Goal: Task Accomplishment & Management: Complete application form

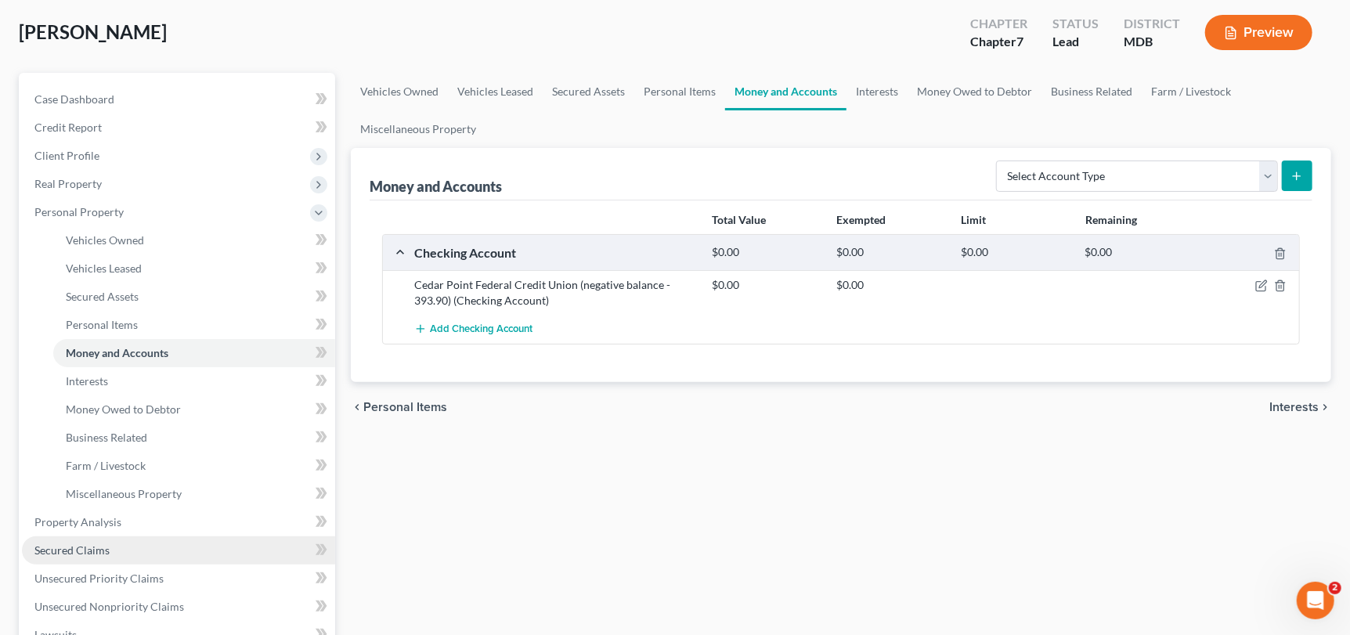
scroll to position [234, 0]
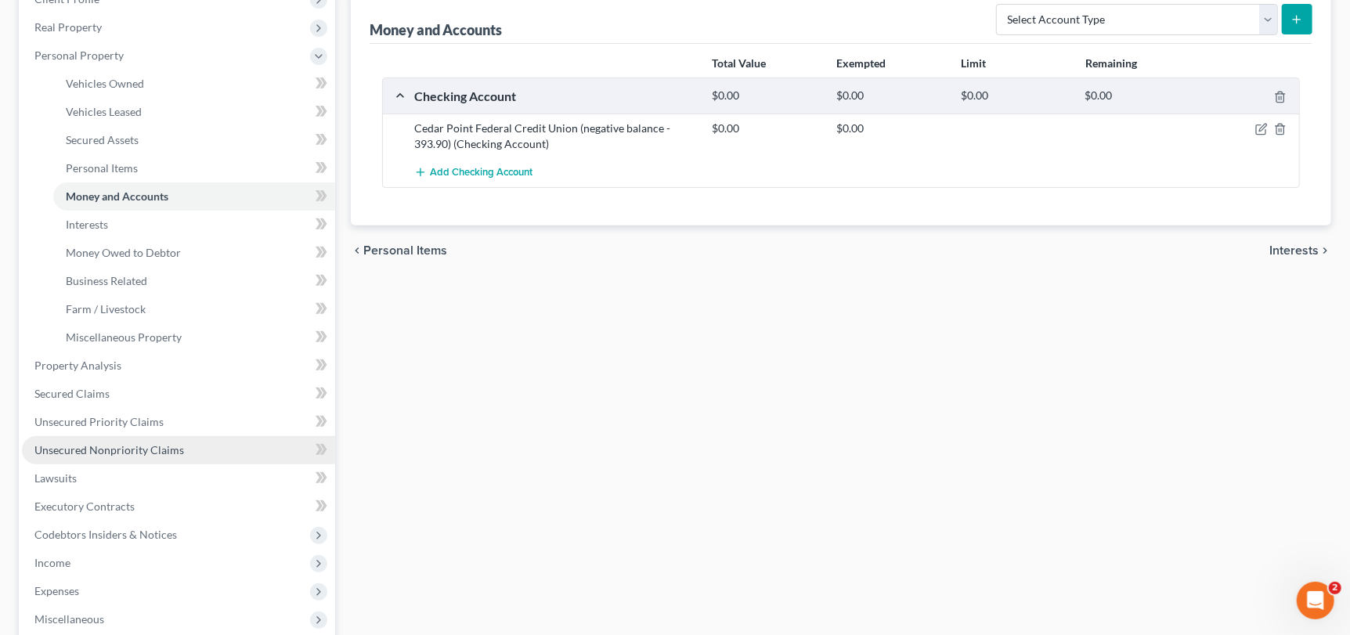
click at [160, 437] on link "Unsecured Nonpriority Claims" at bounding box center [178, 450] width 313 height 28
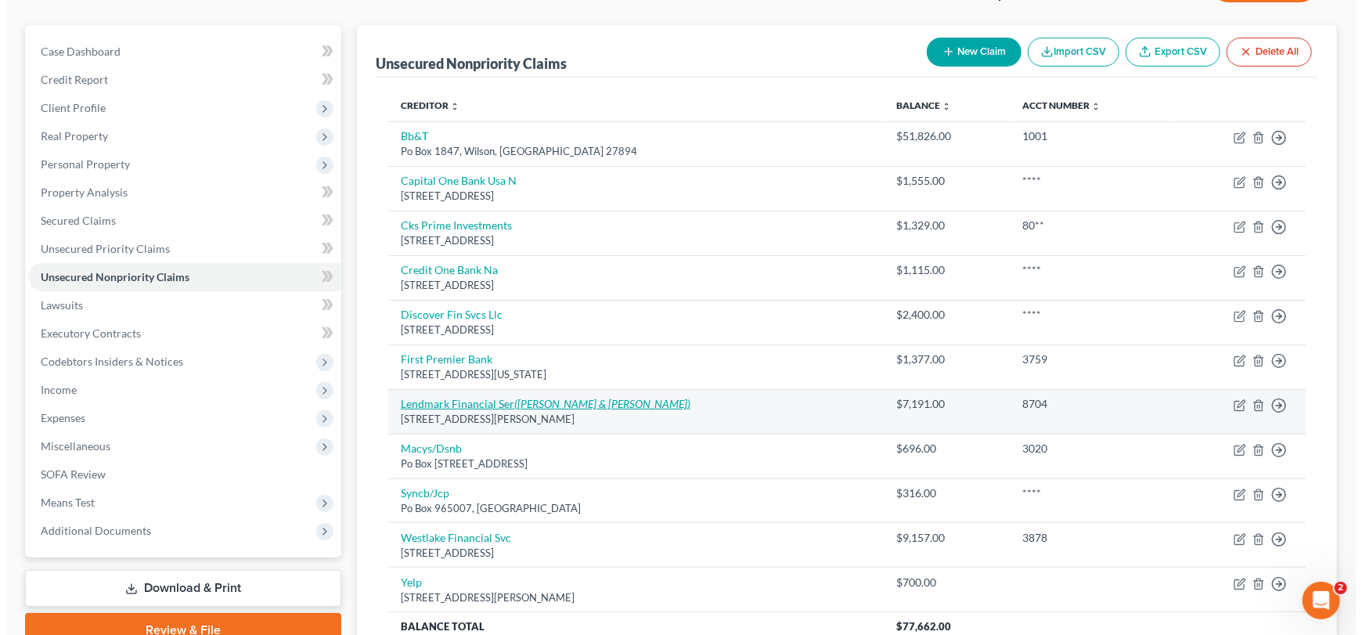
scroll to position [113, 0]
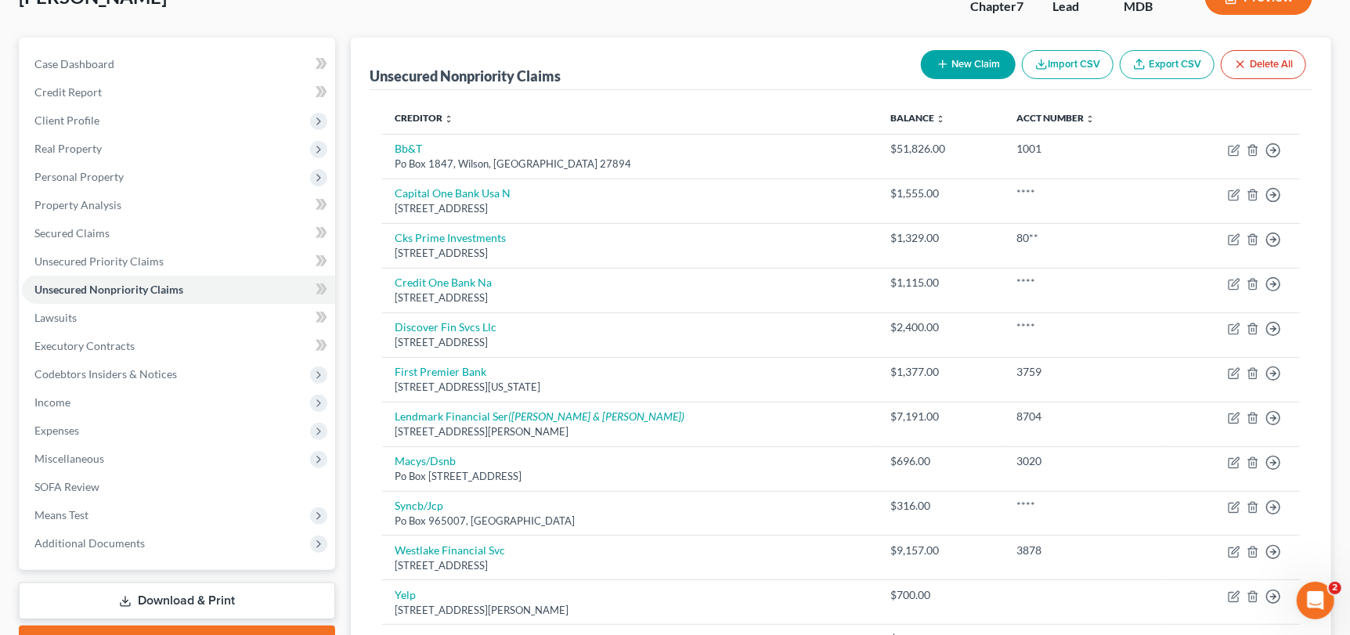
click at [986, 58] on button "New Claim" at bounding box center [968, 64] width 95 height 29
select select "0"
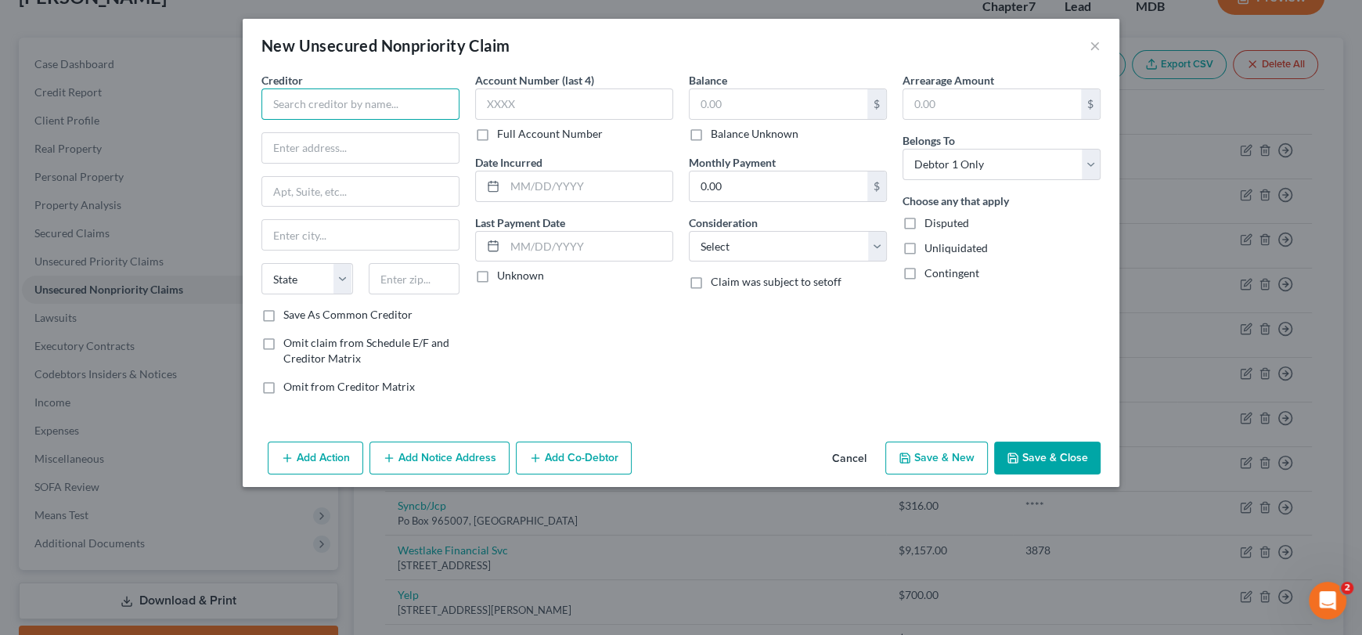
click at [395, 101] on input "text" at bounding box center [360, 103] width 198 height 31
click at [319, 131] on div "Vive Financial" at bounding box center [355, 132] width 163 height 16
type input "Vive Financial"
type input "[STREET_ADDRESS]"
type input "Springdale"
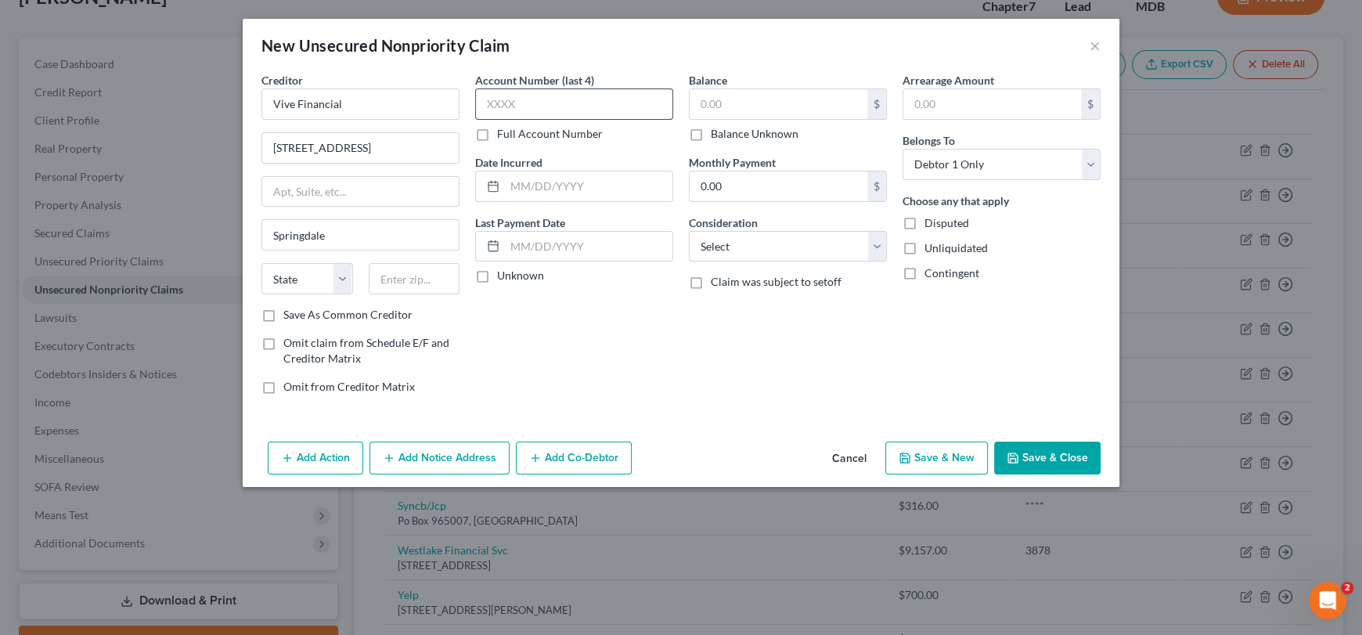
select select "2"
type input "72764"
click at [497, 100] on input "text" at bounding box center [574, 103] width 198 height 31
type input "3861"
click at [726, 106] on input "text" at bounding box center [779, 104] width 178 height 30
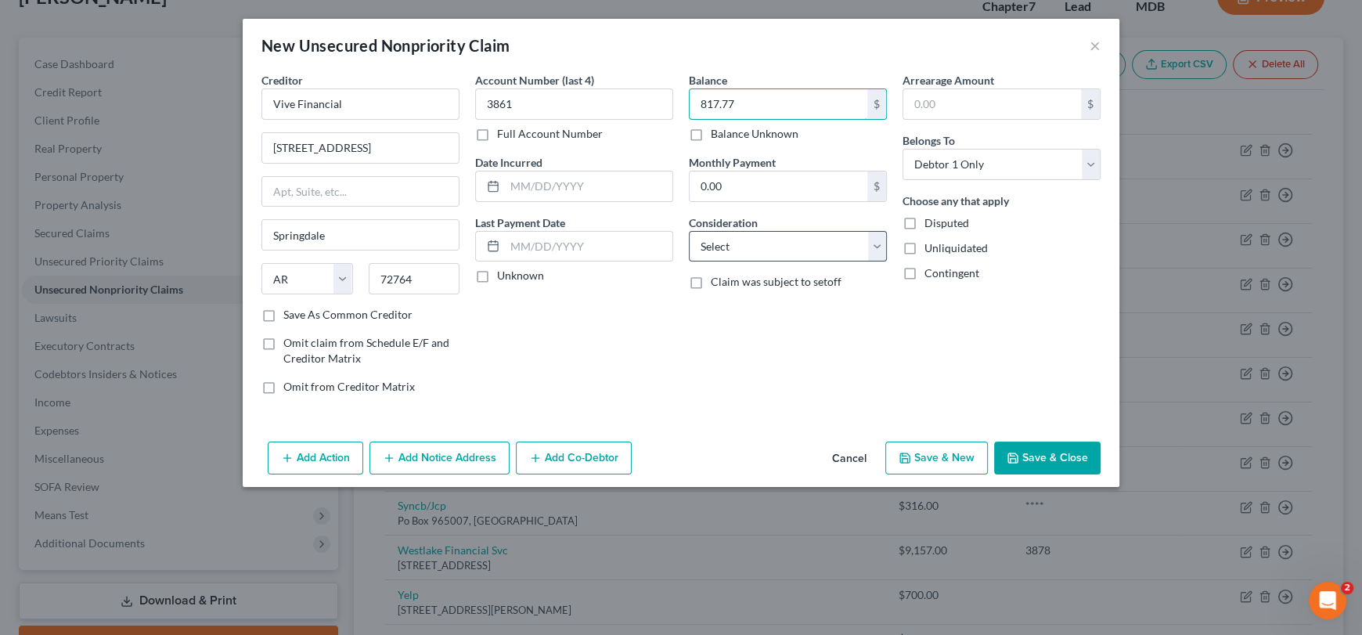
type input "817.77"
drag, startPoint x: 737, startPoint y: 247, endPoint x: 741, endPoint y: 257, distance: 10.9
click at [737, 247] on select "Select Cable / Satellite Services Collection Agency Credit Card Debt Debt Couns…" at bounding box center [788, 246] width 198 height 31
select select "2"
click at [689, 231] on select "Select Cable / Satellite Services Collection Agency Credit Card Debt Debt Couns…" at bounding box center [788, 246] width 198 height 31
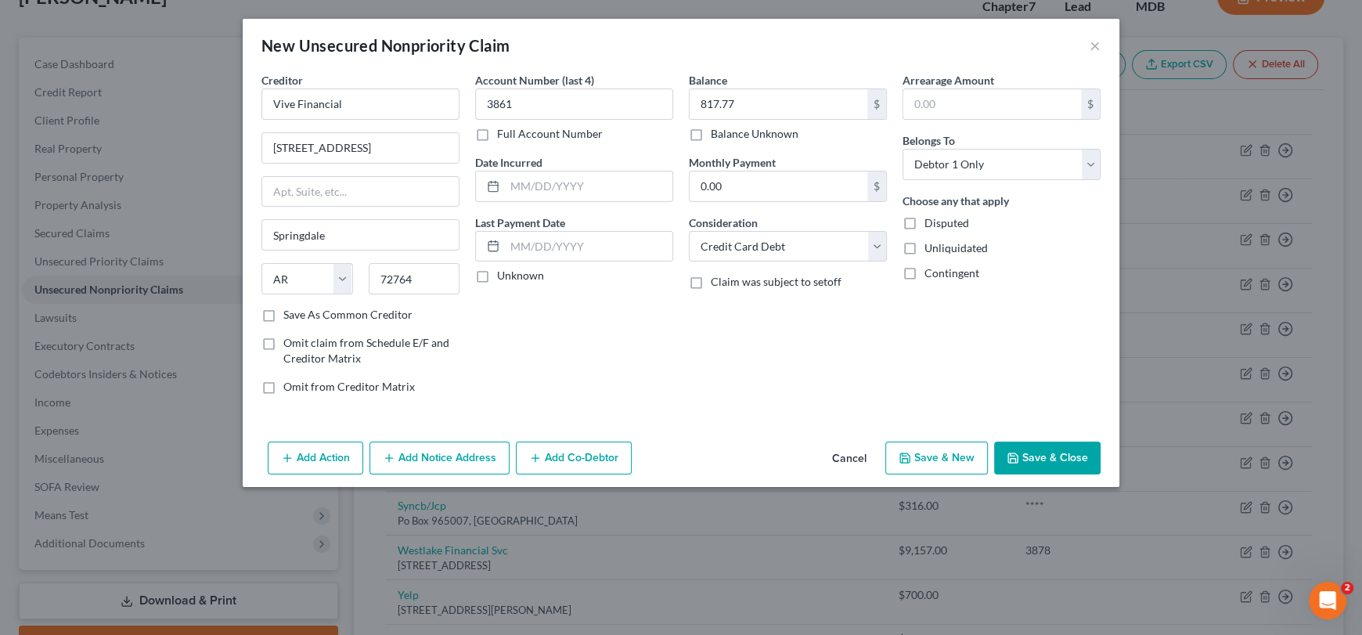
click at [1061, 453] on button "Save & Close" at bounding box center [1047, 458] width 106 height 33
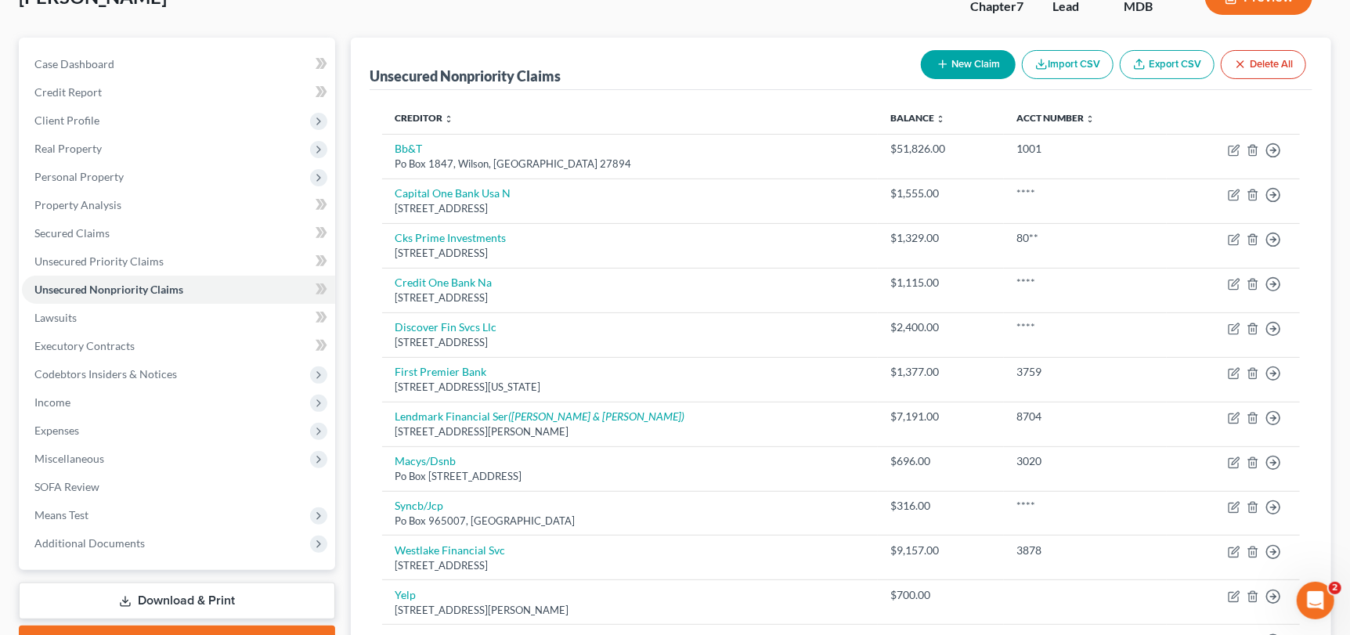
click at [958, 59] on button "New Claim" at bounding box center [968, 64] width 95 height 29
select select "0"
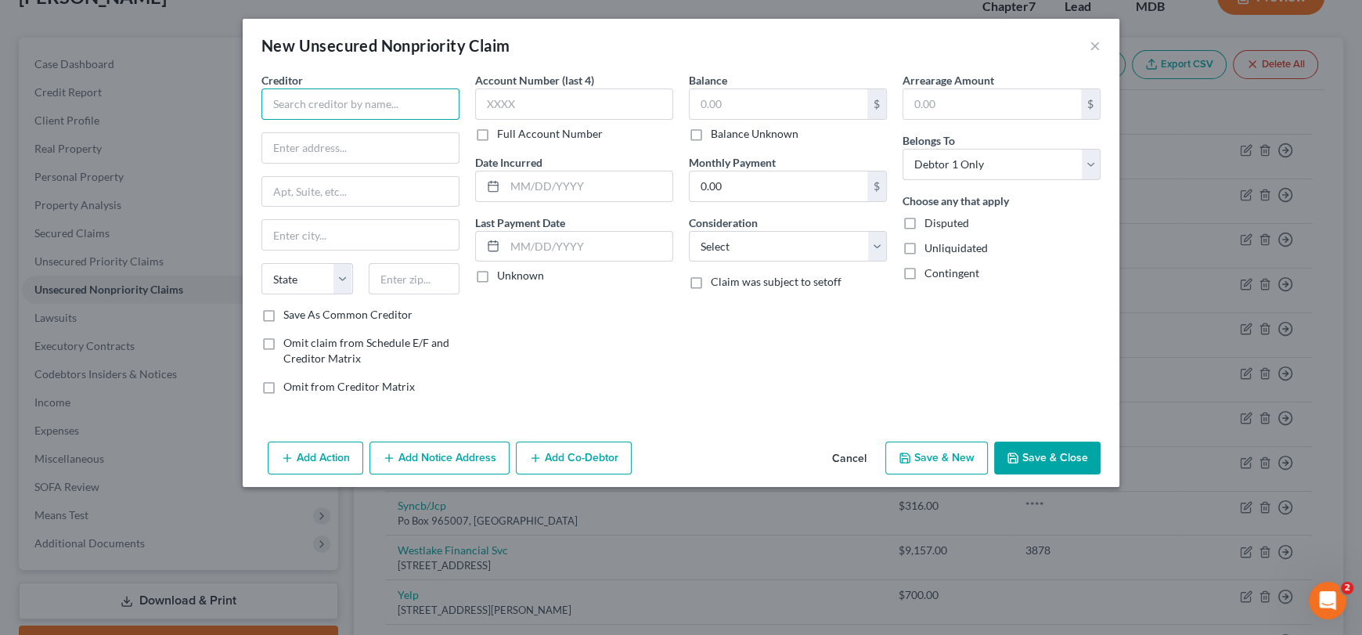
click at [341, 109] on input "text" at bounding box center [360, 103] width 198 height 31
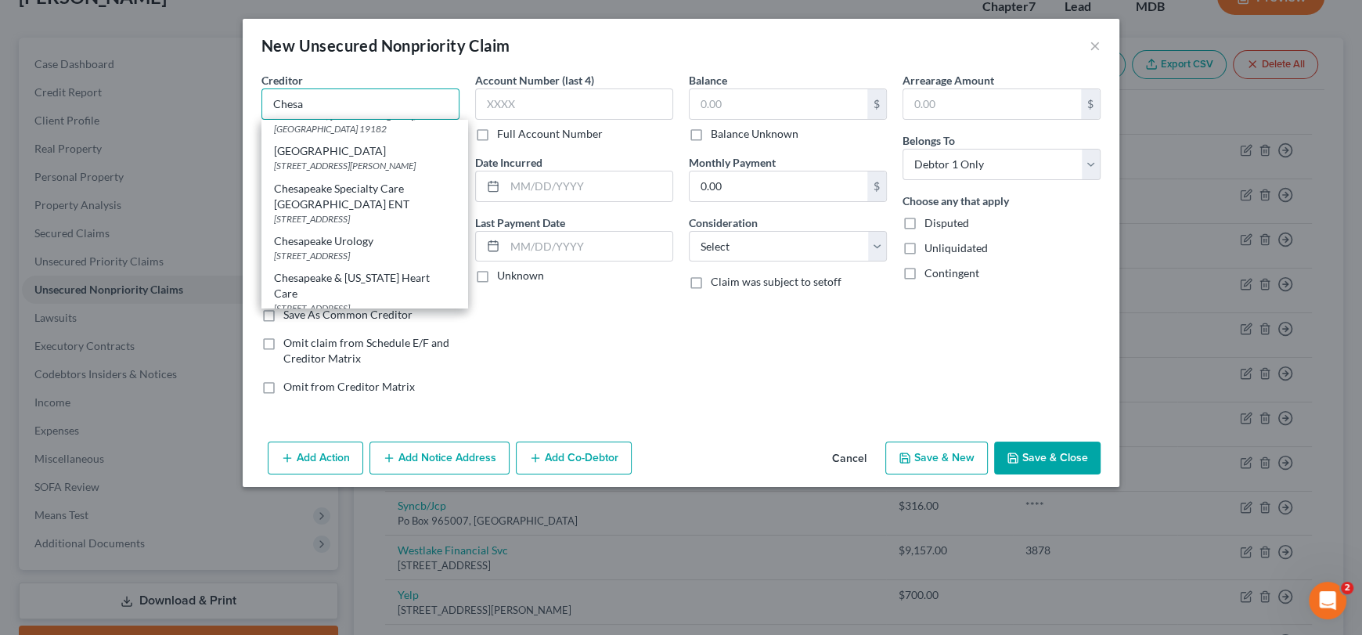
scroll to position [234, 0]
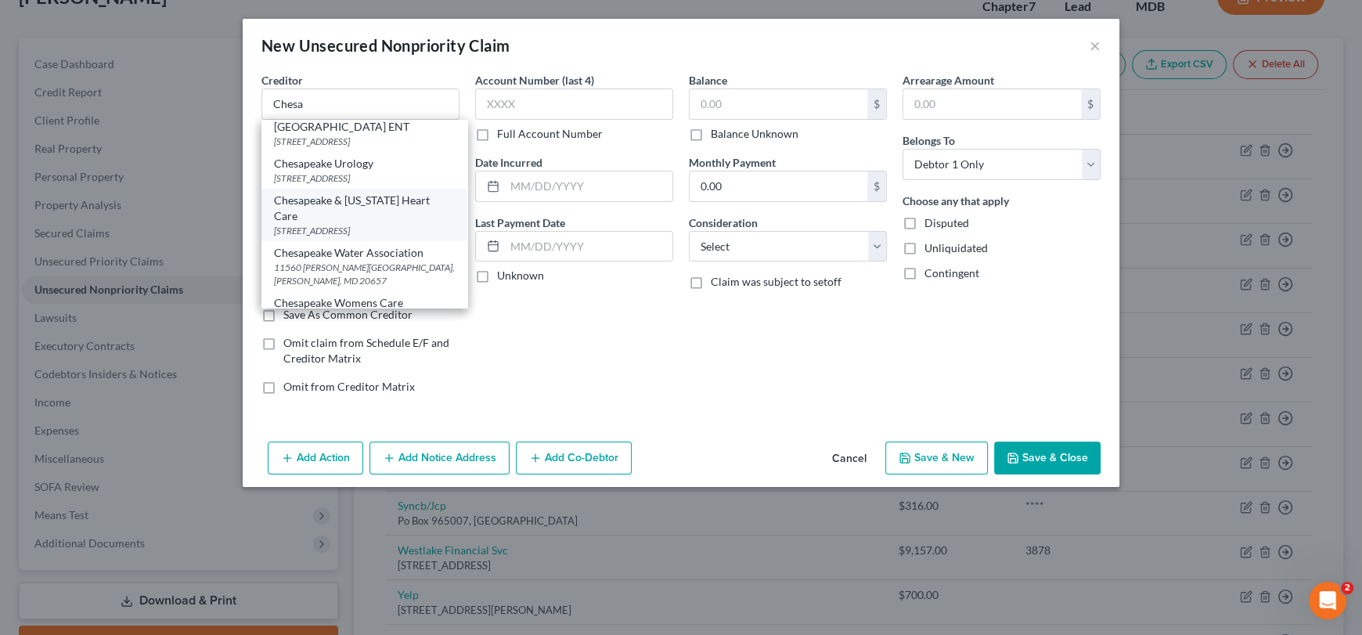
click at [348, 224] on div "Chesapeake & [US_STATE] Heart Care" at bounding box center [364, 208] width 181 height 31
type input "Chesapeake & [US_STATE] Heart Care"
type input "[GEOGRAPHIC_DATA]"
type input "Suite 303"
type input "Waldorf"
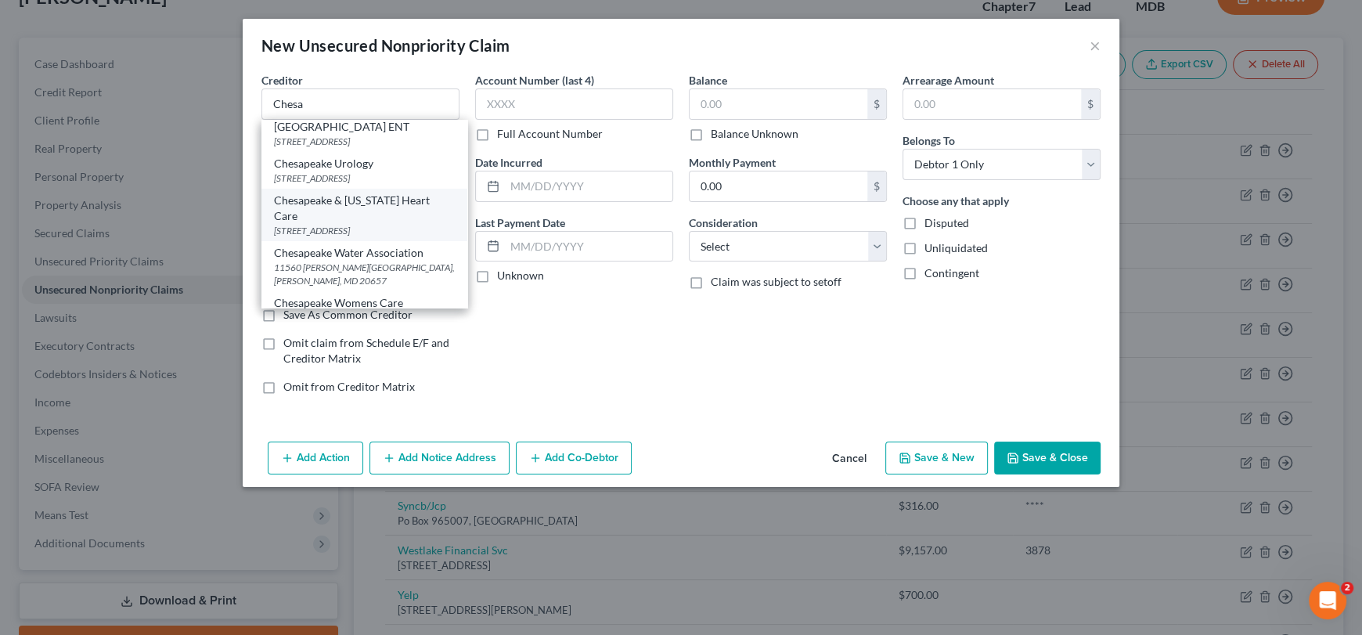
select select "21"
type input "20602"
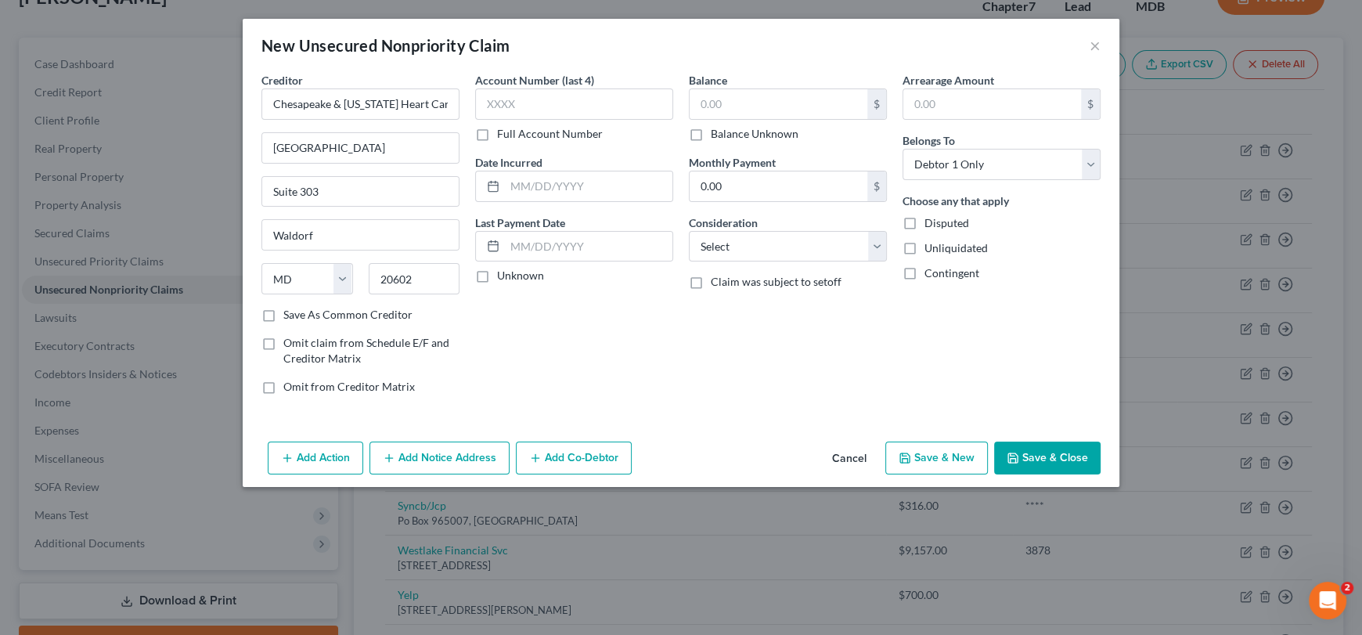
scroll to position [0, 0]
click at [533, 104] on input "text" at bounding box center [574, 103] width 198 height 31
type input "2642"
click at [734, 108] on input "text" at bounding box center [779, 104] width 178 height 30
type input "2,429.00"
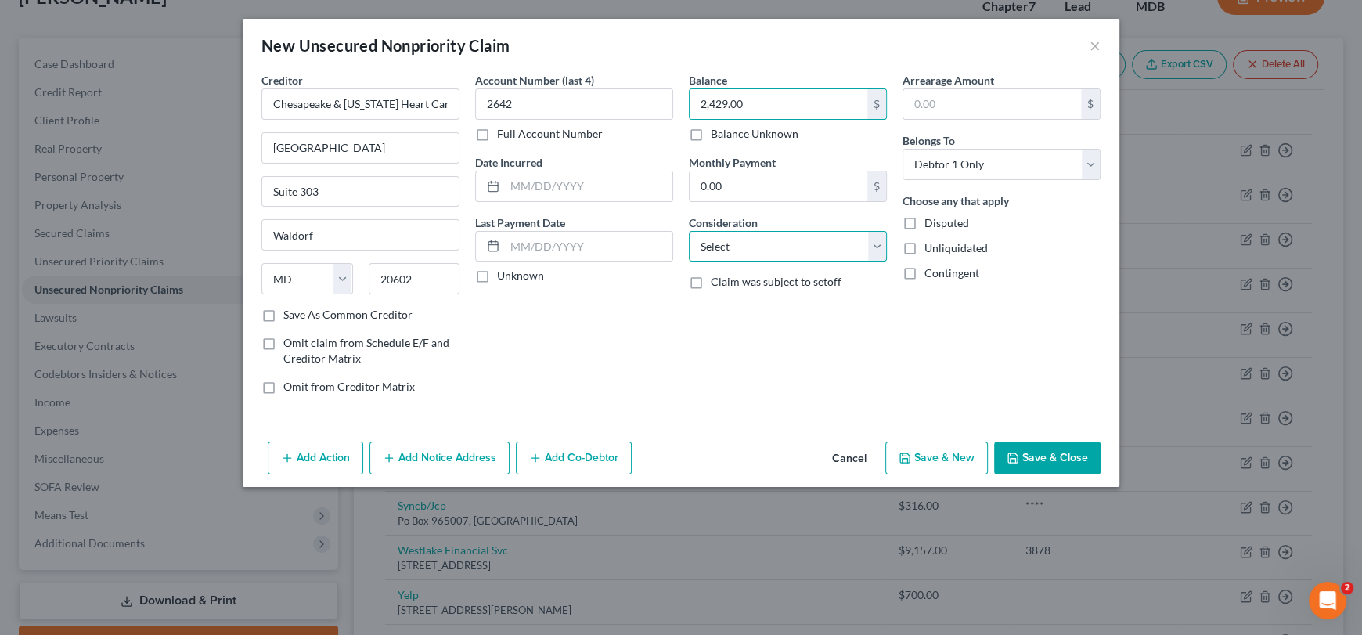
drag, startPoint x: 763, startPoint y: 246, endPoint x: 759, endPoint y: 258, distance: 13.4
click at [763, 246] on select "Select Cable / Satellite Services Collection Agency Credit Card Debt Debt Couns…" at bounding box center [788, 246] width 198 height 31
select select "9"
click at [689, 231] on select "Select Cable / Satellite Services Collection Agency Credit Card Debt Debt Couns…" at bounding box center [788, 246] width 198 height 31
click at [1029, 461] on button "Save & Close" at bounding box center [1047, 458] width 106 height 33
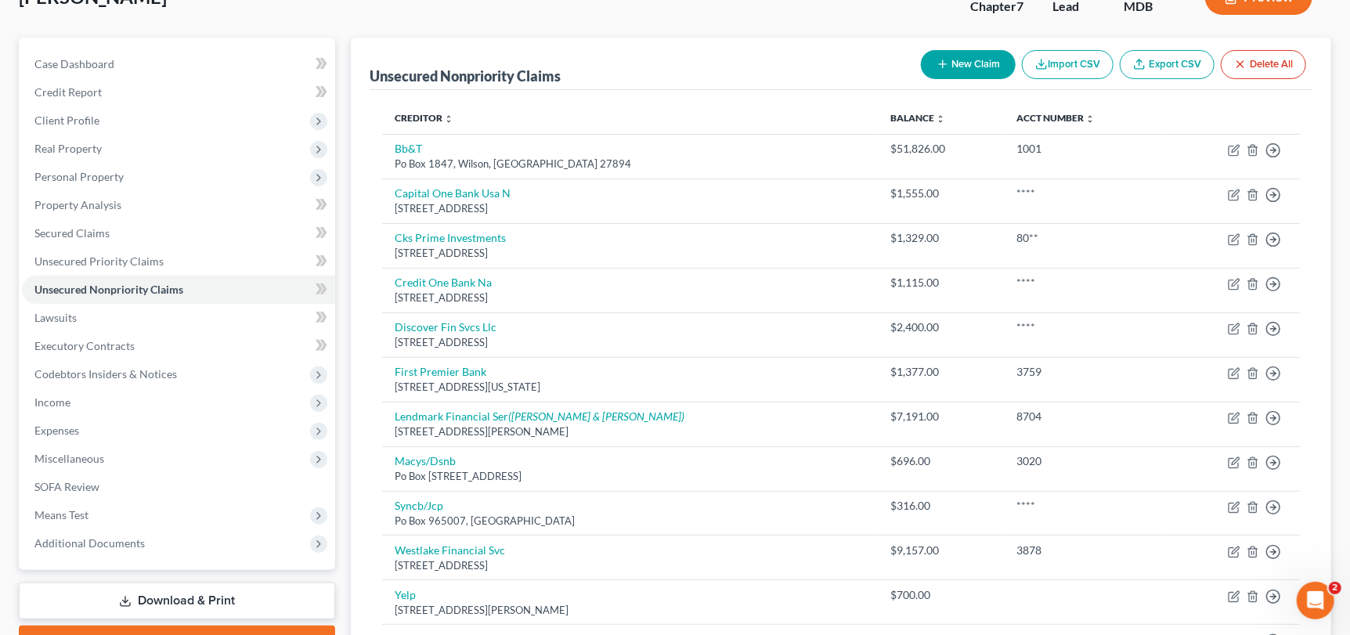
click at [977, 62] on button "New Claim" at bounding box center [968, 64] width 95 height 29
select select "0"
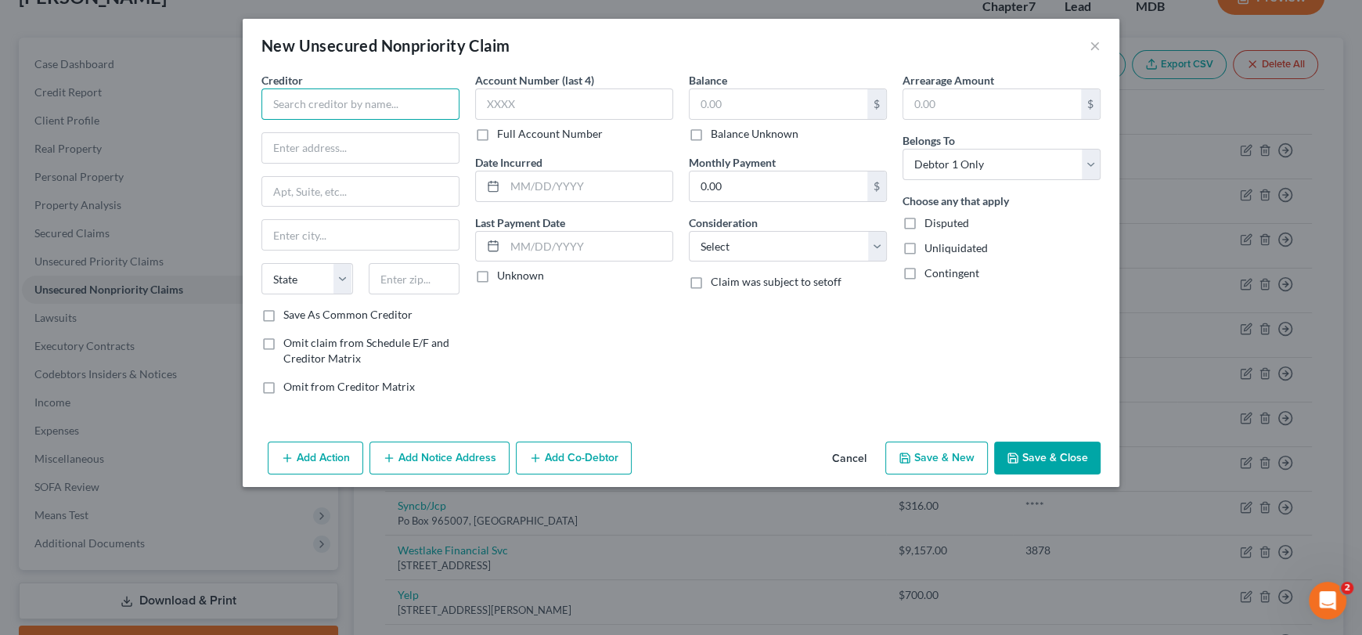
click at [398, 97] on input "text" at bounding box center [360, 103] width 198 height 31
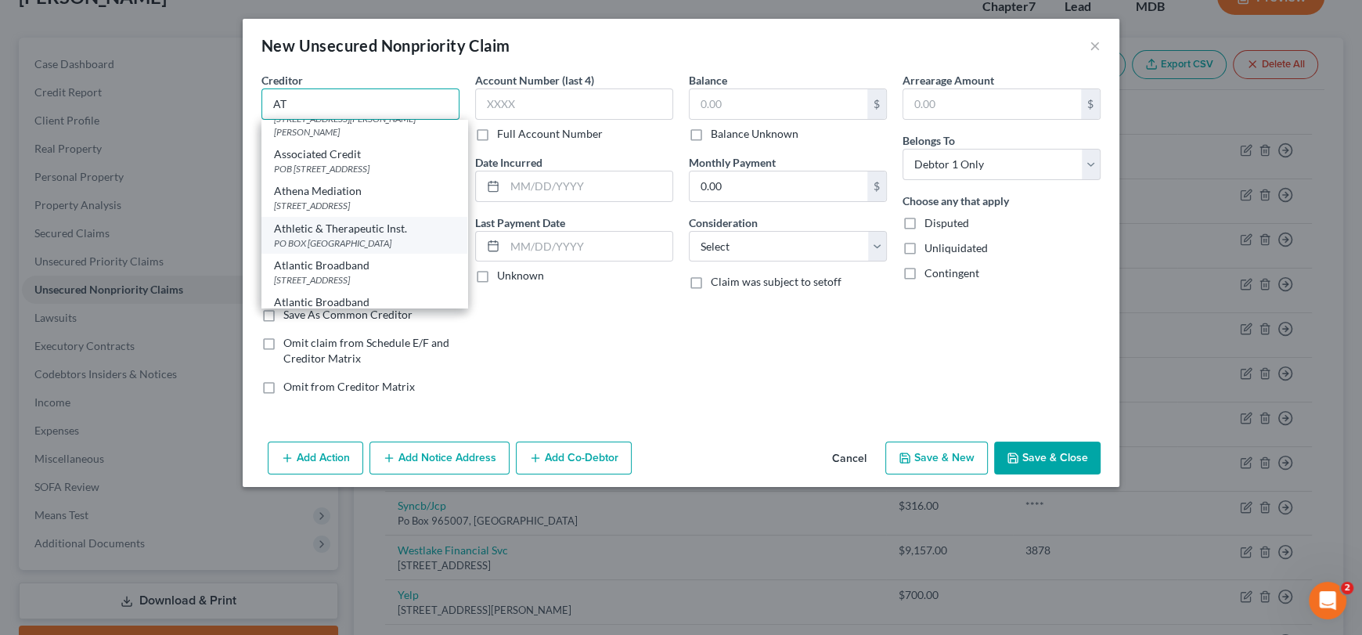
scroll to position [548, 0]
click at [287, 226] on div "AT&T" at bounding box center [364, 219] width 181 height 16
type input "AT&T"
type input "[STREET_ADDRESS][PERSON_NAME]"
type input "[GEOGRAPHIC_DATA]"
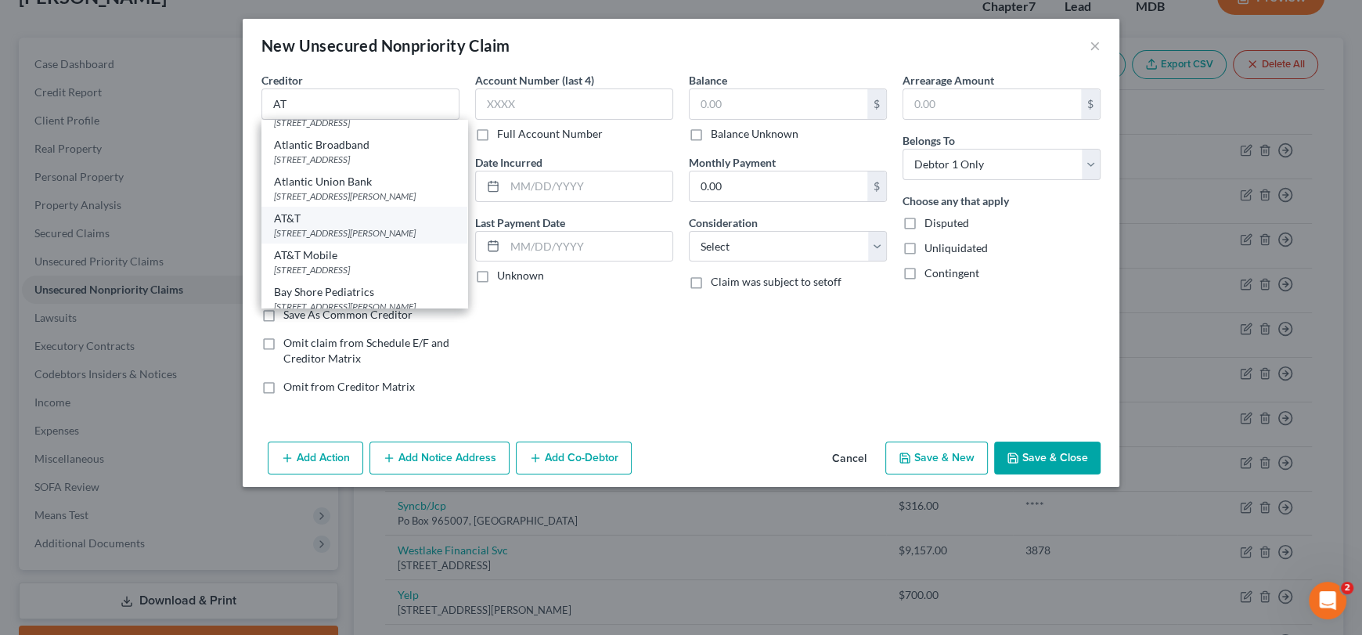
select select "45"
type input "75202"
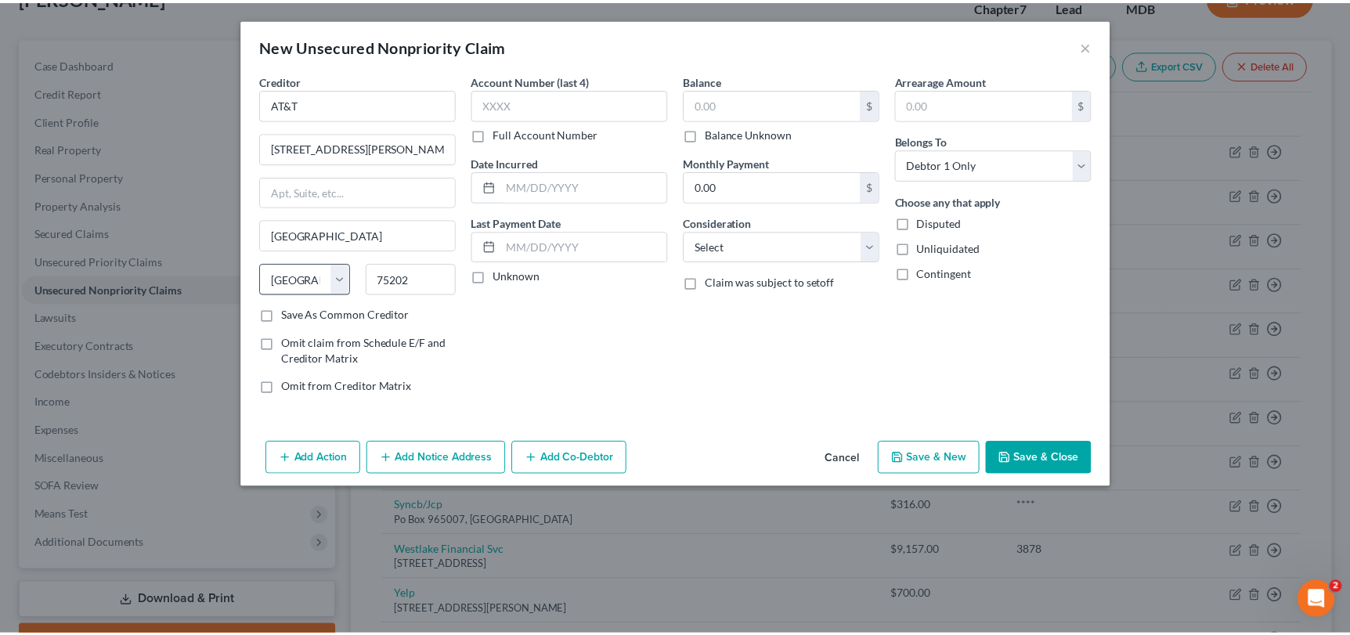
scroll to position [0, 0]
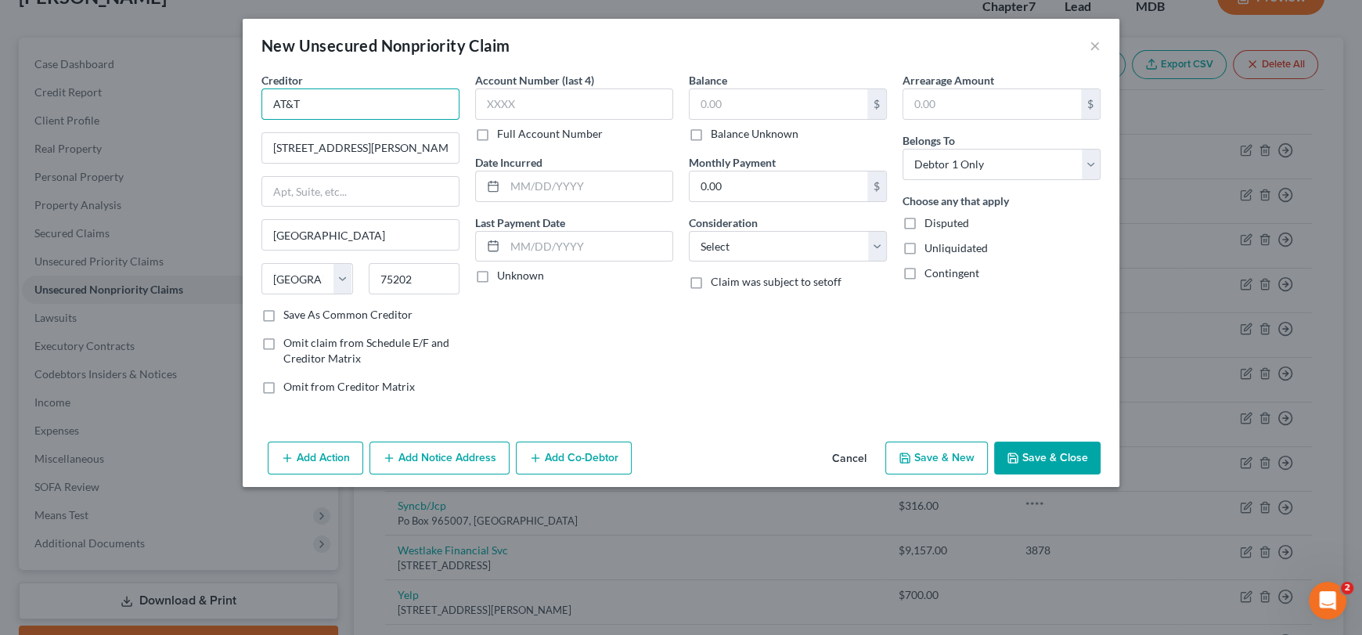
click at [352, 103] on input "AT&T" at bounding box center [360, 103] width 198 height 31
type input "AT&T Mobolity"
drag, startPoint x: 432, startPoint y: 276, endPoint x: 368, endPoint y: 273, distance: 64.3
click at [369, 273] on input "75202" at bounding box center [415, 278] width 92 height 31
type input "60197"
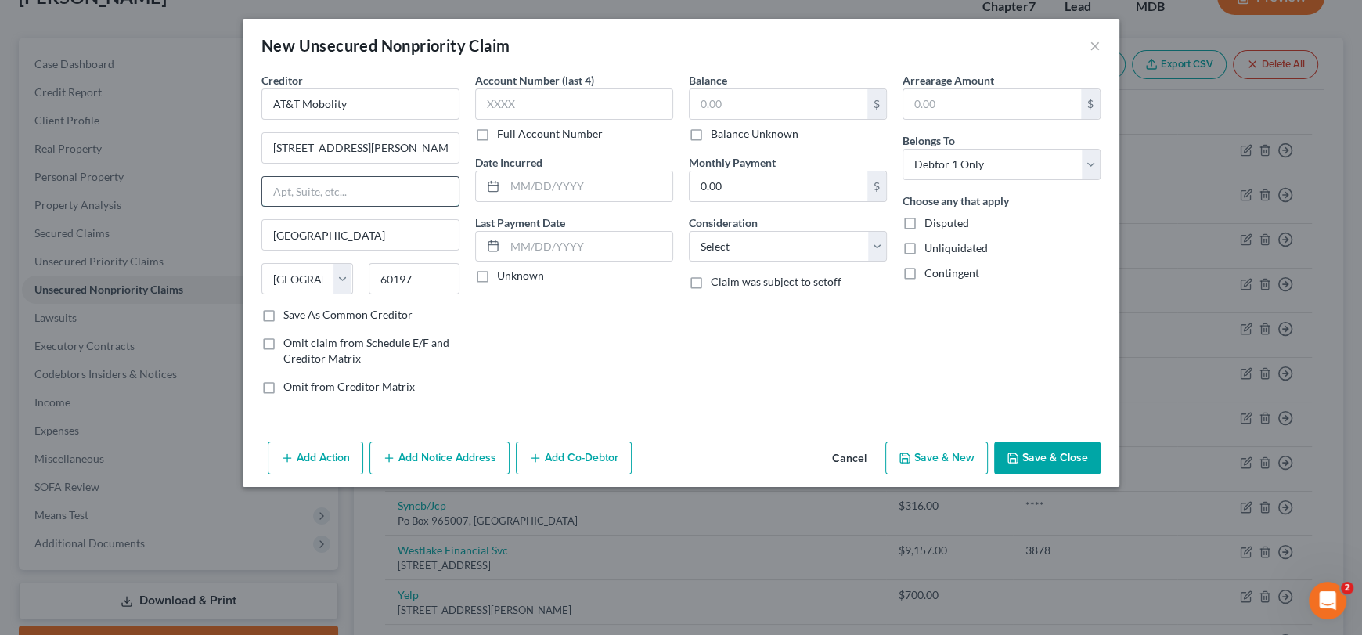
type input "[PERSON_NAME] Stream"
select select "14"
click at [415, 186] on input "text" at bounding box center [360, 192] width 196 height 30
drag, startPoint x: 376, startPoint y: 149, endPoint x: 237, endPoint y: 138, distance: 139.0
click at [239, 138] on div "New Unsecured Nonpriority Claim × Creditor * AT&T Mobolity [STREET_ADDRESS][GEO…" at bounding box center [681, 317] width 1362 height 635
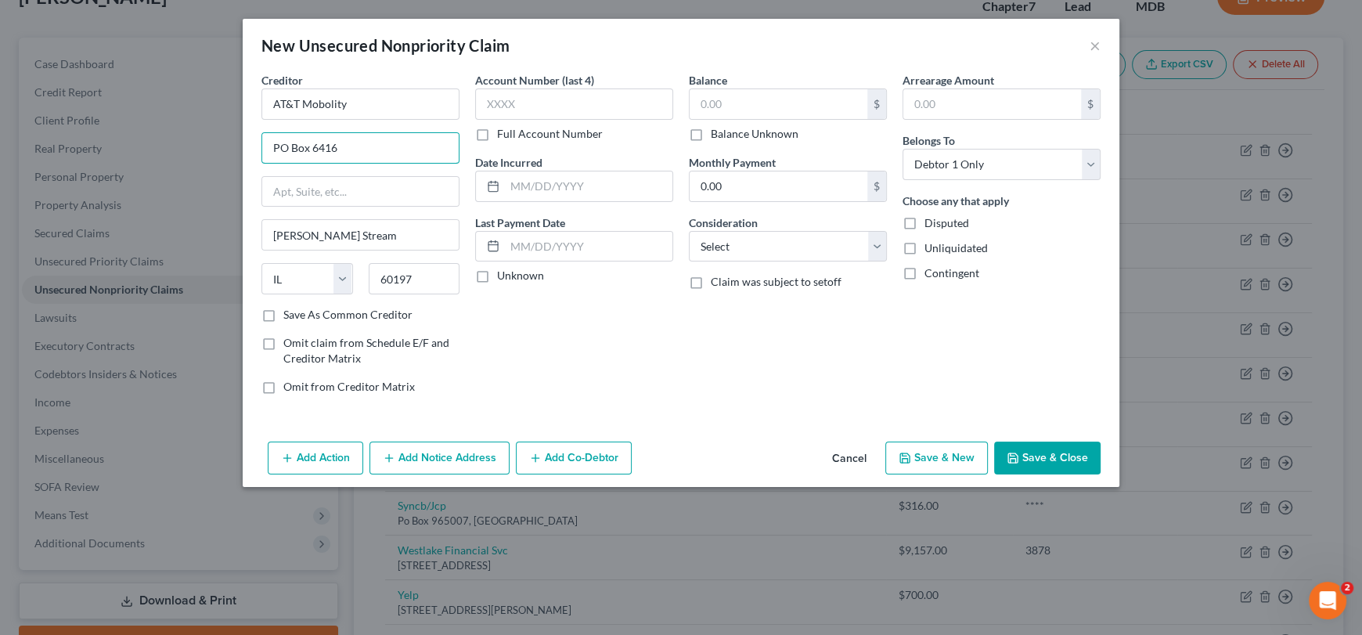
type input "PO Box 6416"
click at [283, 316] on label "Save As Common Creditor" at bounding box center [347, 315] width 129 height 16
click at [290, 316] on input "Save As Common Creditor" at bounding box center [295, 312] width 10 height 10
checkbox input "true"
click at [510, 106] on input "text" at bounding box center [574, 103] width 198 height 31
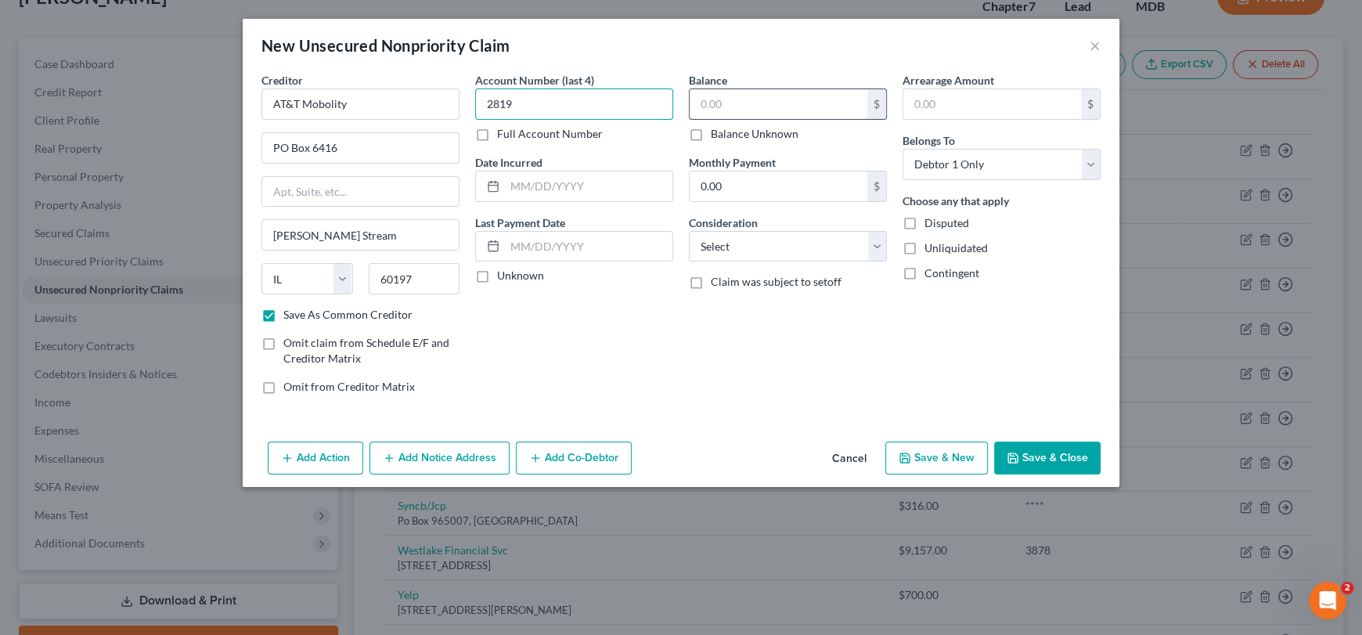
type input "2819"
click at [712, 99] on input "text" at bounding box center [779, 104] width 178 height 30
type input "76.25"
click at [782, 243] on select "Select Cable / Satellite Services Collection Agency Credit Card Debt Debt Couns…" at bounding box center [788, 246] width 198 height 31
select select "19"
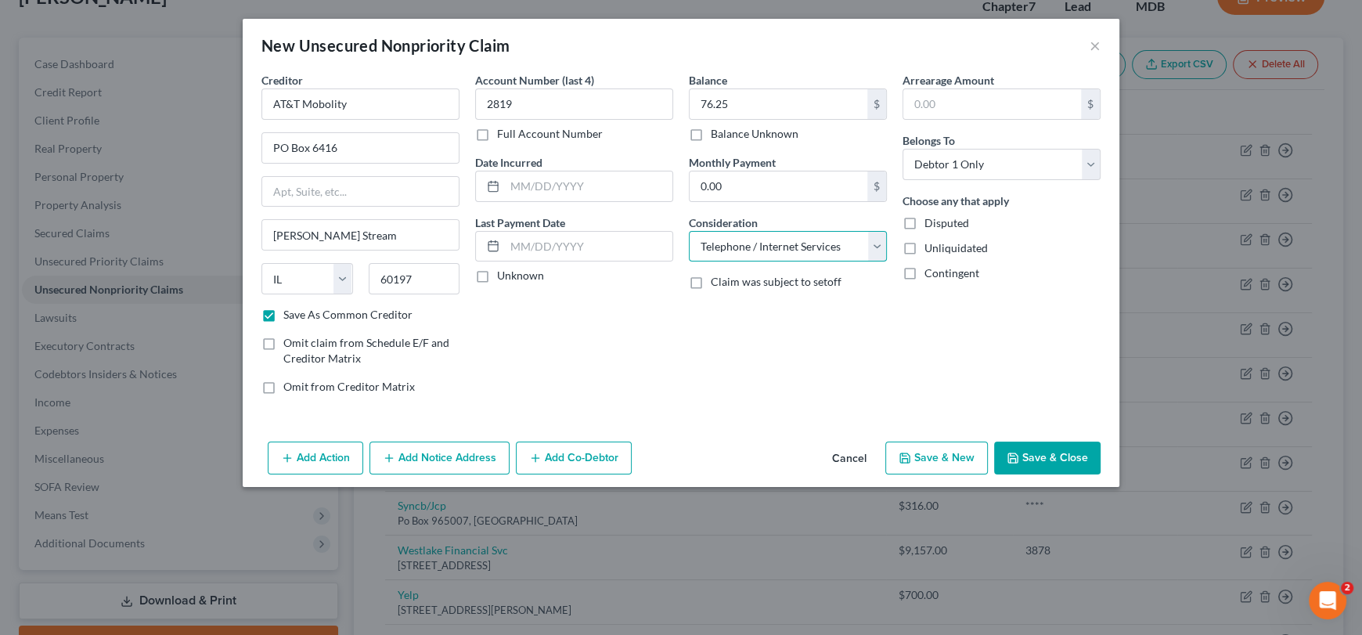
click at [689, 231] on select "Select Cable / Satellite Services Collection Agency Credit Card Debt Debt Couns…" at bounding box center [788, 246] width 198 height 31
click at [1072, 455] on button "Save & Close" at bounding box center [1047, 458] width 106 height 33
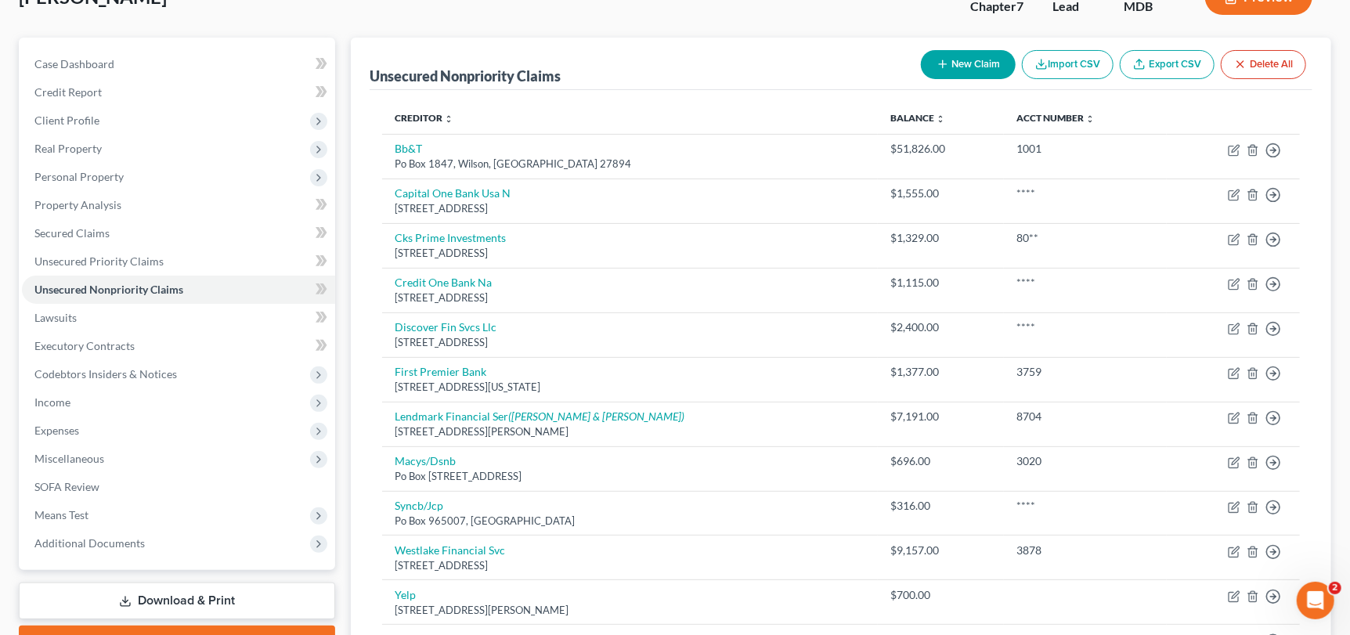
click at [966, 47] on div "New Claim Import CSV Export CSV Delete All" at bounding box center [1113, 64] width 398 height 41
click at [966, 63] on button "New Claim" at bounding box center [968, 64] width 95 height 29
select select "0"
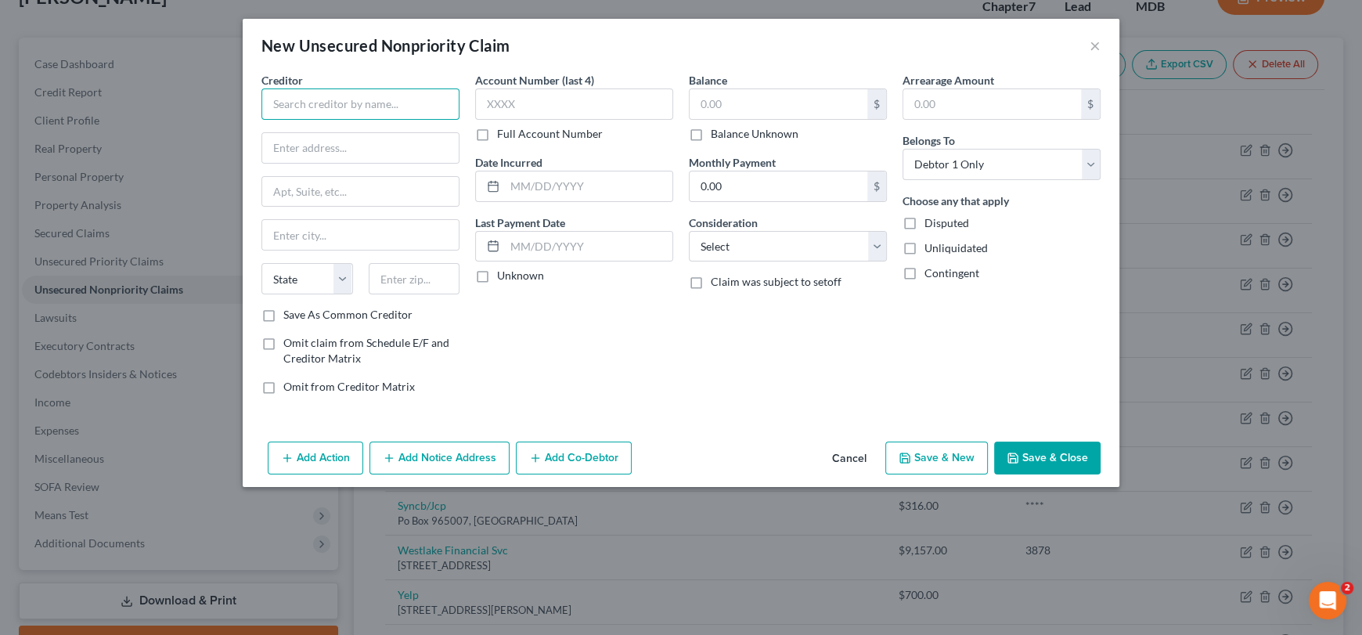
click at [322, 104] on input "text" at bounding box center [360, 103] width 198 height 31
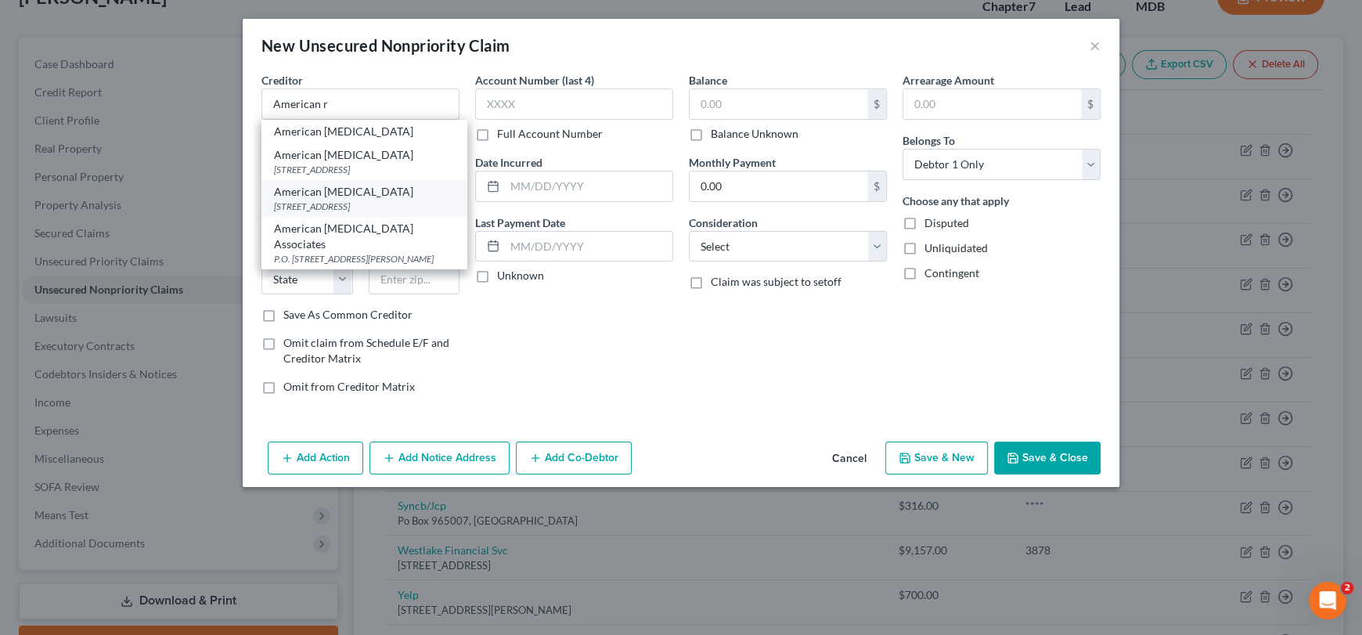
click at [340, 201] on div "[STREET_ADDRESS]" at bounding box center [364, 206] width 181 height 13
type input "American [MEDICAL_DATA]"
type input "27086 Network Pl"
type input "[GEOGRAPHIC_DATA]"
select select "14"
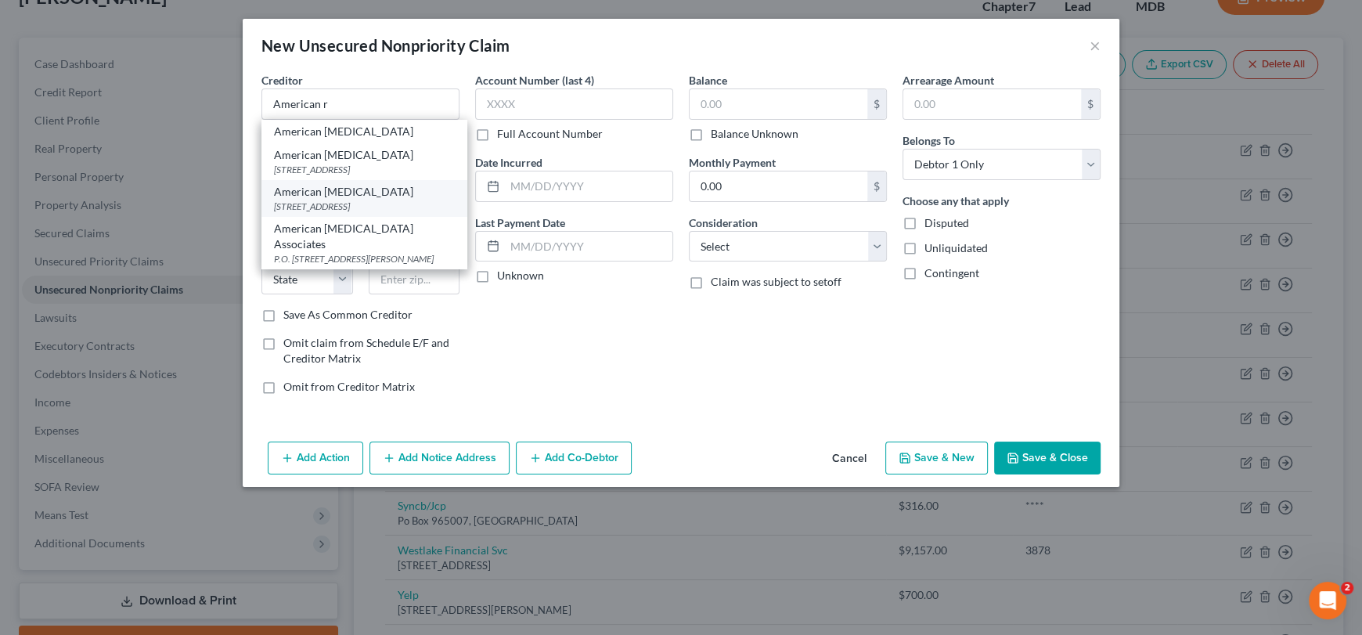
type input "60673"
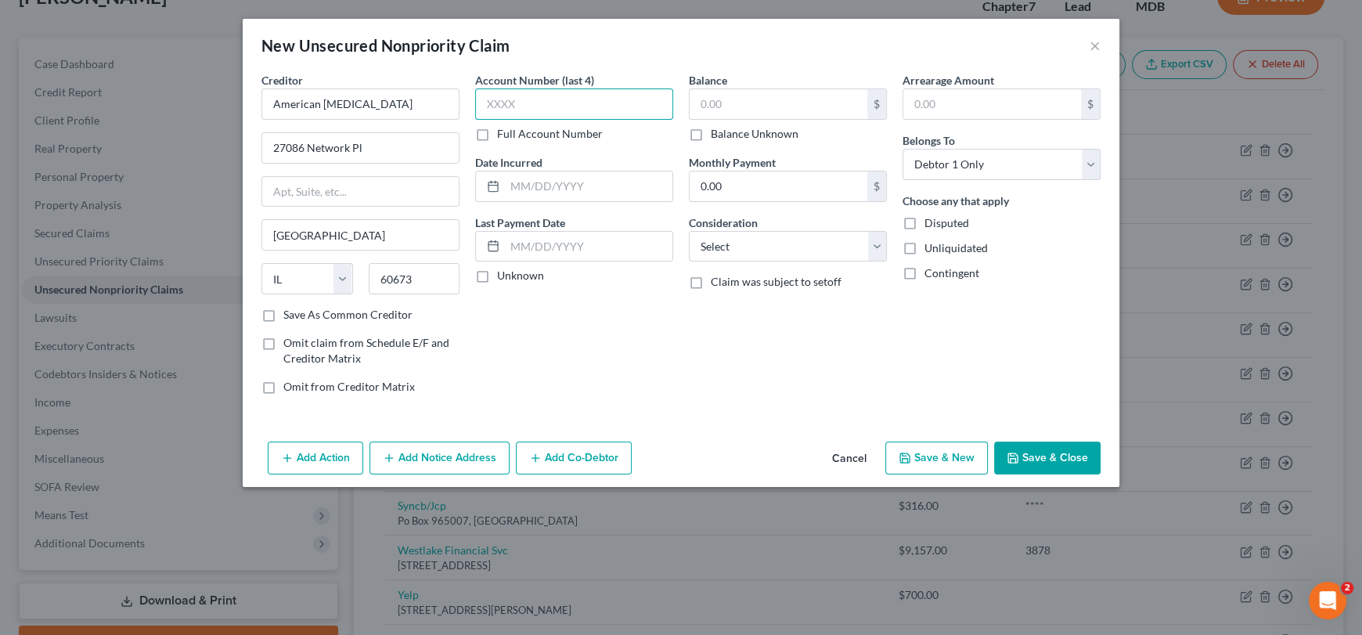
click at [529, 106] on input "text" at bounding box center [574, 103] width 198 height 31
type input "3807"
click at [713, 110] on input "text" at bounding box center [779, 104] width 178 height 30
type input "1,245"
click at [773, 243] on select "Select Cable / Satellite Services Collection Agency Credit Card Debt Debt Couns…" at bounding box center [788, 246] width 198 height 31
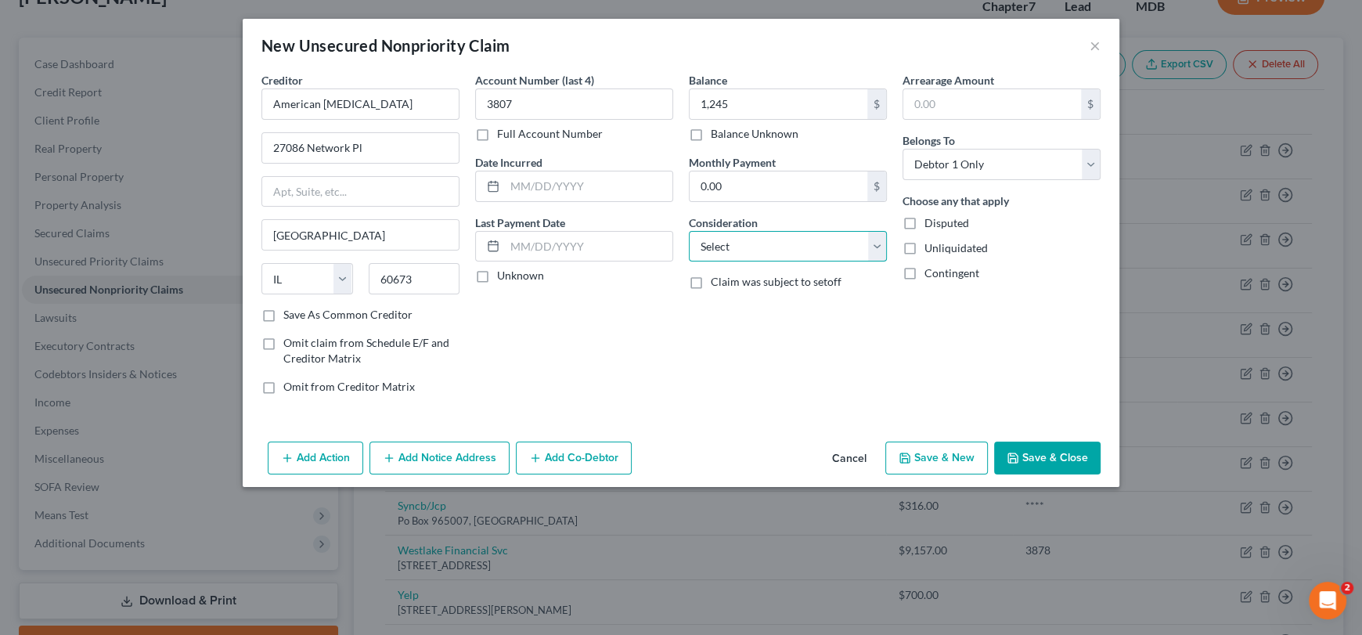
select select "9"
click at [689, 231] on select "Select Cable / Satellite Services Collection Agency Credit Card Debt Debt Couns…" at bounding box center [788, 246] width 198 height 31
click at [1058, 458] on button "Save & Close" at bounding box center [1047, 458] width 106 height 33
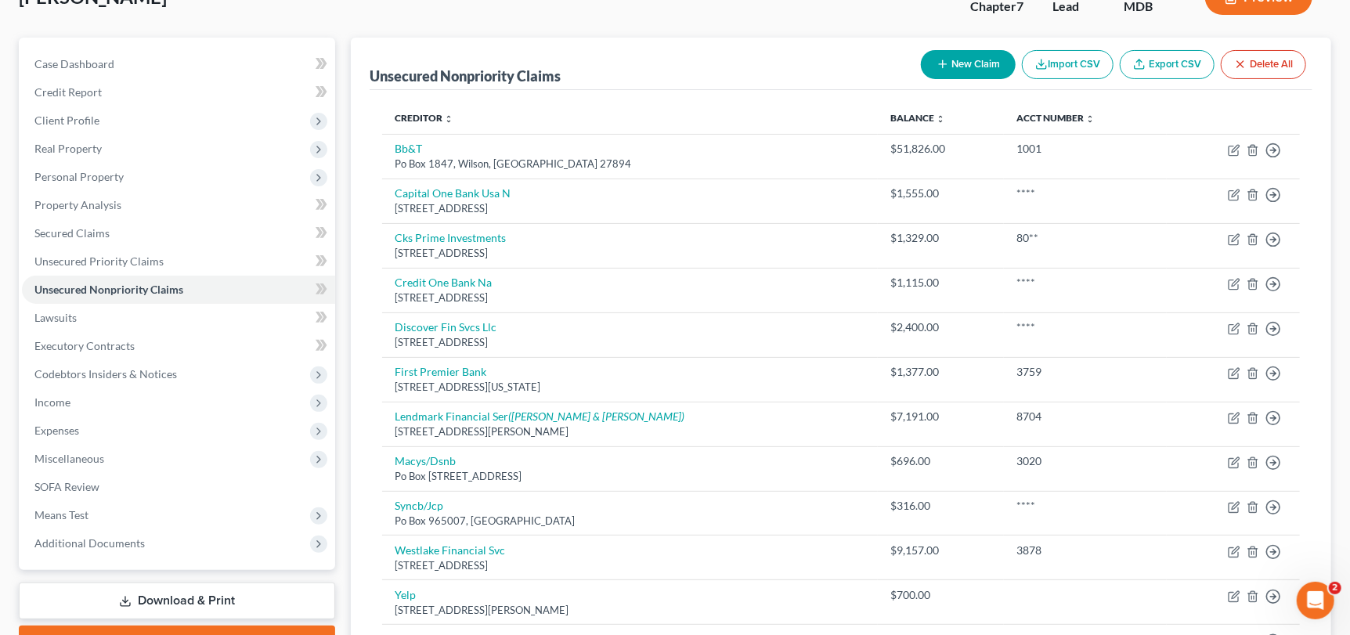
click at [950, 63] on button "New Claim" at bounding box center [968, 64] width 95 height 29
select select "0"
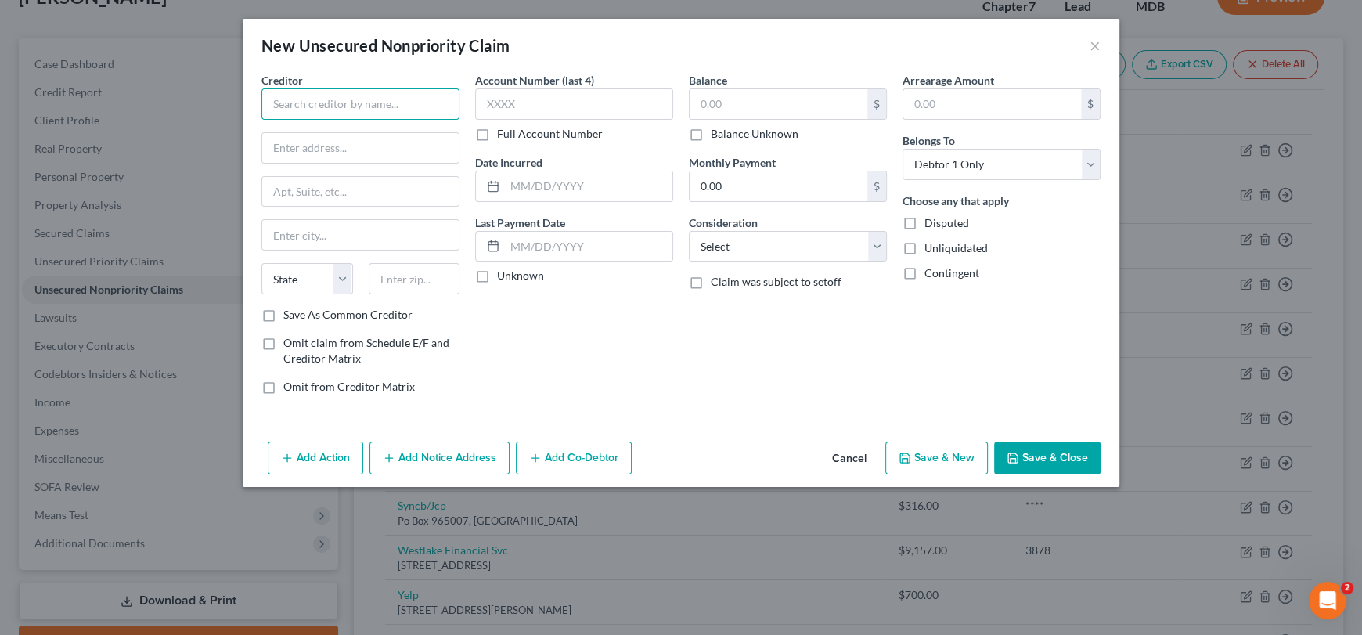
click at [335, 107] on input "text" at bounding box center [360, 103] width 198 height 31
drag, startPoint x: 307, startPoint y: 107, endPoint x: 263, endPoint y: 105, distance: 43.9
click at [263, 105] on input "MDI" at bounding box center [360, 103] width 198 height 31
click at [376, 108] on input "Medicare" at bounding box center [360, 103] width 198 height 31
drag, startPoint x: 345, startPoint y: 111, endPoint x: 254, endPoint y: 114, distance: 91.6
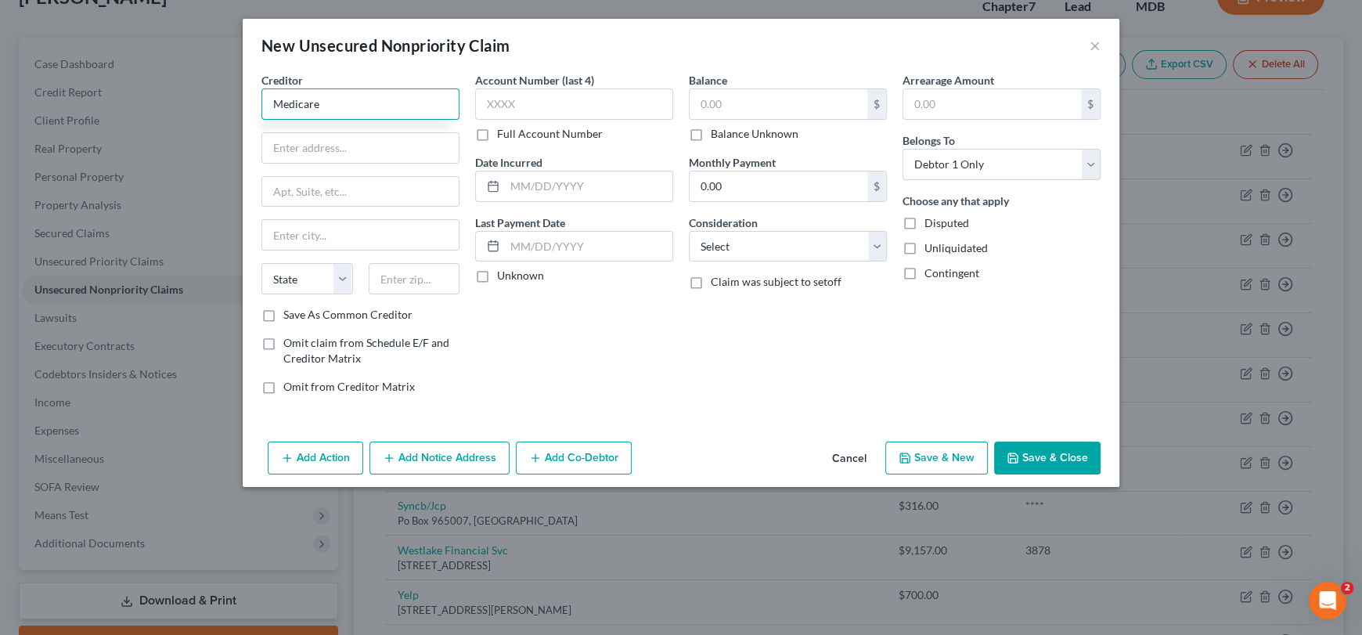
click at [254, 114] on div "Creditor * Medicare State [US_STATE] AK AR AZ CA CO [GEOGRAPHIC_DATA] DE DC [GE…" at bounding box center [361, 239] width 214 height 335
drag, startPoint x: 337, startPoint y: 95, endPoint x: 315, endPoint y: 108, distance: 26.3
click at [338, 95] on input "MDICS" at bounding box center [360, 103] width 198 height 31
drag, startPoint x: 320, startPoint y: 105, endPoint x: 270, endPoint y: 99, distance: 50.4
click at [270, 99] on input "MDICS" at bounding box center [360, 103] width 198 height 31
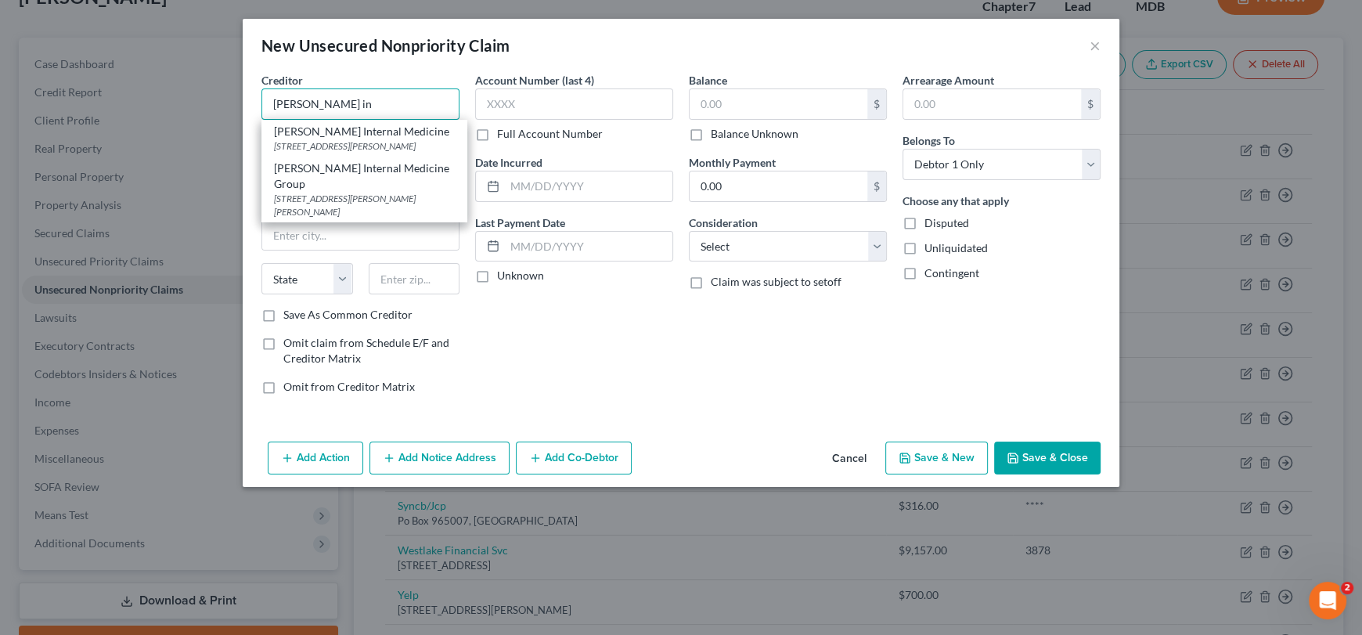
drag, startPoint x: 341, startPoint y: 109, endPoint x: 240, endPoint y: 110, distance: 101.0
click at [240, 110] on div "New Unsecured Nonpriority Claim × Creditor * [PERSON_NAME] in [PERSON_NAME] Int…" at bounding box center [681, 317] width 1362 height 635
paste input "MDICS"
click at [357, 99] on input "MDICS" at bounding box center [360, 103] width 198 height 31
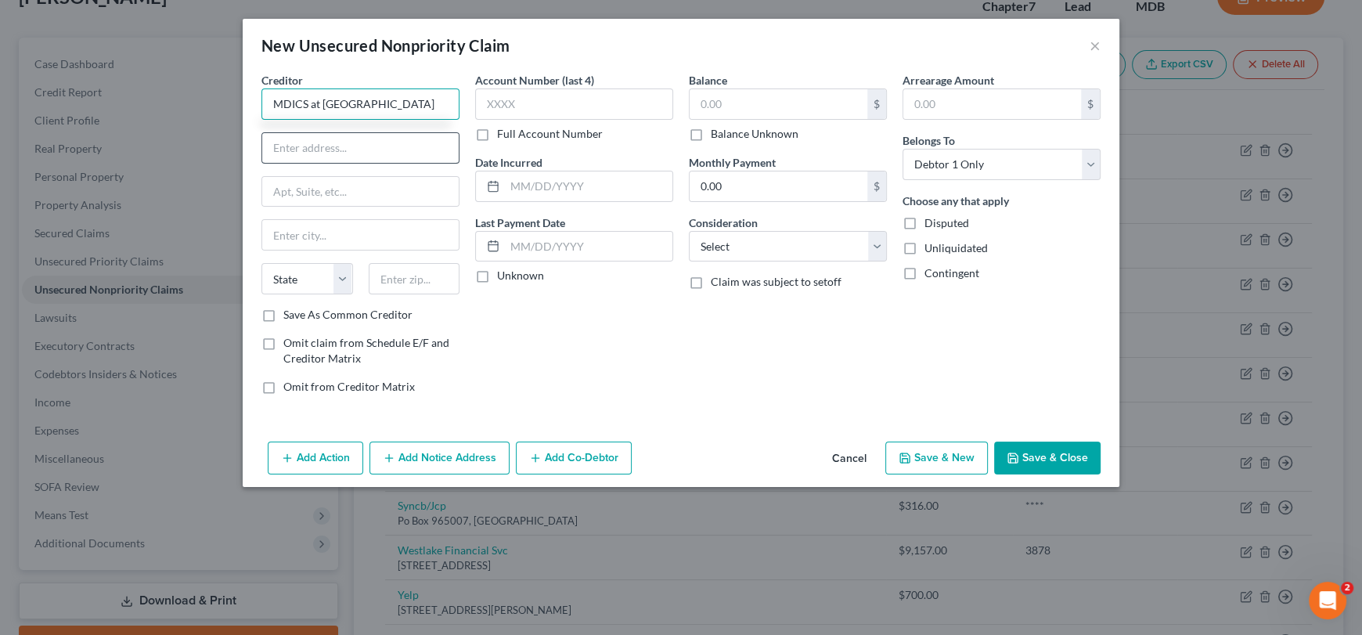
type input "MDICS at [GEOGRAPHIC_DATA]"
click at [344, 150] on input "text" at bounding box center [360, 148] width 196 height 30
type input "PO Box 69231"
click at [391, 278] on input "text" at bounding box center [415, 278] width 92 height 31
type input "21264"
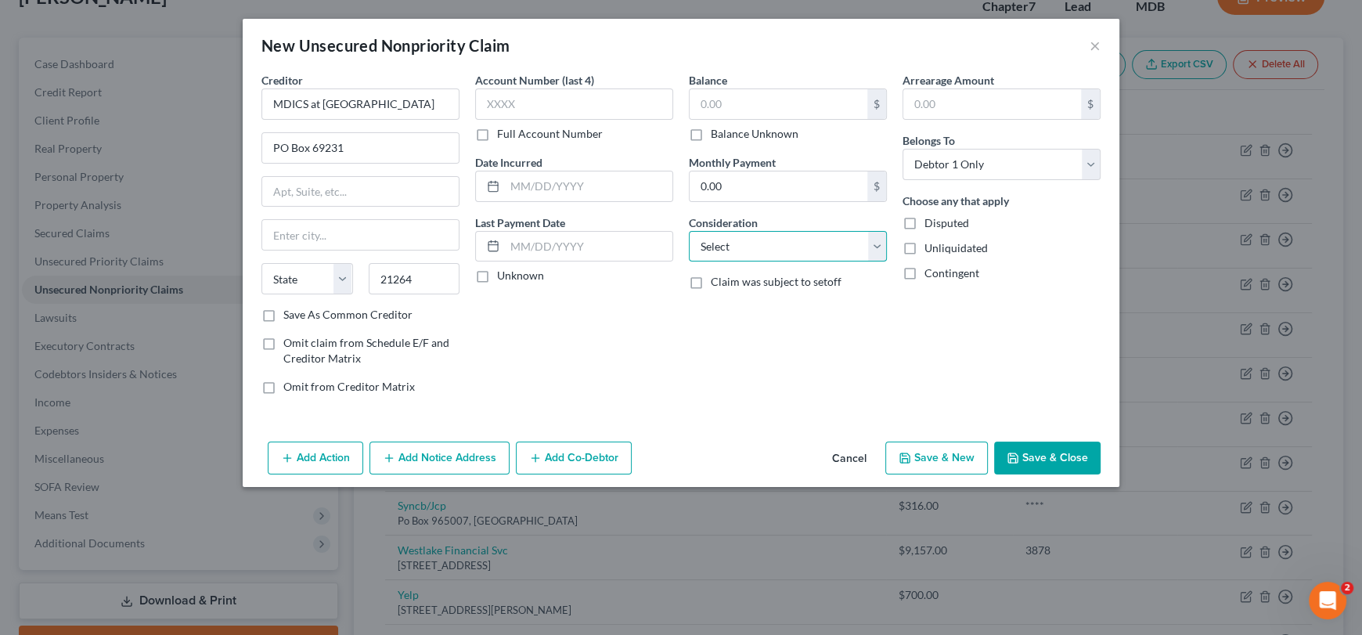
type input "[GEOGRAPHIC_DATA]"
select select "21"
click at [773, 255] on select "Select Cable / Satellite Services Collection Agency Credit Card Debt Debt Couns…" at bounding box center [788, 246] width 198 height 31
select select "9"
click at [689, 231] on select "Select Cable / Satellite Services Collection Agency Credit Card Debt Debt Couns…" at bounding box center [788, 246] width 198 height 31
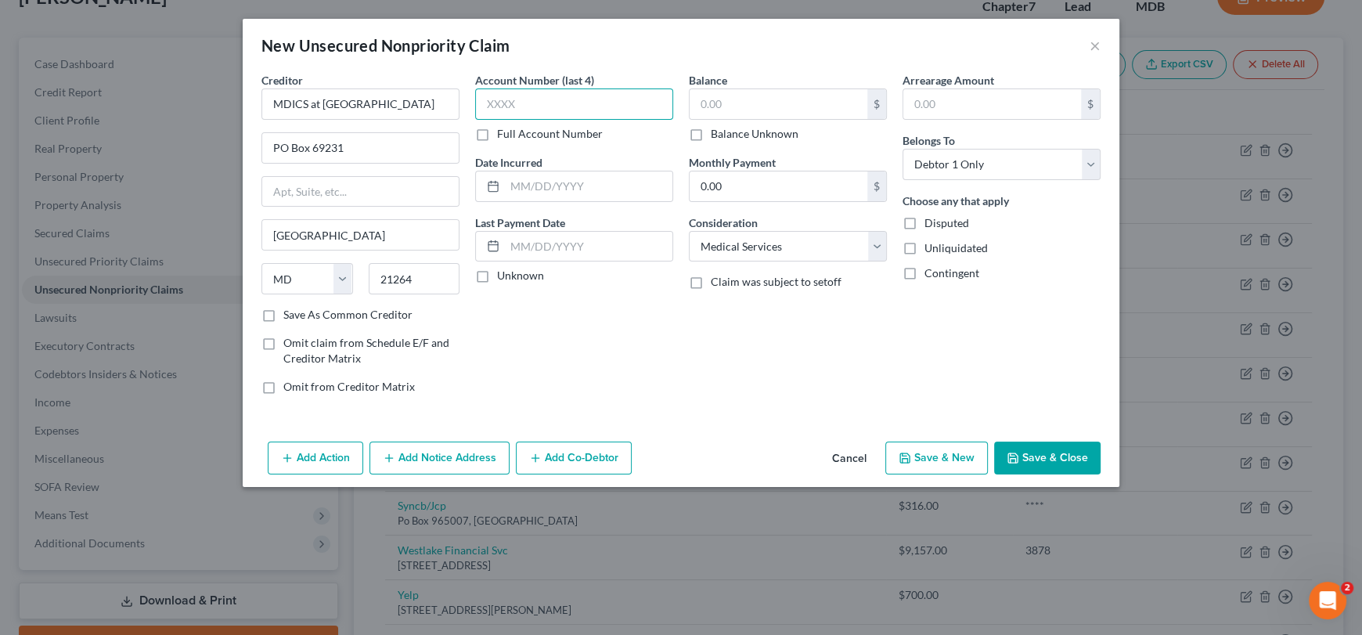
click at [557, 96] on input "text" at bounding box center [574, 103] width 198 height 31
click at [530, 106] on input "text" at bounding box center [574, 103] width 198 height 31
type input "9770"
click at [753, 112] on input "text" at bounding box center [779, 104] width 178 height 30
type input "6,754"
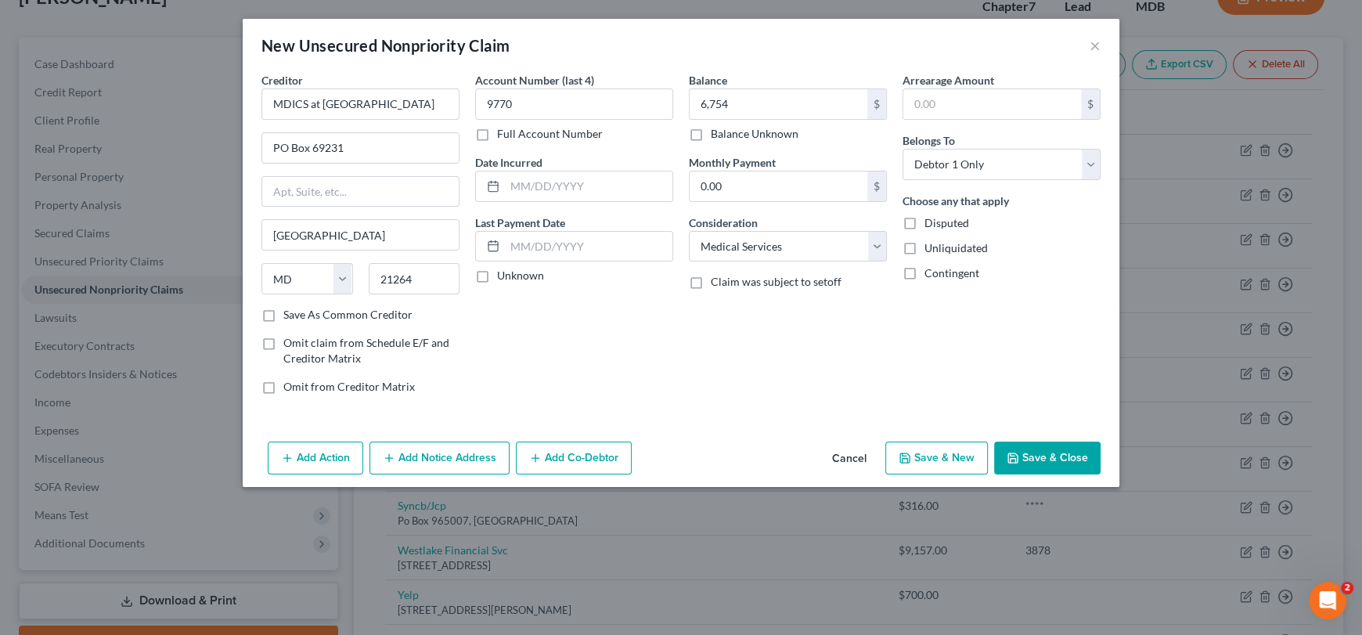
click at [856, 337] on div "Balance 6,754.00 $ Balance Unknown Balance Undetermined 6,754 $ Balance Unknown…" at bounding box center [788, 239] width 214 height 335
click at [283, 319] on label "Save As Common Creditor" at bounding box center [347, 315] width 129 height 16
click at [290, 317] on input "Save As Common Creditor" at bounding box center [295, 312] width 10 height 10
click at [1028, 449] on button "Save & Close" at bounding box center [1047, 458] width 106 height 33
checkbox input "false"
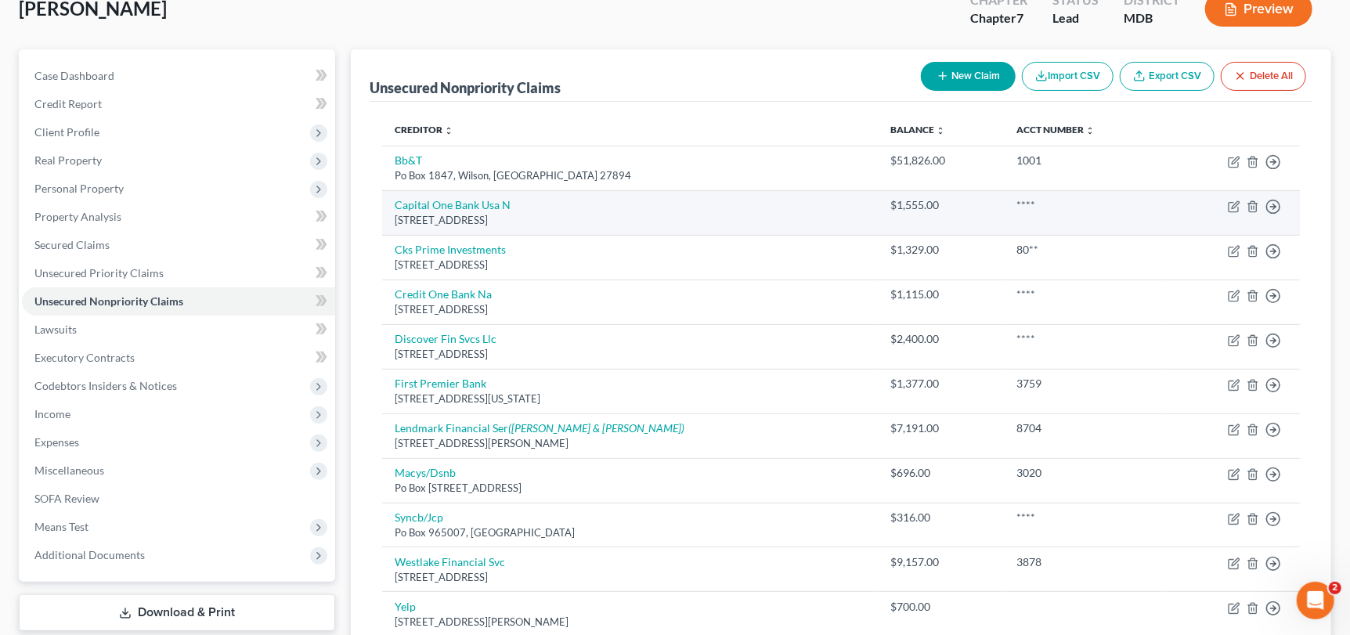
scroll to position [23, 0]
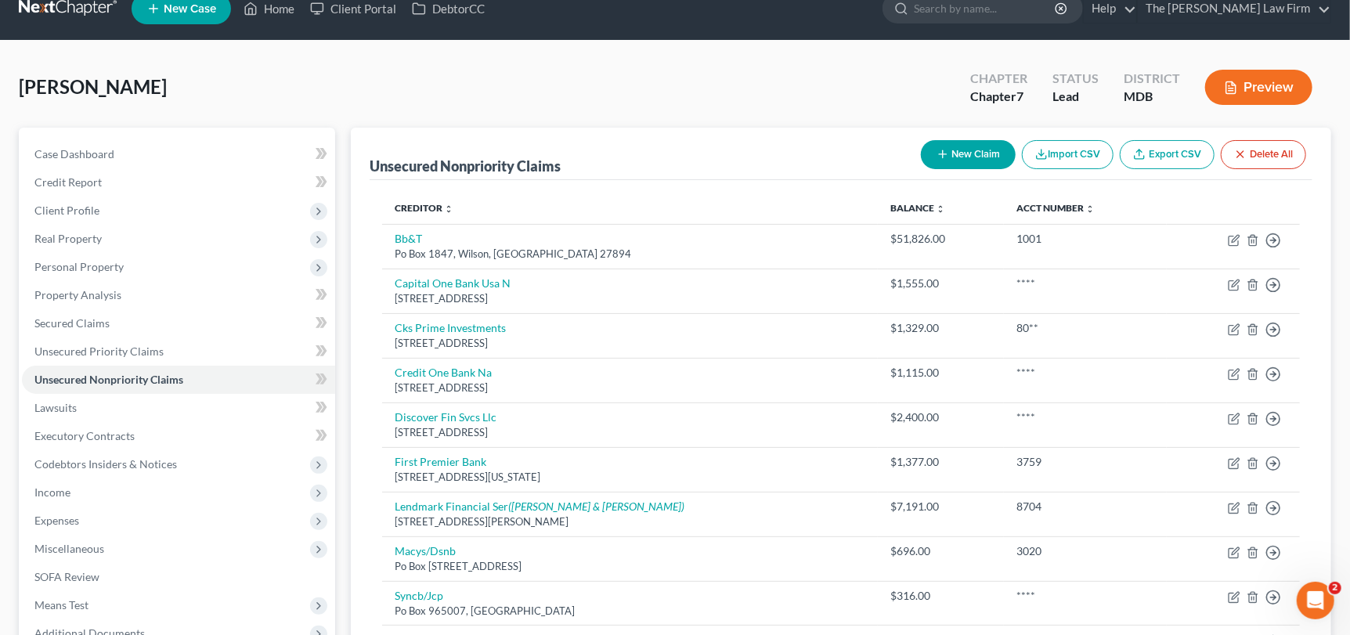
click at [964, 153] on button "New Claim" at bounding box center [968, 154] width 95 height 29
select select "0"
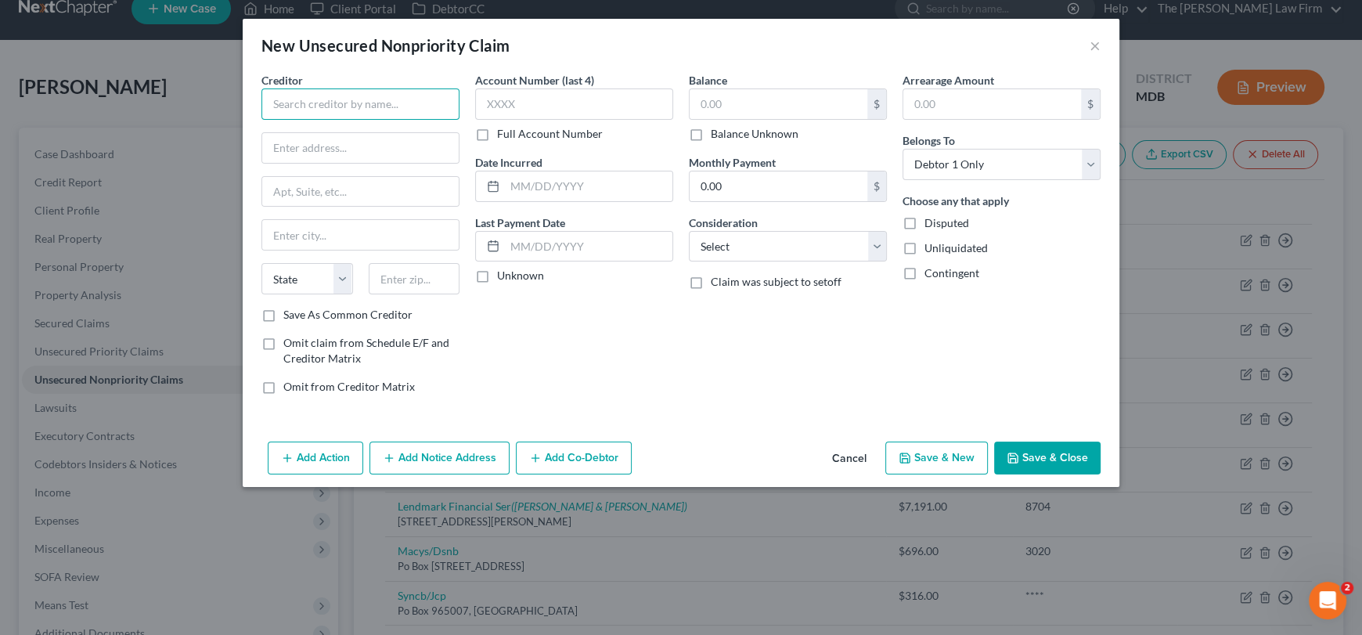
click at [328, 105] on input "text" at bounding box center [360, 103] width 198 height 31
type input "Virtual Radiologic Professionals, LLC"
click at [335, 141] on input "text" at bounding box center [360, 148] width 196 height 30
click at [290, 134] on input "text" at bounding box center [360, 148] width 196 height 30
type input "PO Box 4246"
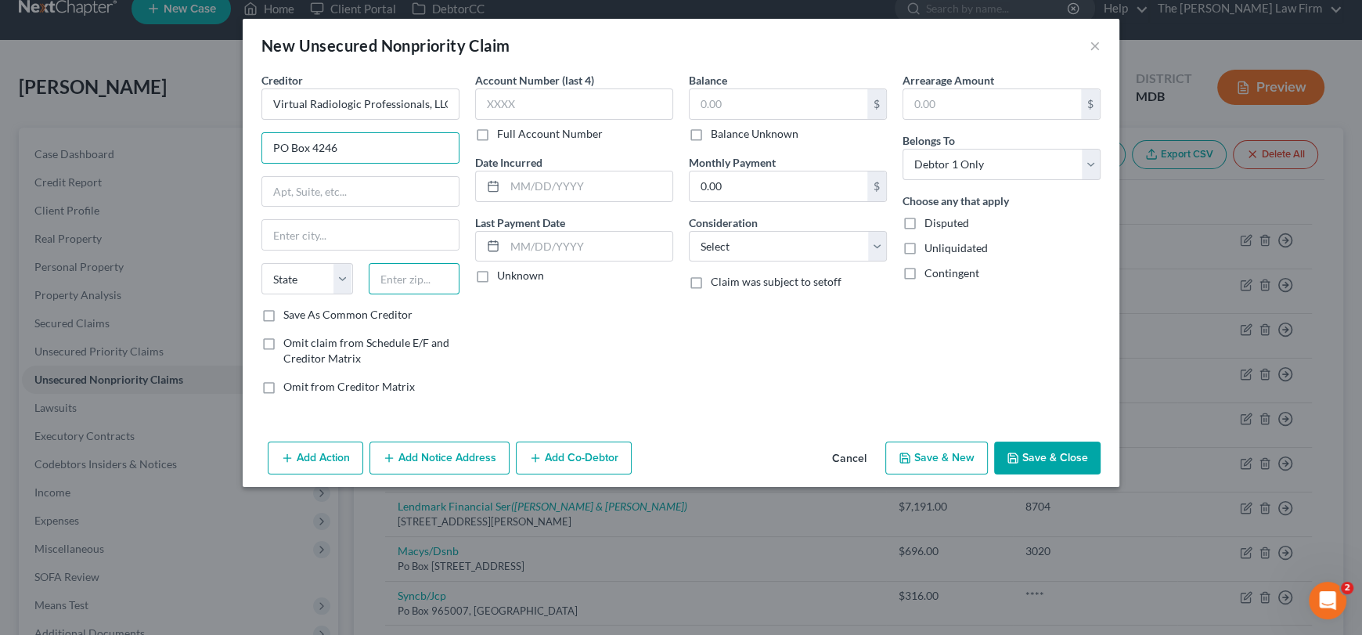
click at [431, 289] on input "text" at bounding box center [415, 278] width 92 height 31
type input "60197"
click at [410, 240] on input "text" at bounding box center [360, 235] width 196 height 30
type input "[PERSON_NAME] Stream"
select select "14"
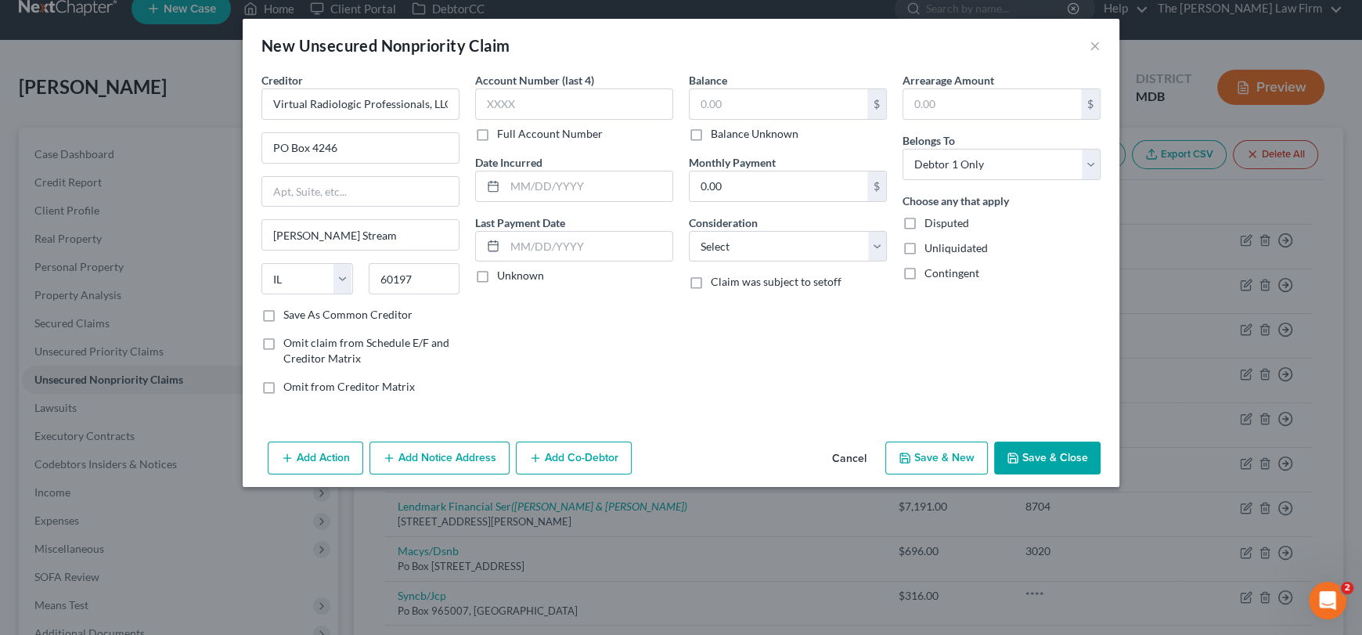
click at [283, 312] on label "Save As Common Creditor" at bounding box center [347, 315] width 129 height 16
click at [290, 312] on input "Save As Common Creditor" at bounding box center [295, 312] width 10 height 10
checkbox input "true"
click at [525, 96] on input "text" at bounding box center [574, 103] width 198 height 31
type input "6214"
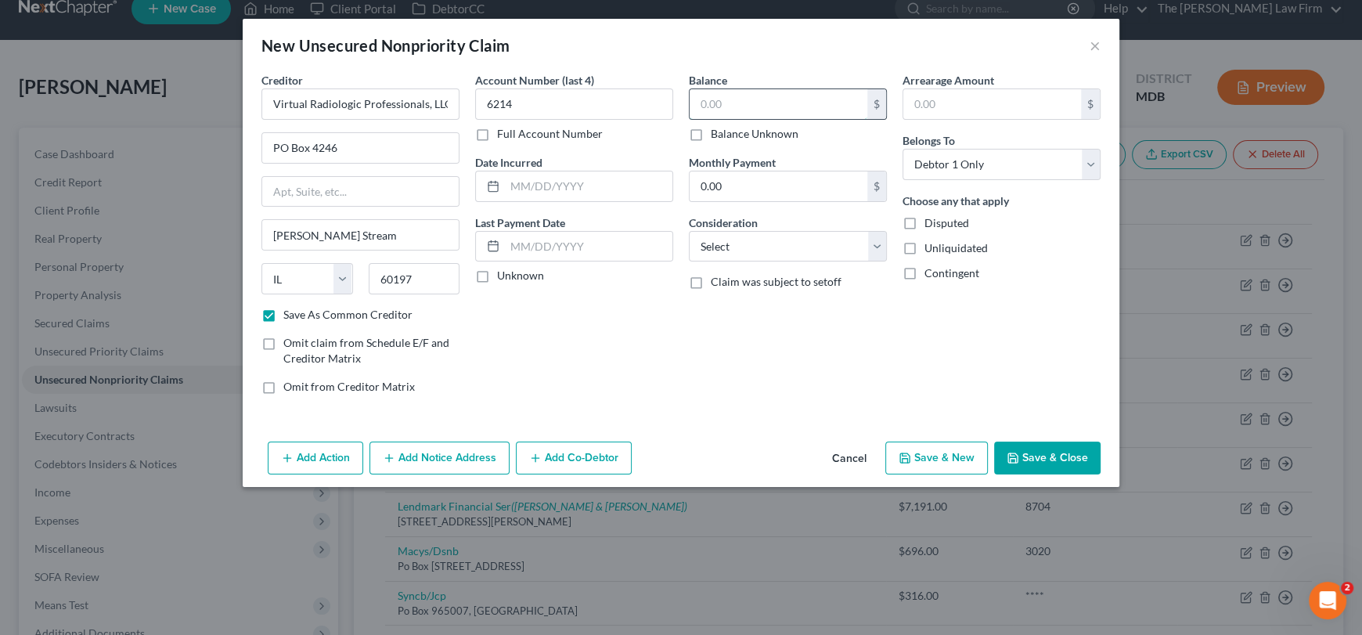
click at [730, 104] on input "text" at bounding box center [779, 104] width 178 height 30
type input "347"
click at [1040, 456] on button "Save & Close" at bounding box center [1047, 458] width 106 height 33
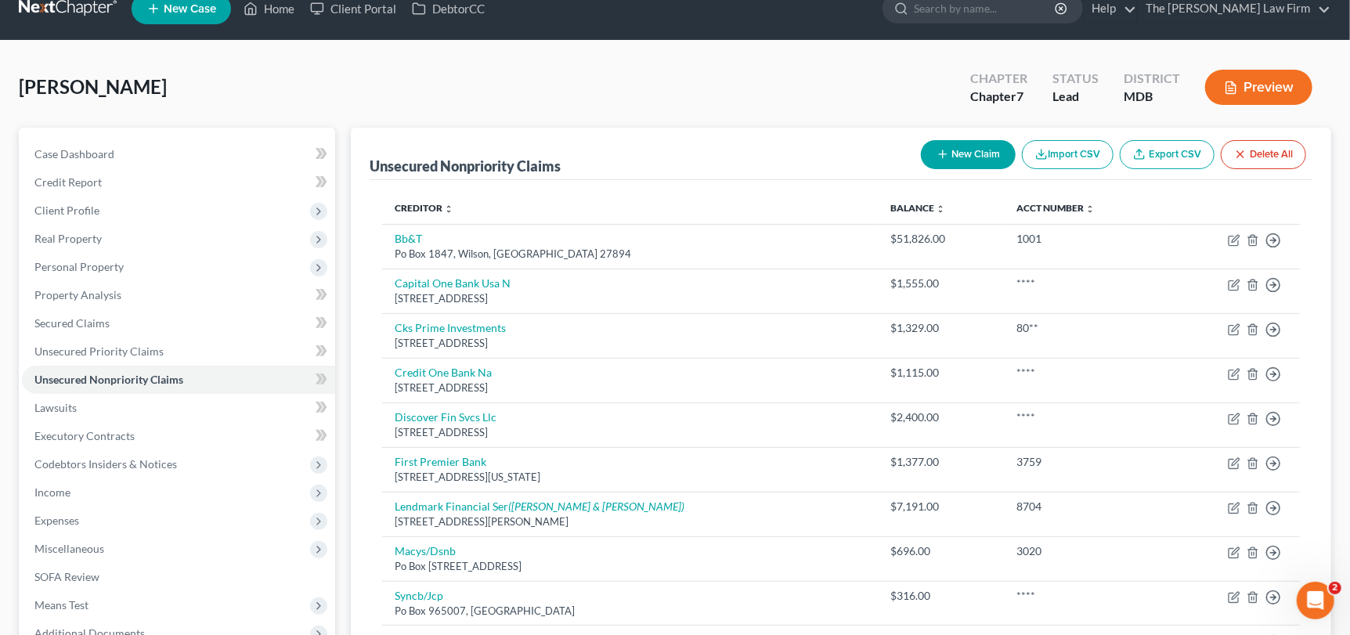
click at [974, 152] on button "New Claim" at bounding box center [968, 154] width 95 height 29
select select "0"
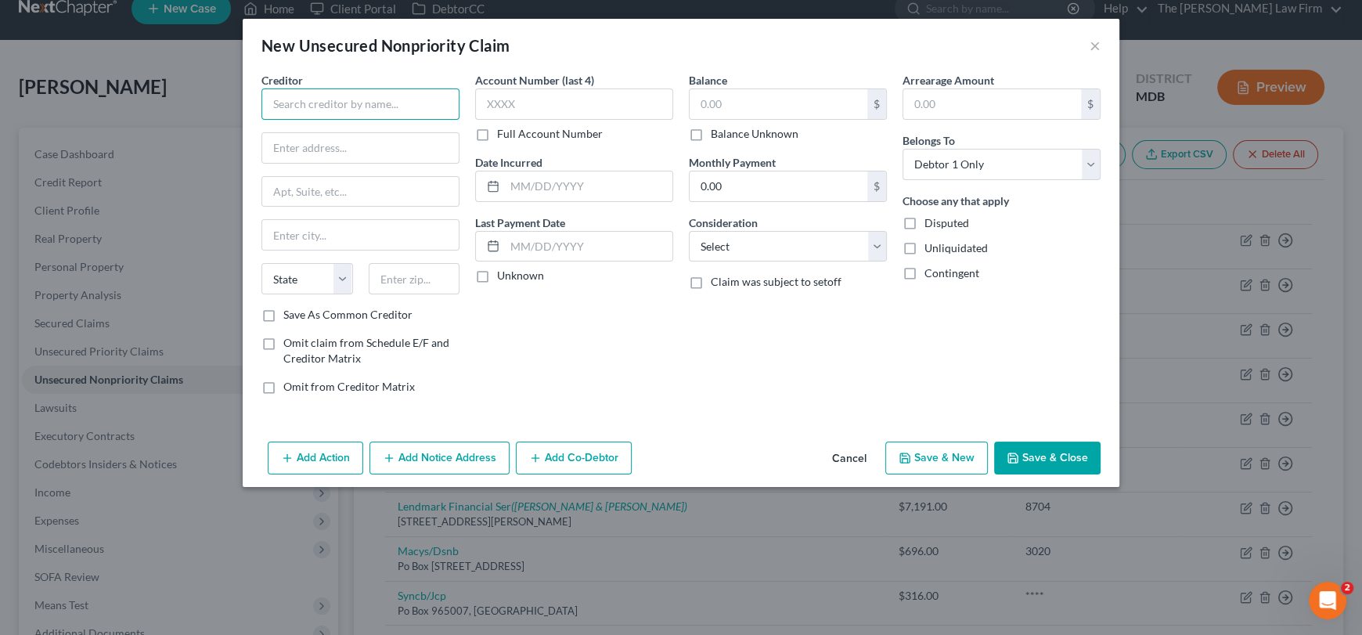
click at [341, 106] on input "text" at bounding box center [360, 103] width 198 height 31
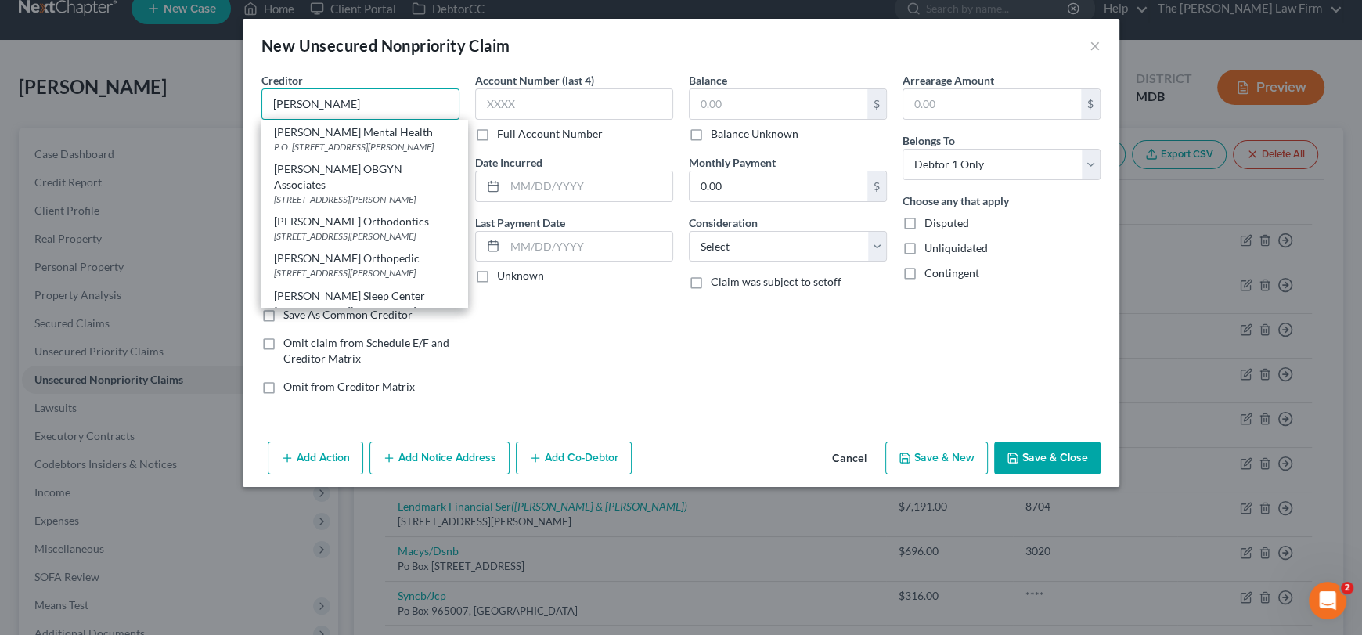
scroll to position [782, 0]
drag, startPoint x: 340, startPoint y: 103, endPoint x: 265, endPoint y: 103, distance: 74.4
click at [265, 103] on input "[PERSON_NAME]" at bounding box center [360, 103] width 198 height 31
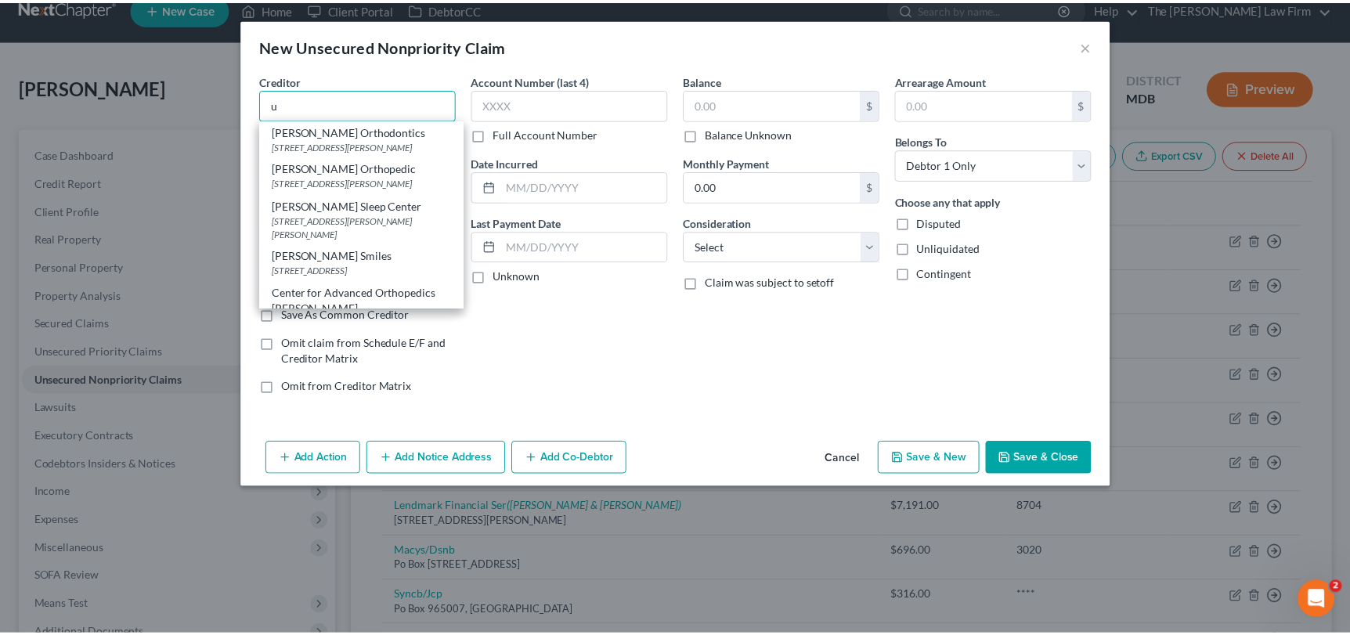
scroll to position [0, 0]
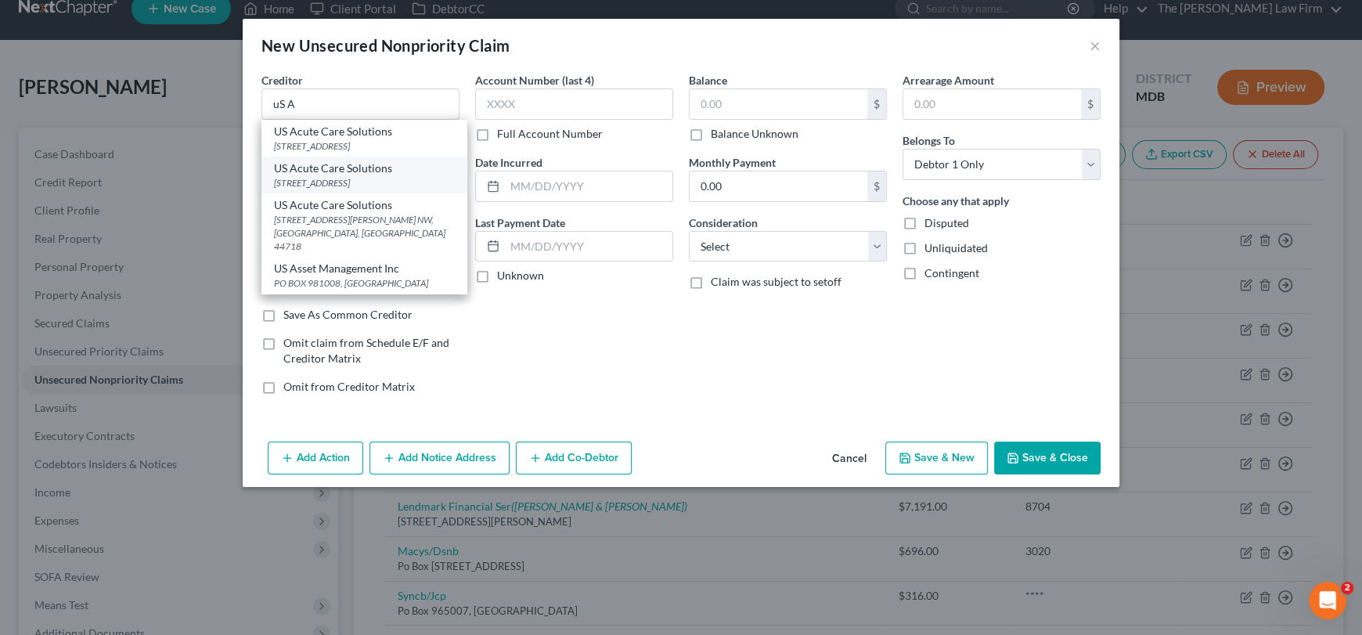
click at [377, 176] on div "[STREET_ADDRESS]" at bounding box center [364, 182] width 181 height 13
type input "US Acute Care Solutions"
type input "PO Box 9820"
type input "[GEOGRAPHIC_DATA]"
select select "9"
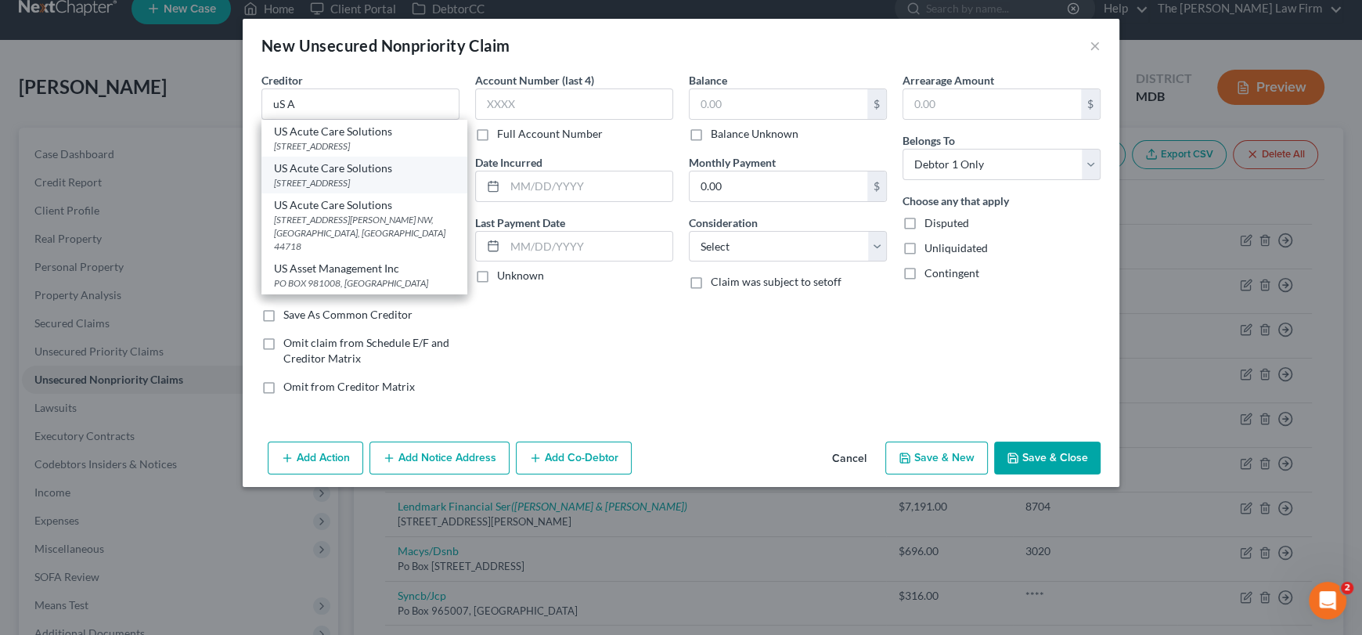
type input "33067"
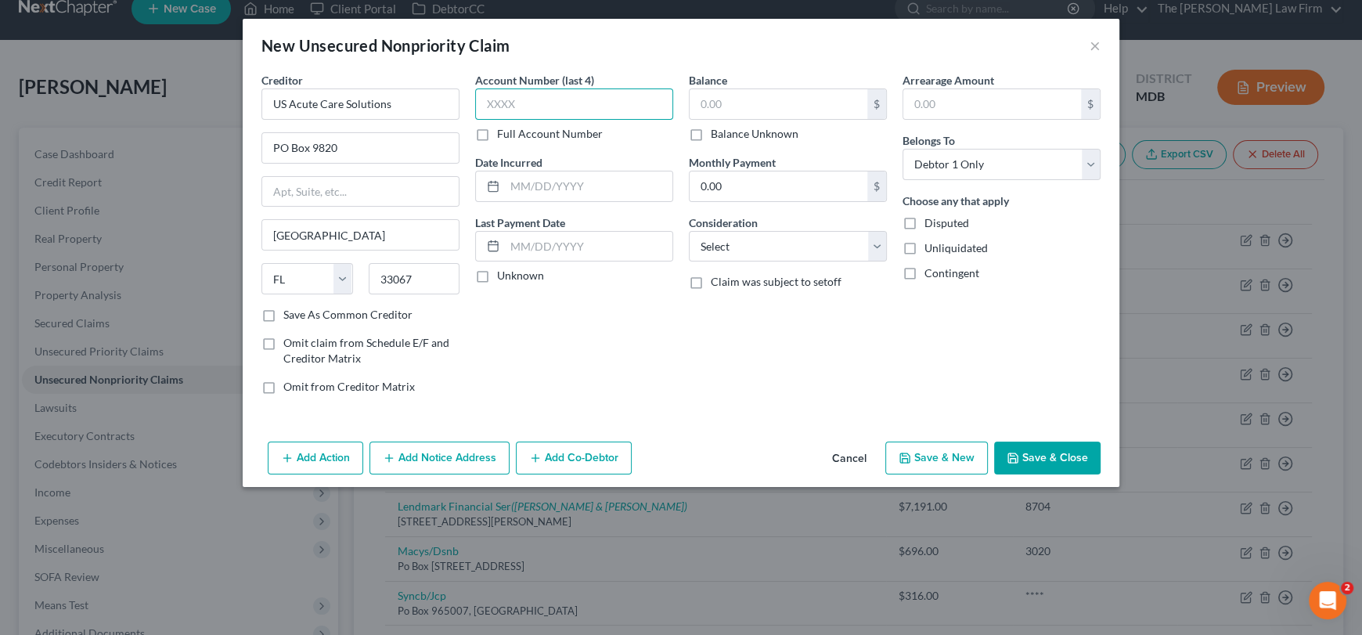
click at [503, 104] on input "text" at bounding box center [574, 103] width 198 height 31
type input "6008"
click at [792, 244] on select "Select Cable / Satellite Services Collection Agency Credit Card Debt Debt Couns…" at bounding box center [788, 246] width 198 height 31
click at [752, 100] on input "text" at bounding box center [779, 104] width 178 height 30
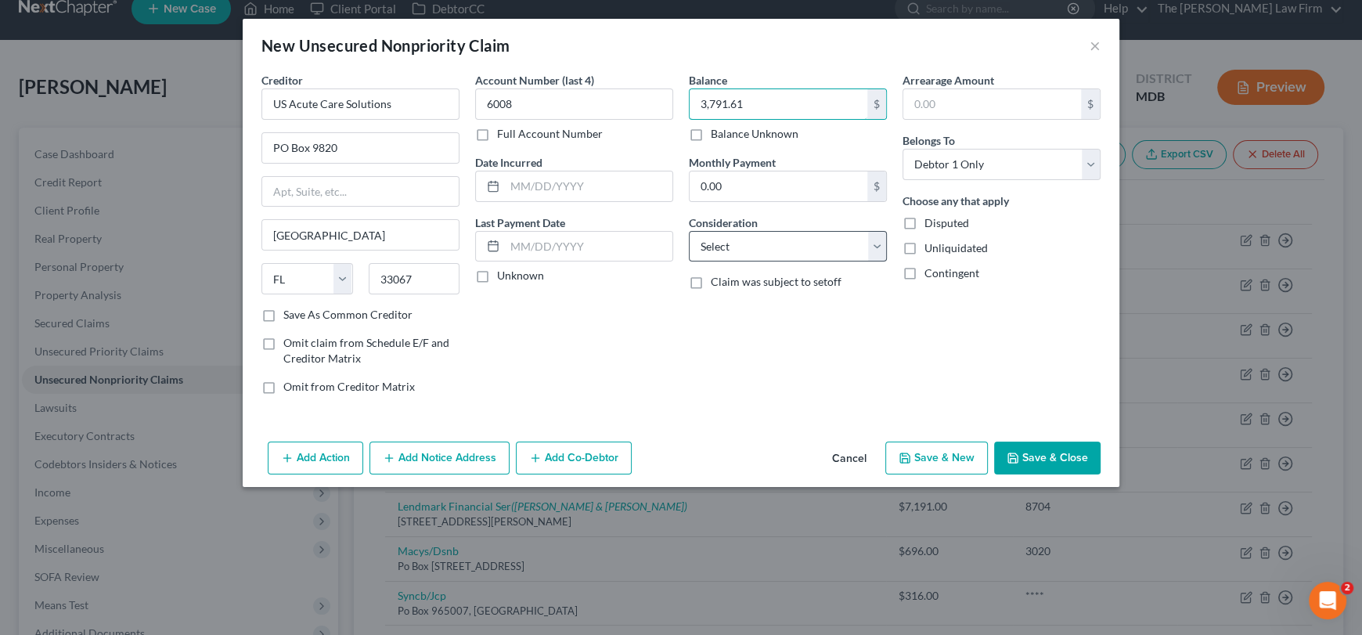
type input "3,791.61"
click at [758, 254] on select "Select Cable / Satellite Services Collection Agency Credit Card Debt Debt Couns…" at bounding box center [788, 246] width 198 height 31
drag, startPoint x: 758, startPoint y: 254, endPoint x: 408, endPoint y: 121, distance: 374.4
click at [758, 254] on select "Select Cable / Satellite Services Collection Agency Credit Card Debt Debt Couns…" at bounding box center [788, 246] width 198 height 31
drag, startPoint x: 399, startPoint y: 109, endPoint x: 225, endPoint y: 109, distance: 173.8
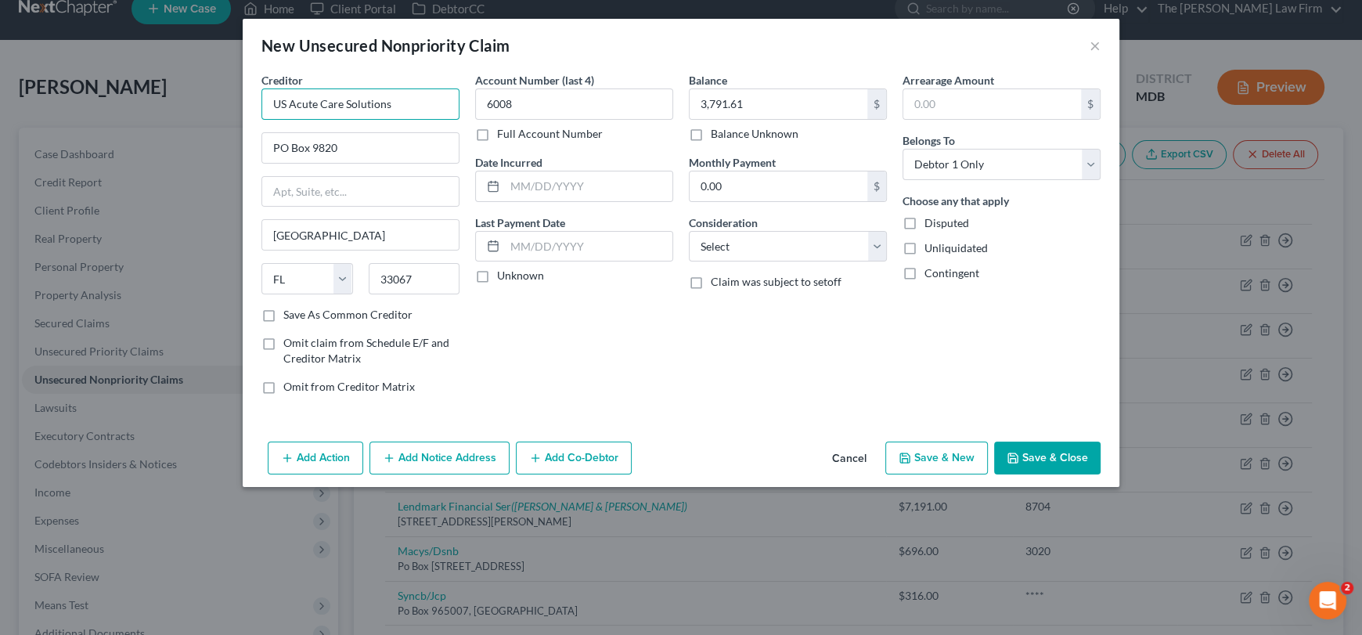
click at [225, 109] on div "New Unsecured Nonpriority Claim × Creditor * US Acute Care Solutions PO Box [GE…" at bounding box center [681, 317] width 1362 height 635
drag, startPoint x: 719, startPoint y: 239, endPoint x: 720, endPoint y: 258, distance: 19.6
click at [719, 239] on select "Select Cable / Satellite Services Collection Agency Credit Card Debt Debt Couns…" at bounding box center [788, 246] width 198 height 31
select select "9"
click at [689, 231] on select "Select Cable / Satellite Services Collection Agency Credit Card Debt Debt Couns…" at bounding box center [788, 246] width 198 height 31
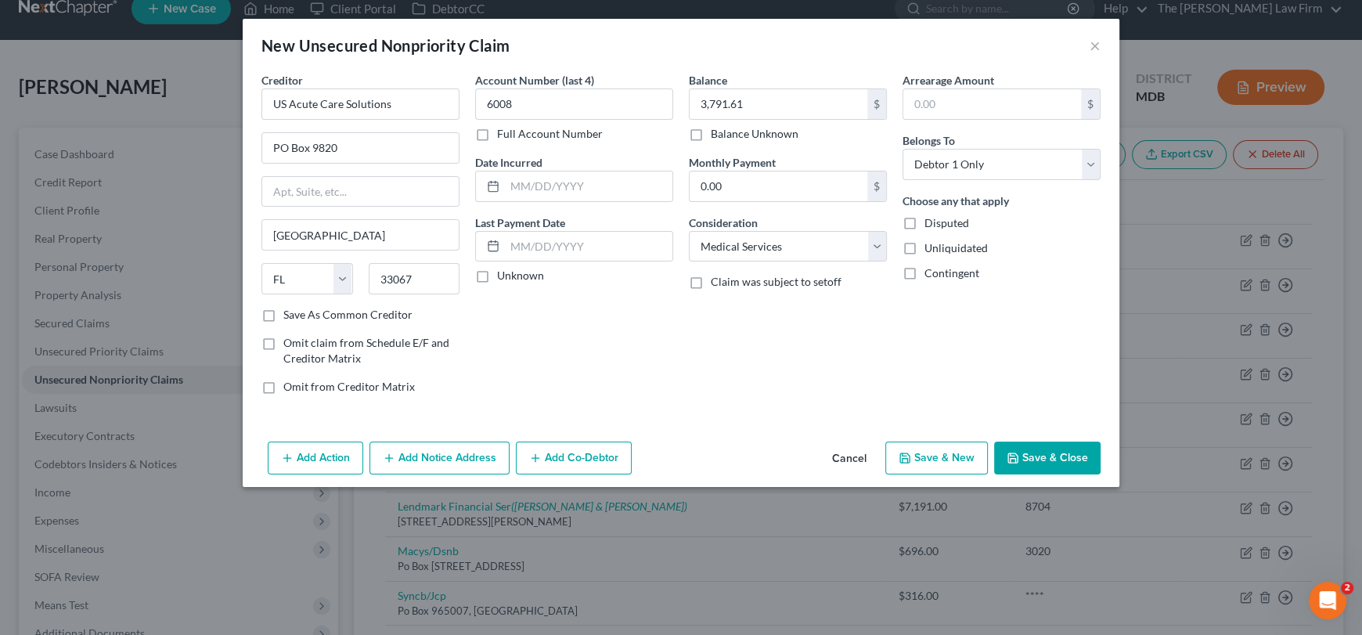
click at [1054, 463] on button "Save & Close" at bounding box center [1047, 458] width 106 height 33
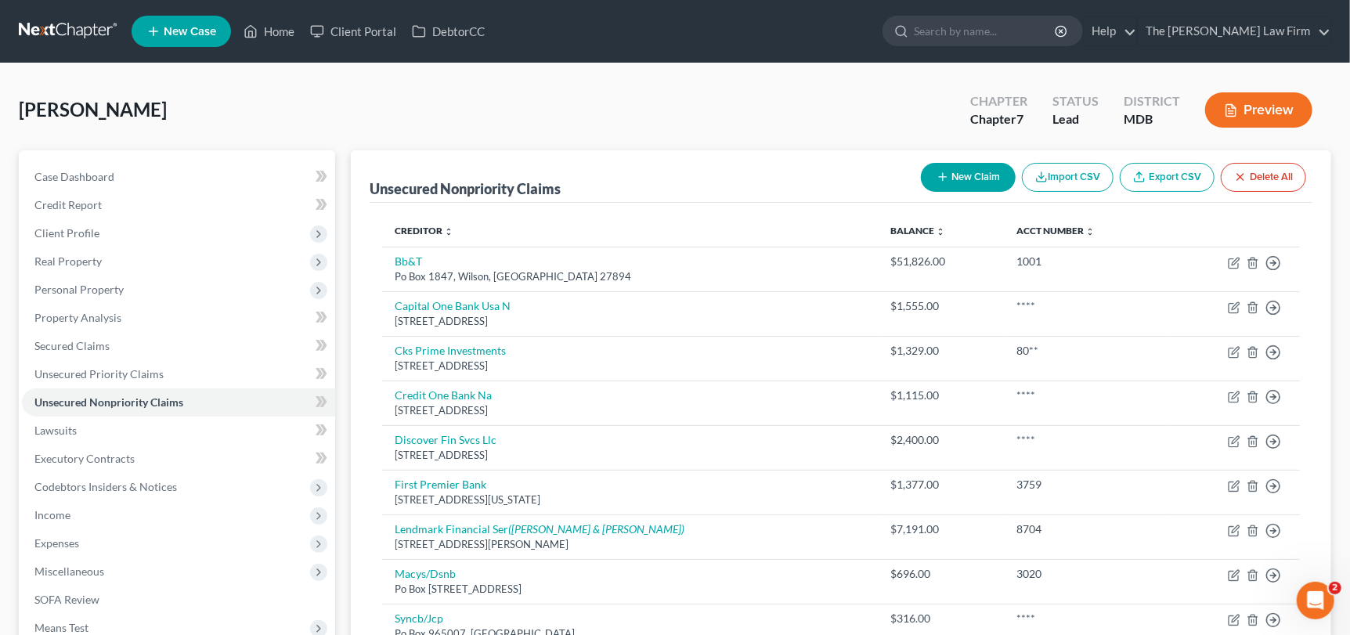
click at [971, 176] on button "New Claim" at bounding box center [968, 177] width 95 height 29
select select "0"
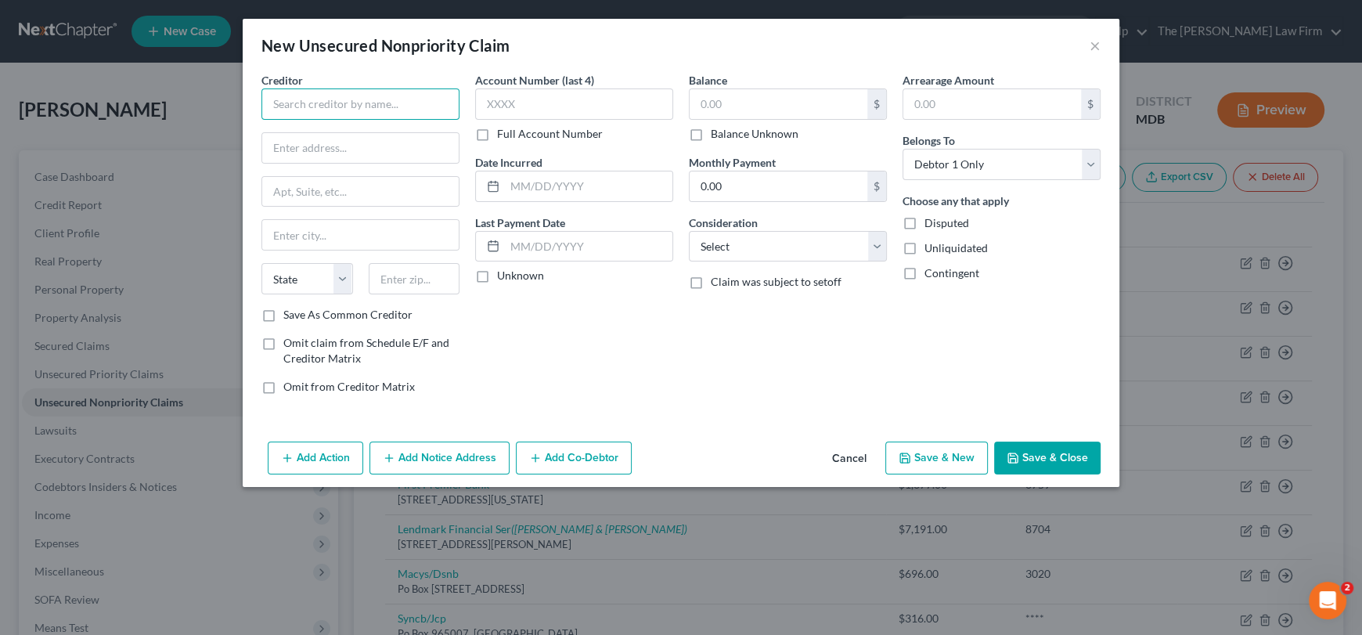
click at [323, 103] on input "text" at bounding box center [360, 103] width 198 height 31
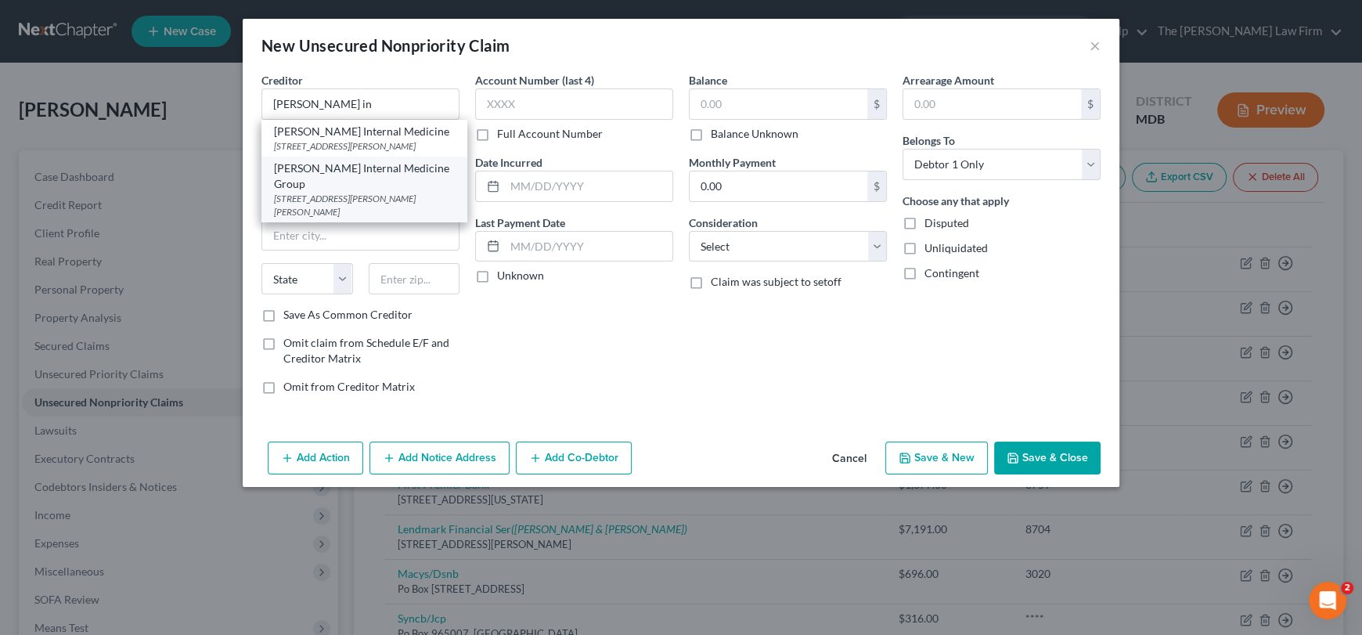
click at [402, 192] on div "[STREET_ADDRESS][PERSON_NAME][PERSON_NAME]" at bounding box center [364, 205] width 181 height 27
type input "[PERSON_NAME] Internal Medicine Group"
type input "[STREET_ADDRESS]"
type input "Ste 304"
type input "Prince [PERSON_NAME]"
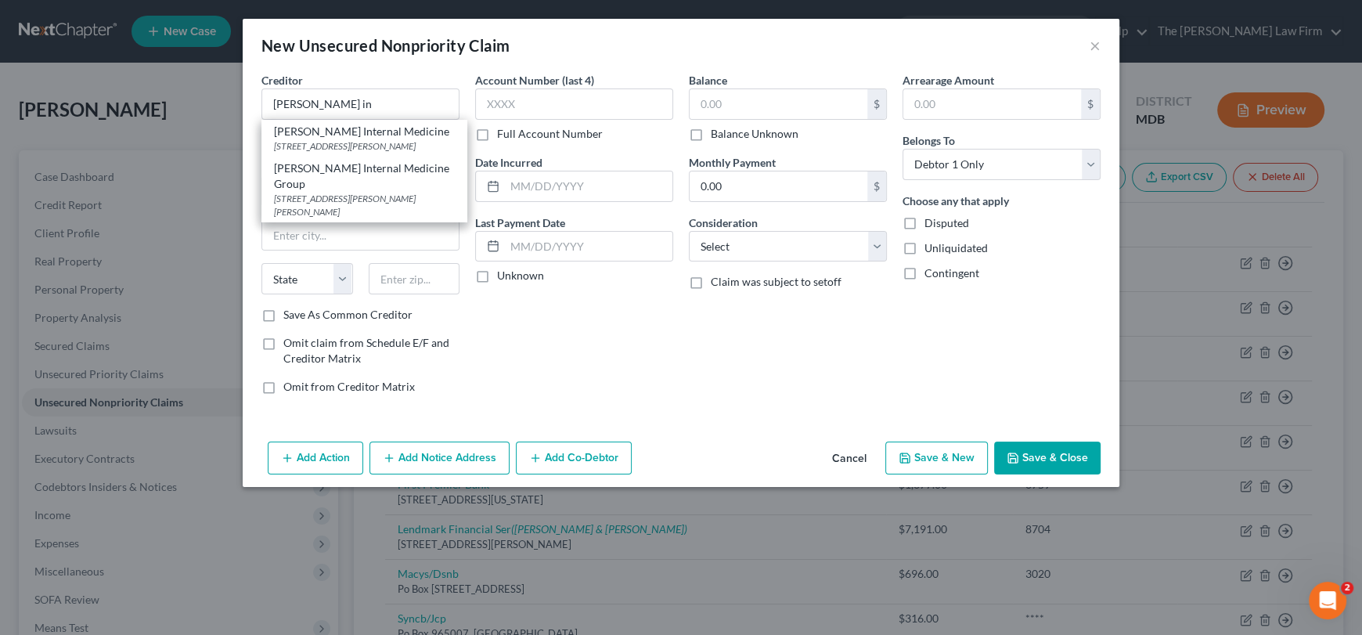
select select "21"
type input "20678"
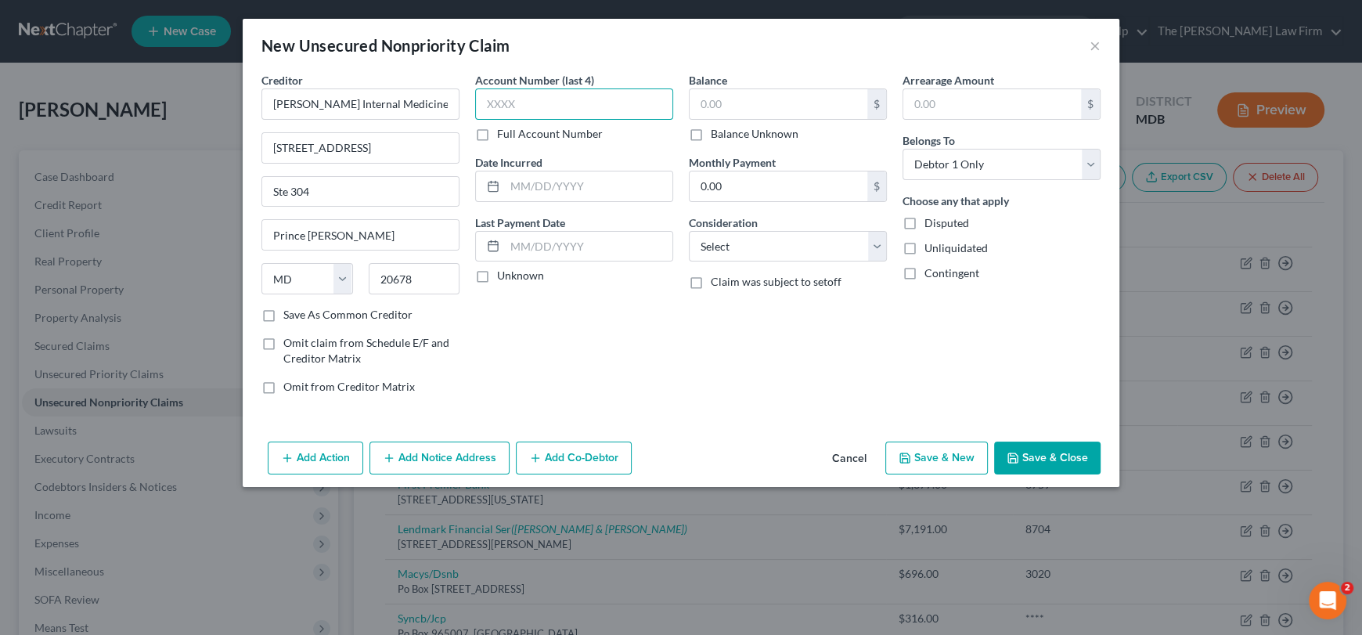
click at [514, 102] on input "text" at bounding box center [574, 103] width 198 height 31
type input "5603"
click at [777, 106] on input "text" at bounding box center [779, 104] width 178 height 30
type input "849.00"
click at [743, 251] on select "Select Cable / Satellite Services Collection Agency Credit Card Debt Debt Couns…" at bounding box center [788, 246] width 198 height 31
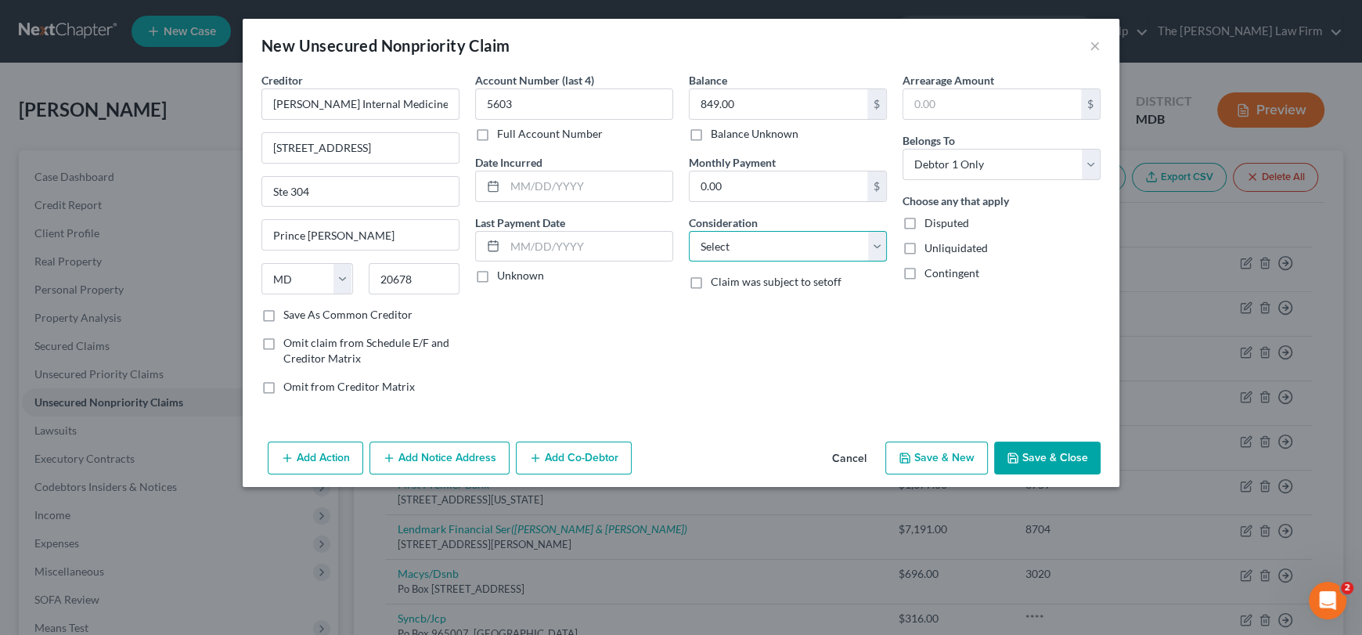
select select "9"
click at [689, 231] on select "Select Cable / Satellite Services Collection Agency Credit Card Debt Debt Couns…" at bounding box center [788, 246] width 198 height 31
click at [1072, 457] on button "Save & Close" at bounding box center [1047, 458] width 106 height 33
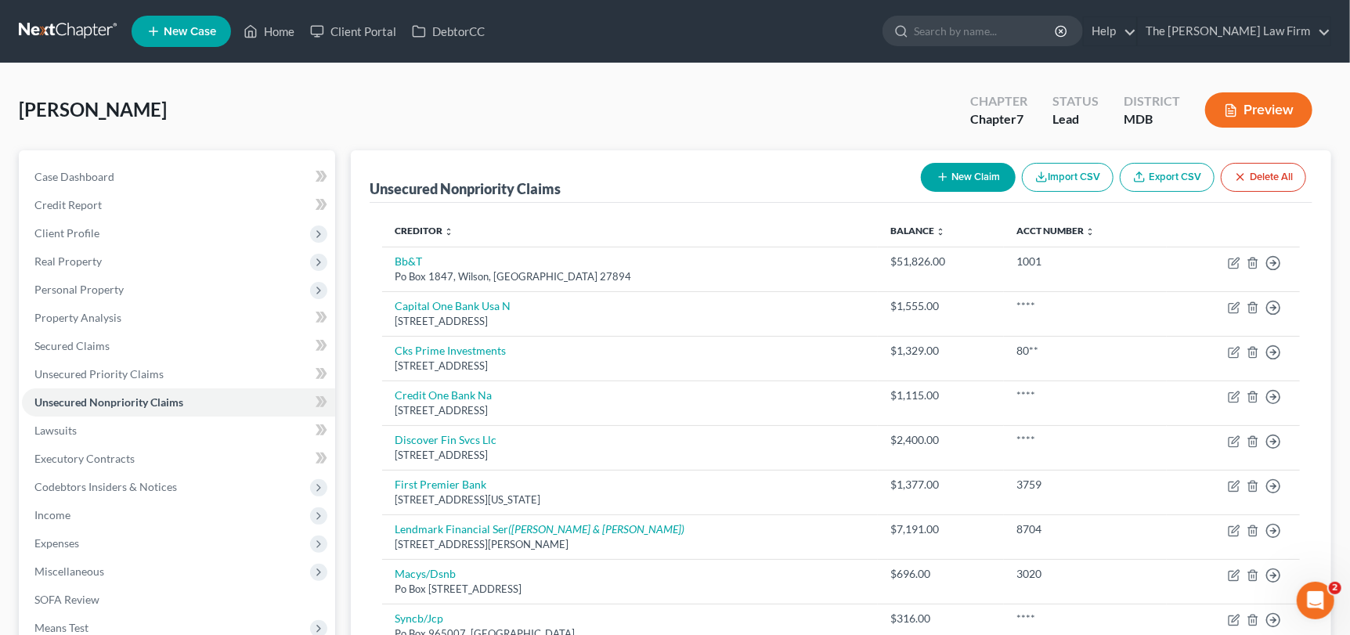
click at [969, 175] on button "New Claim" at bounding box center [968, 177] width 95 height 29
select select "0"
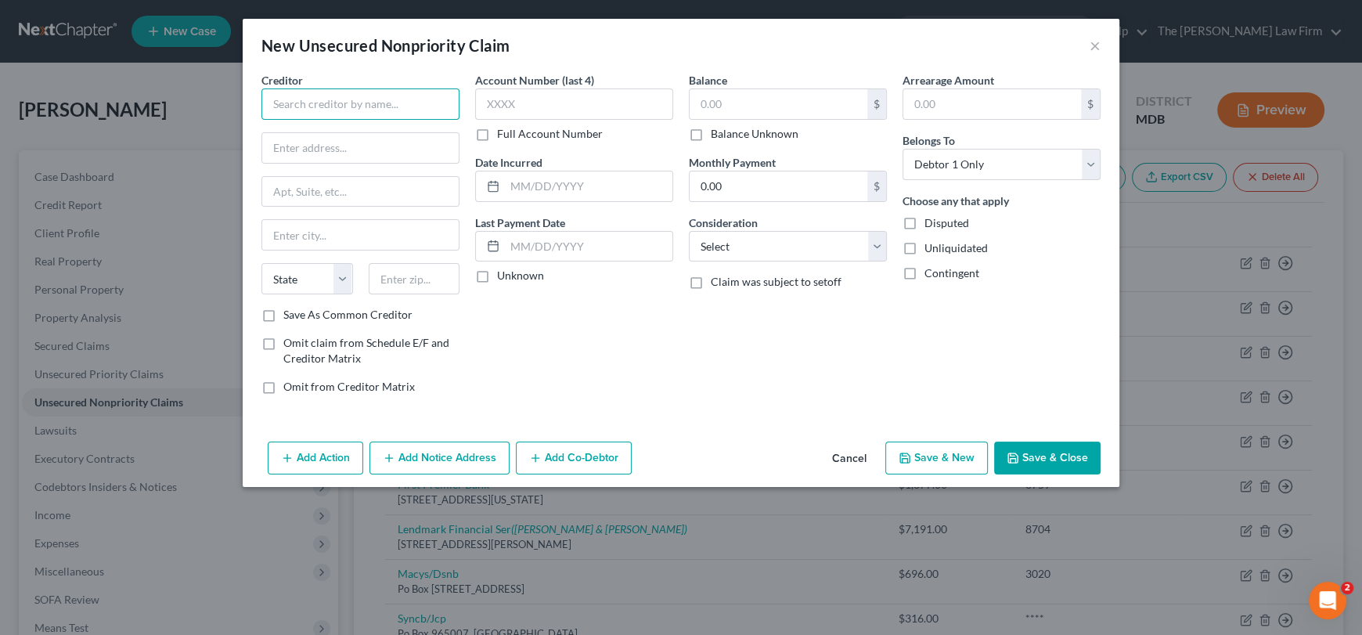
click at [376, 100] on input "text" at bounding box center [360, 103] width 198 height 31
click at [337, 91] on input "Capital M" at bounding box center [360, 103] width 198 height 31
drag, startPoint x: 358, startPoint y: 103, endPoint x: 247, endPoint y: 100, distance: 111.2
click at [247, 100] on div "Creditor * Capital Manage State [US_STATE] AK AR AZ CA CO [GEOGRAPHIC_DATA] DE …" at bounding box center [681, 253] width 877 height 363
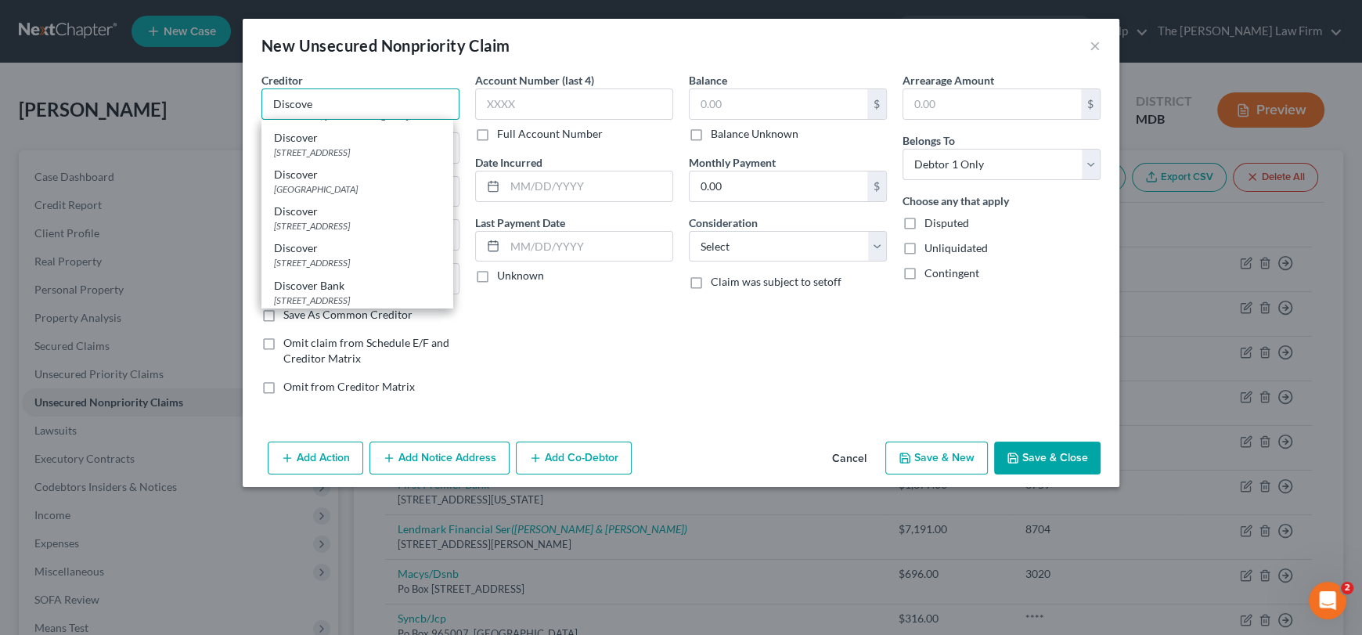
scroll to position [143, 0]
click at [361, 221] on div "[STREET_ADDRESS]" at bounding box center [357, 224] width 166 height 13
type input "Discover Bank"
type input "PO Box 15316"
type input "Wilmington"
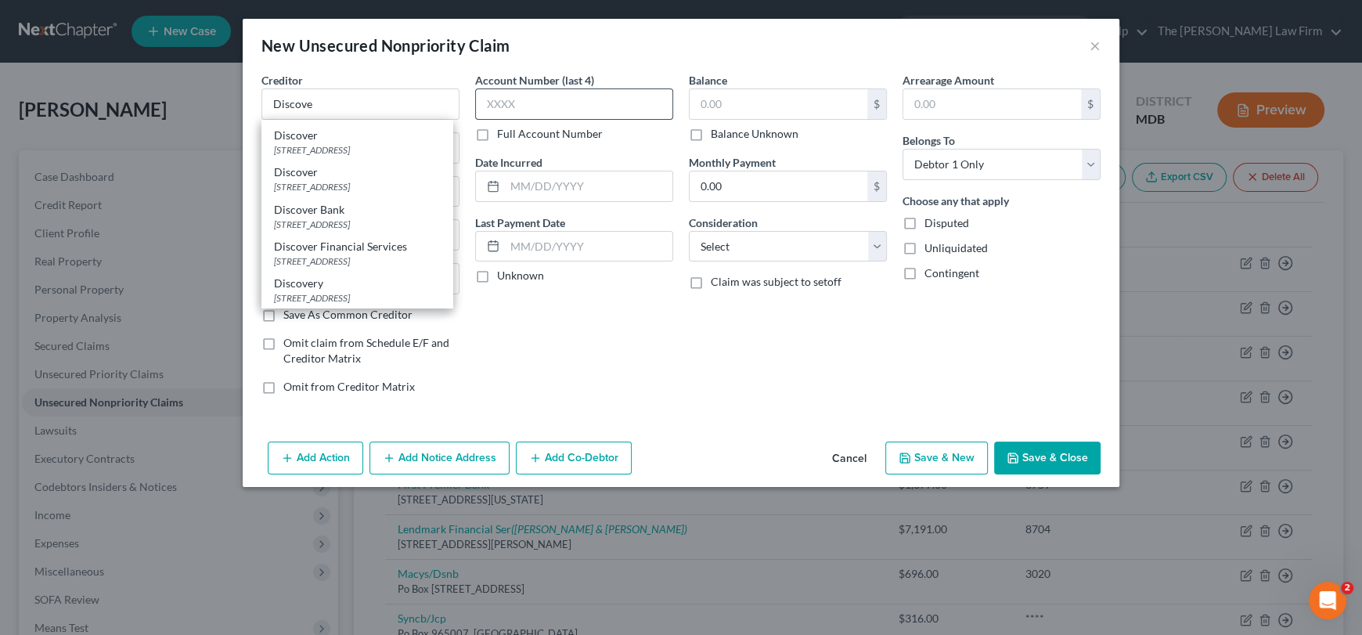
select select "7"
type input "19850"
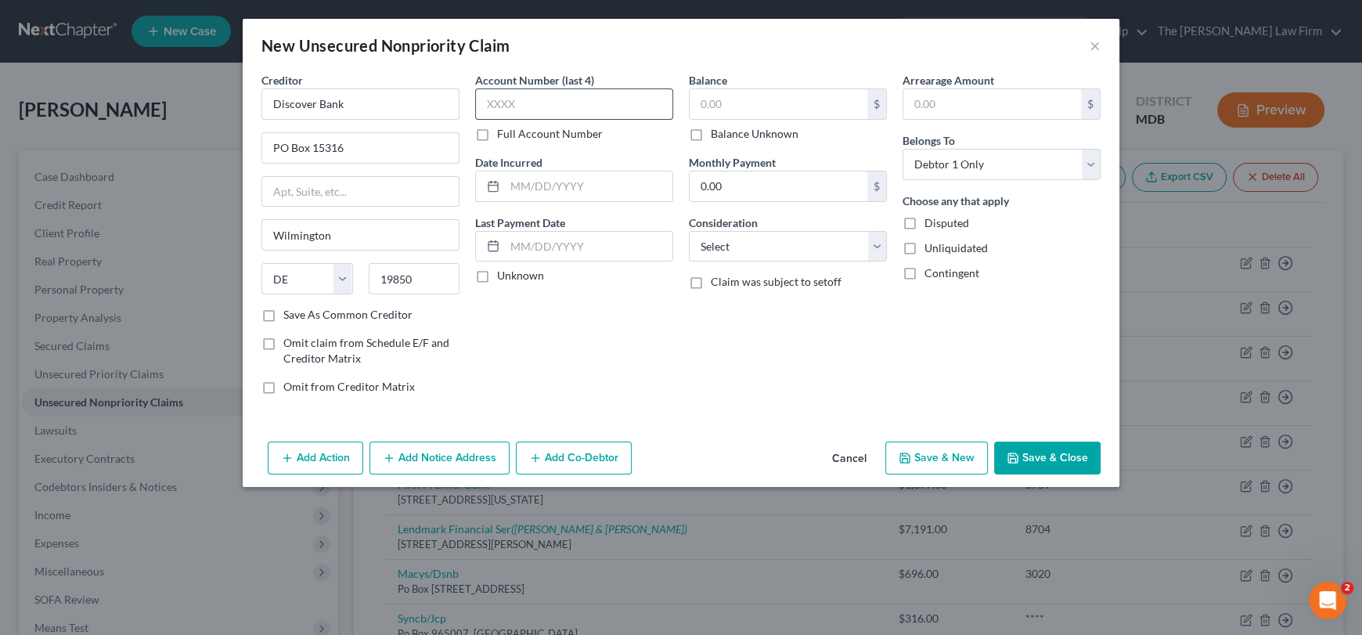
scroll to position [0, 0]
click at [517, 103] on input "text" at bounding box center [574, 103] width 198 height 31
type input "8602"
click at [715, 106] on input "text" at bounding box center [779, 104] width 178 height 30
type input "2,400.45"
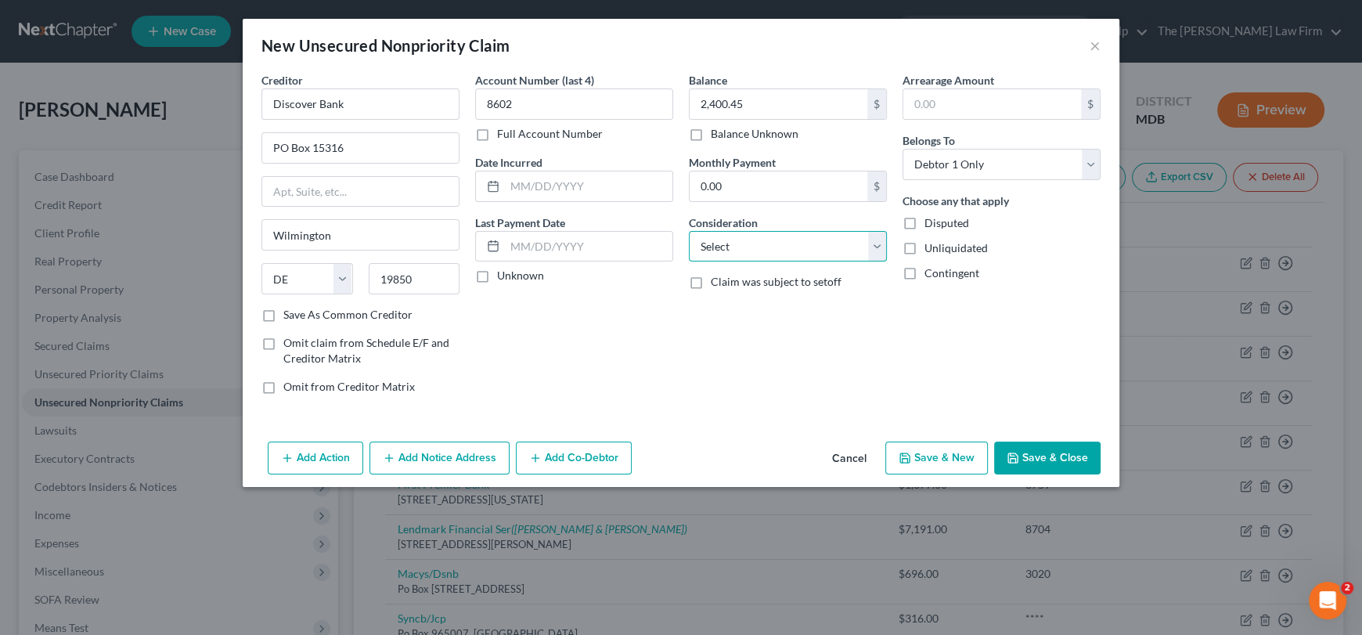
click at [746, 250] on select "Select Cable / Satellite Services Collection Agency Credit Card Debt Debt Couns…" at bounding box center [788, 246] width 198 height 31
select select "2"
click at [689, 231] on select "Select Cable / Satellite Services Collection Agency Credit Card Debt Debt Couns…" at bounding box center [788, 246] width 198 height 31
click at [443, 462] on button "Add Notice Address" at bounding box center [439, 458] width 140 height 33
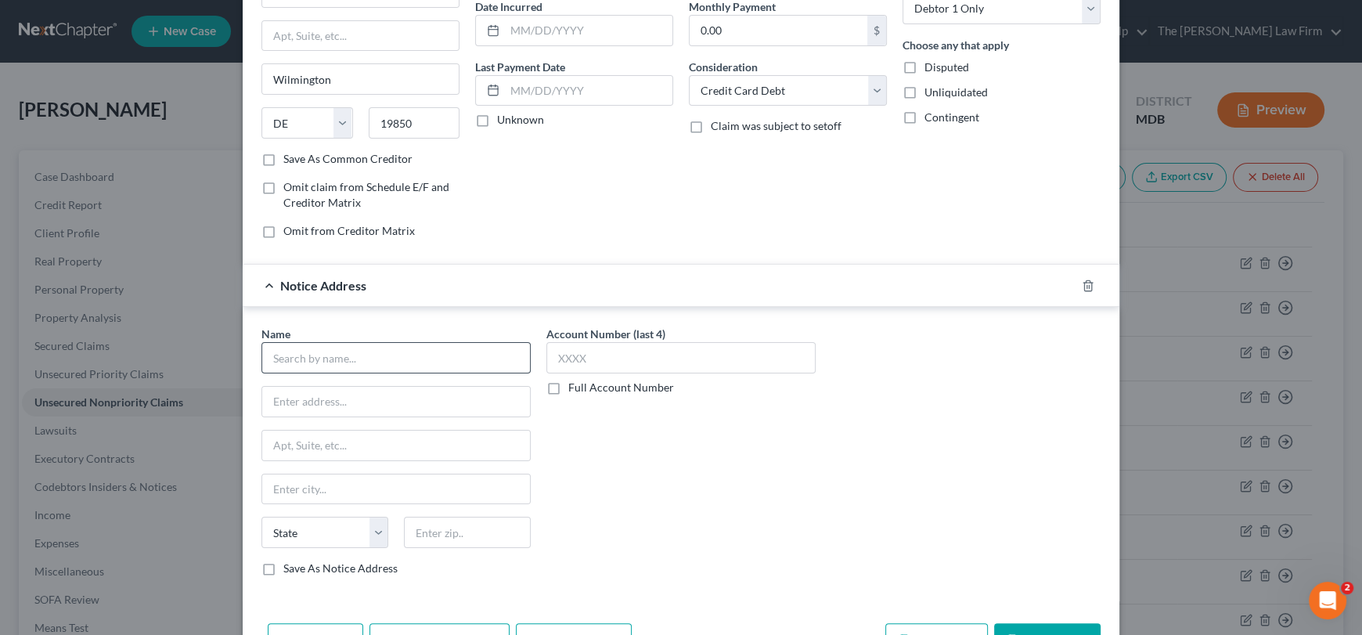
scroll to position [157, 0]
click at [360, 341] on input "text" at bounding box center [395, 356] width 269 height 31
drag, startPoint x: 393, startPoint y: 355, endPoint x: 258, endPoint y: 351, distance: 134.7
click at [261, 351] on input "Capital Management Services" at bounding box center [395, 356] width 269 height 31
type input "Capital Management Services"
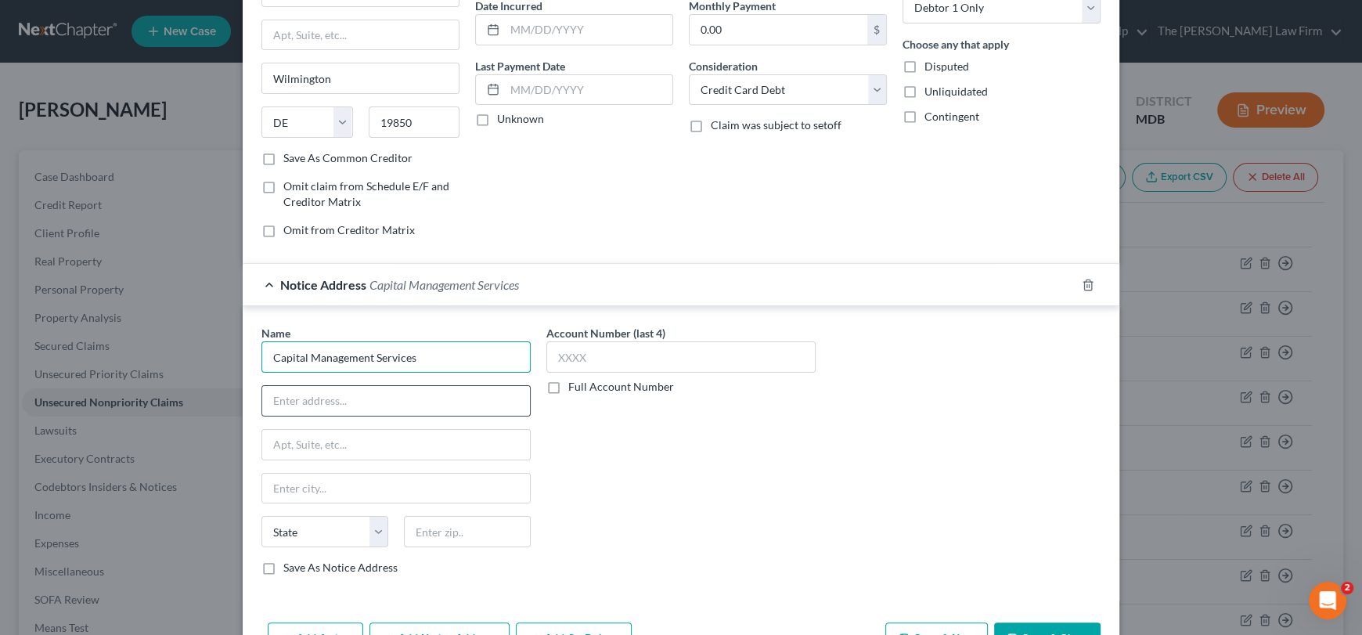
scroll to position [0, 0]
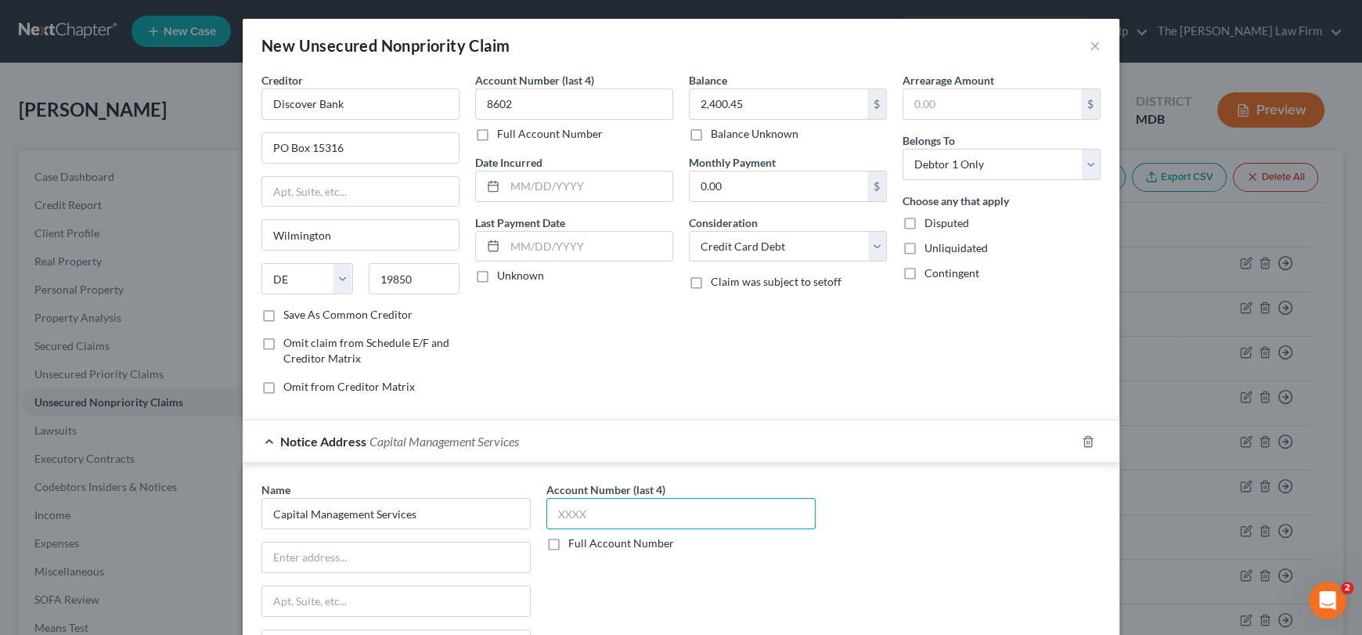
click at [616, 513] on input "text" at bounding box center [680, 513] width 269 height 31
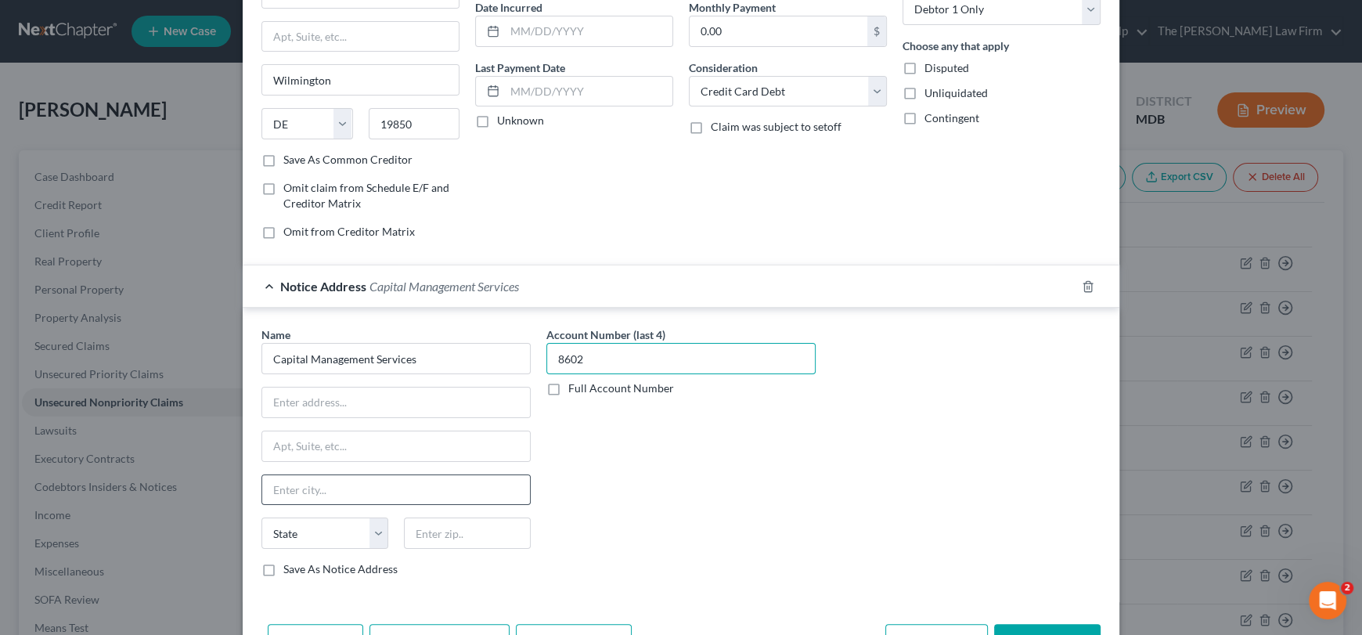
scroll to position [157, 0]
type input "8602"
click at [283, 393] on input "text" at bounding box center [396, 401] width 268 height 30
paste input "[STREET_ADDRESS][PERSON_NAME]"
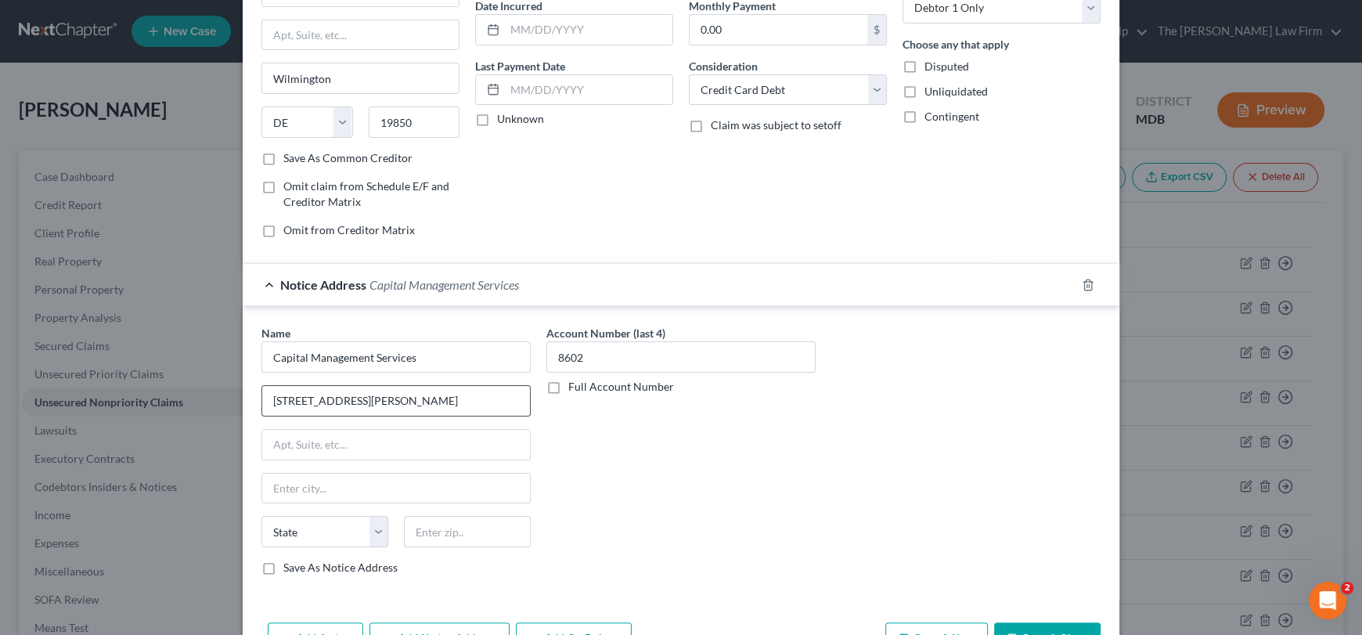
drag, startPoint x: 419, startPoint y: 398, endPoint x: 462, endPoint y: 401, distance: 43.1
click at [462, 401] on input "[STREET_ADDRESS][PERSON_NAME]" at bounding box center [396, 401] width 268 height 30
type input "[STREET_ADDRESS][PERSON_NAME]"
type input "14206"
click at [410, 445] on input "text" at bounding box center [396, 445] width 268 height 30
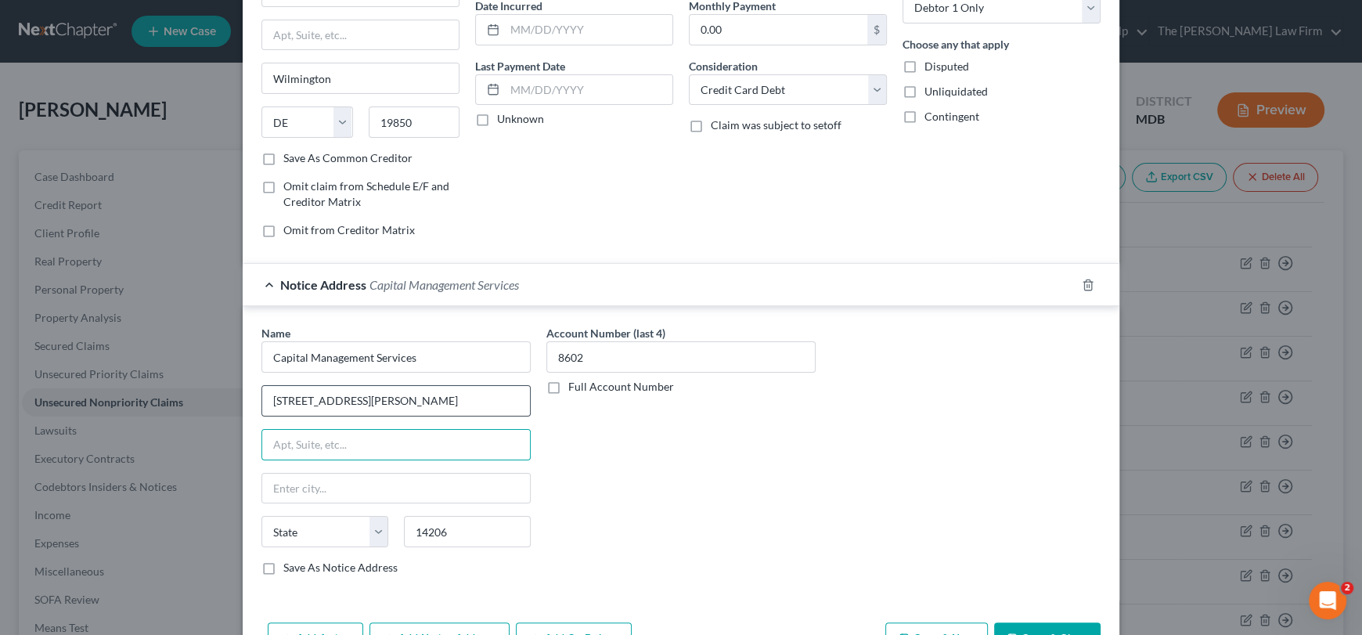
type input "Buffalo"
select select "35"
drag, startPoint x: 442, startPoint y: 402, endPoint x: 359, endPoint y: 399, distance: 83.0
click at [359, 399] on input "[STREET_ADDRESS][PERSON_NAME]" at bounding box center [396, 401] width 268 height 30
type input "[STREET_ADDRESS][PERSON_NAME]"
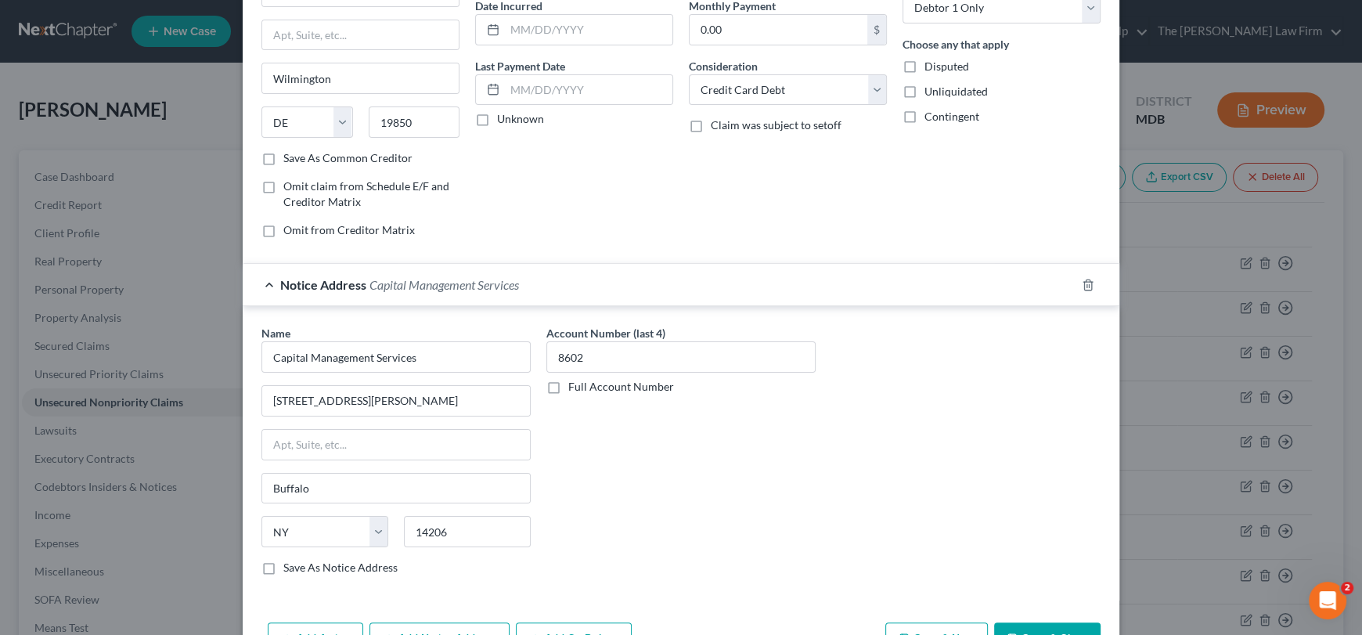
click at [283, 566] on label "Save As Notice Address" at bounding box center [340, 568] width 114 height 16
click at [290, 566] on input "Save As Notice Address" at bounding box center [295, 565] width 10 height 10
checkbox input "true"
click at [453, 355] on input "Capital Management Services" at bounding box center [395, 356] width 269 height 31
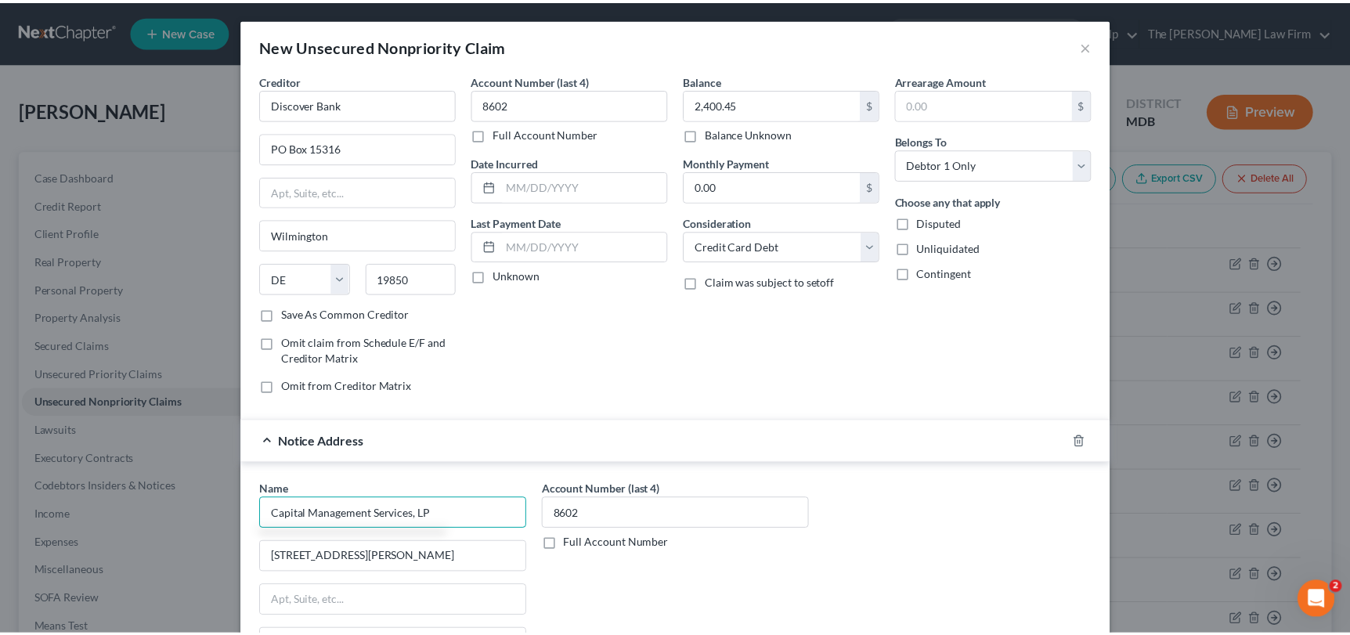
scroll to position [206, 0]
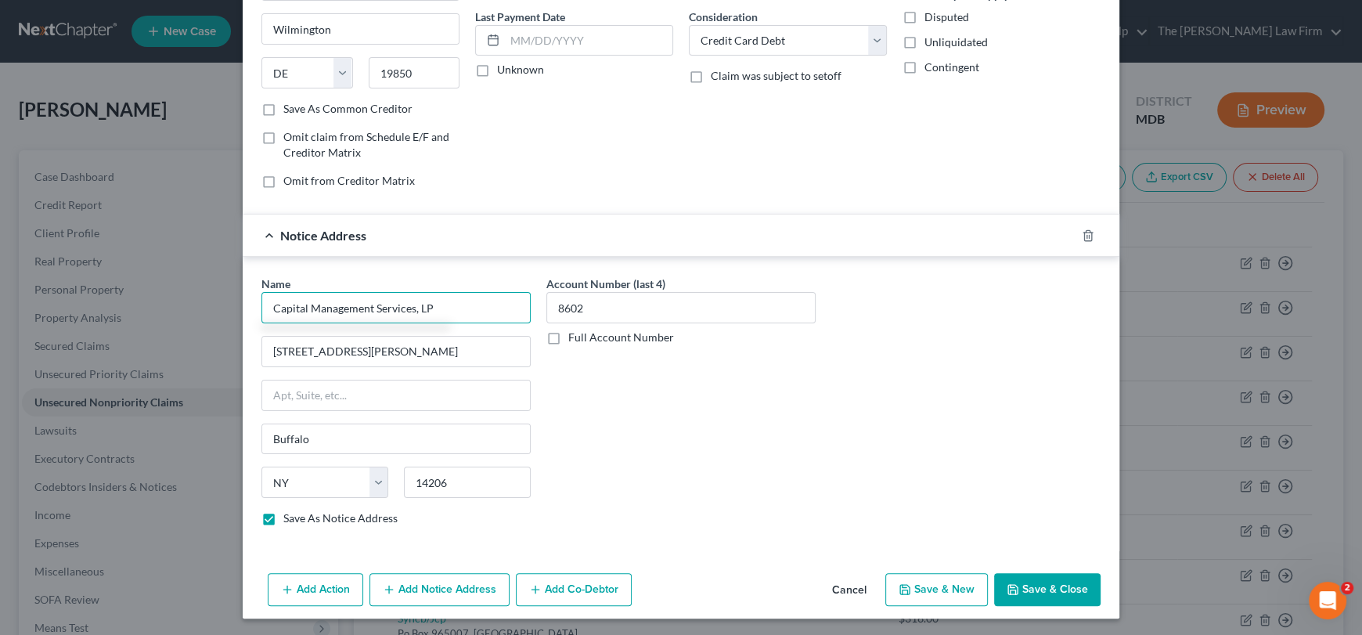
type input "Capital Management Services, LP"
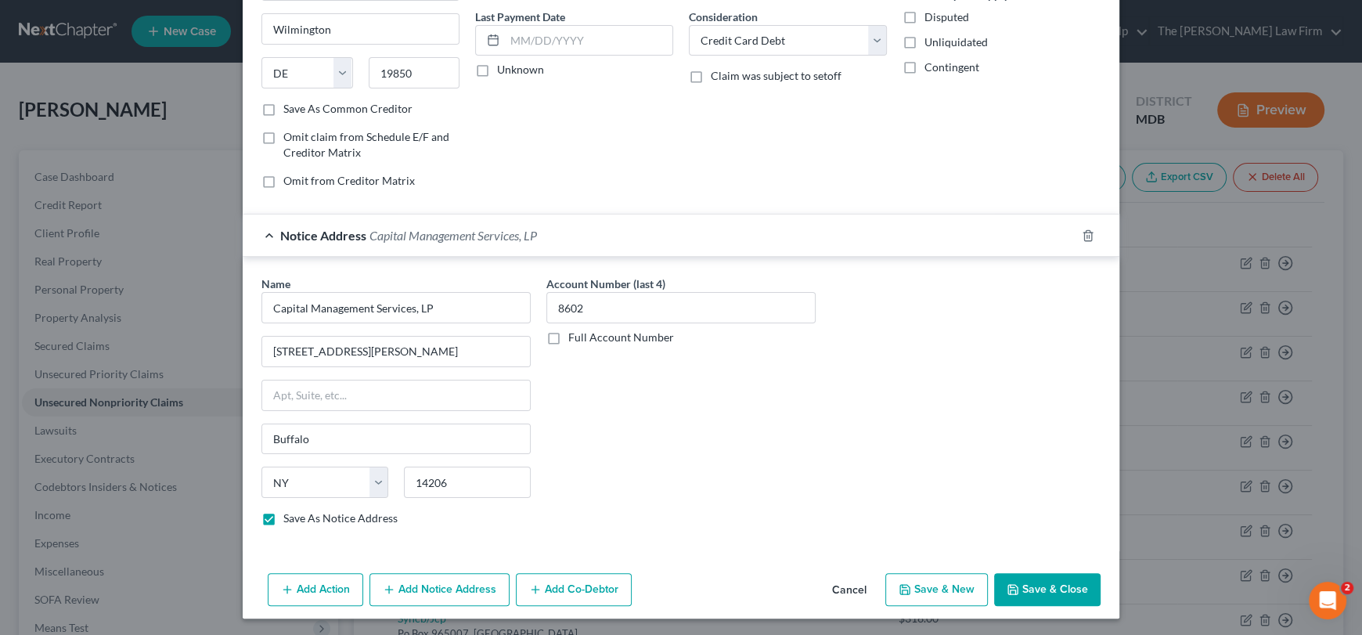
click at [1044, 589] on button "Save & Close" at bounding box center [1047, 589] width 106 height 33
checkbox input "false"
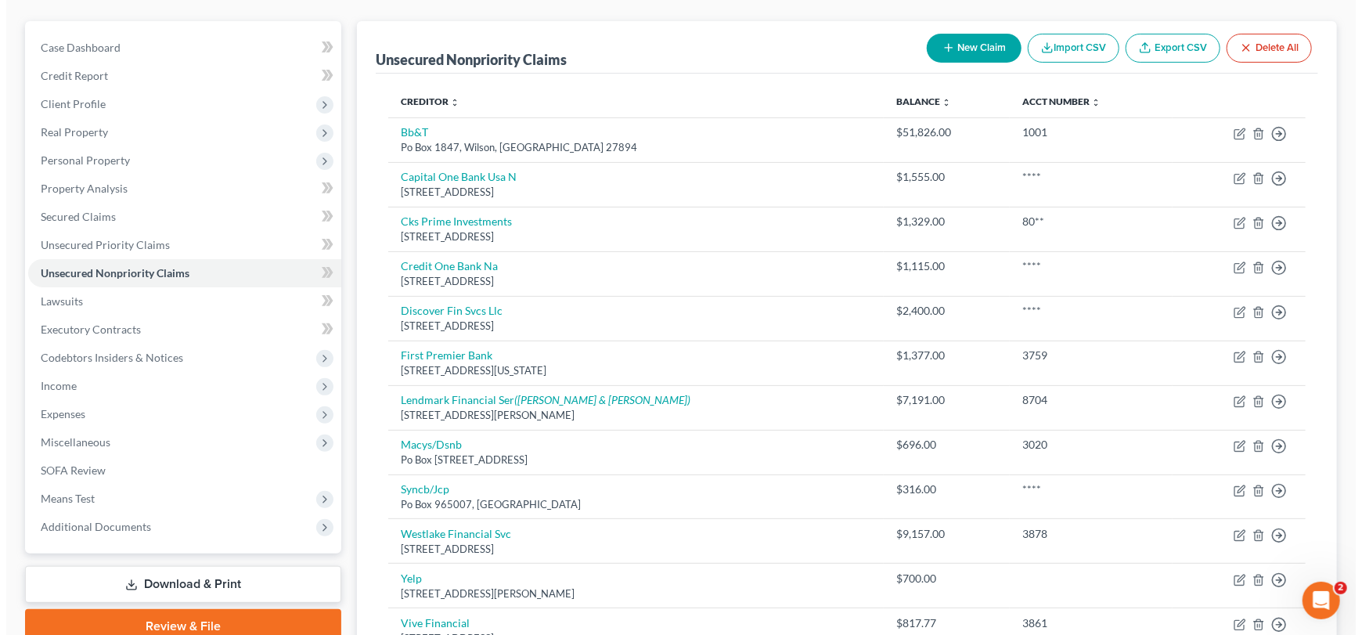
scroll to position [157, 0]
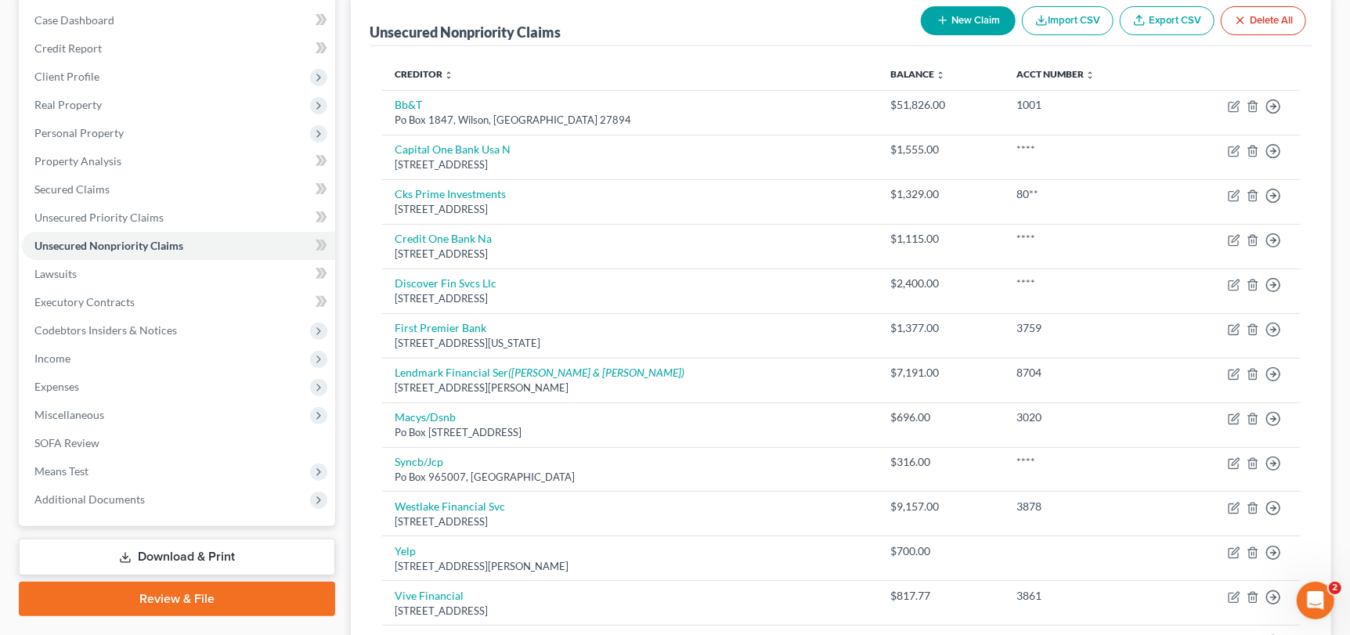
click at [980, 12] on button "New Claim" at bounding box center [968, 20] width 95 height 29
select select "0"
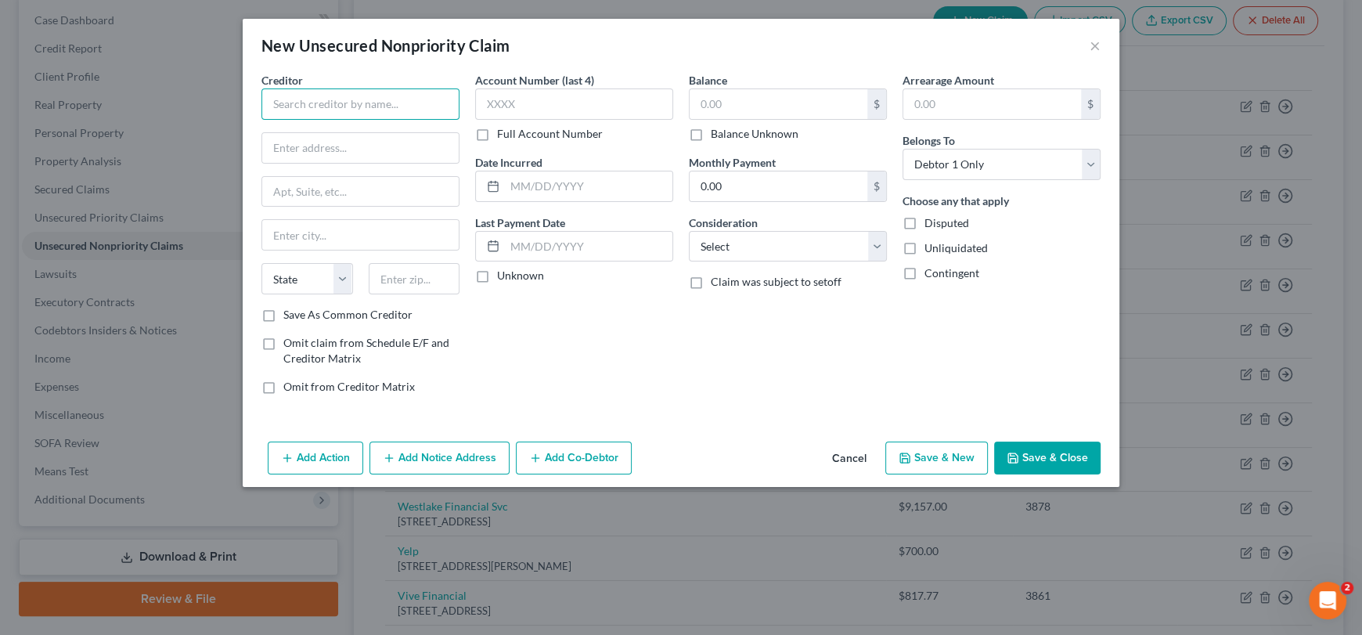
click at [353, 99] on input "text" at bounding box center [360, 103] width 198 height 31
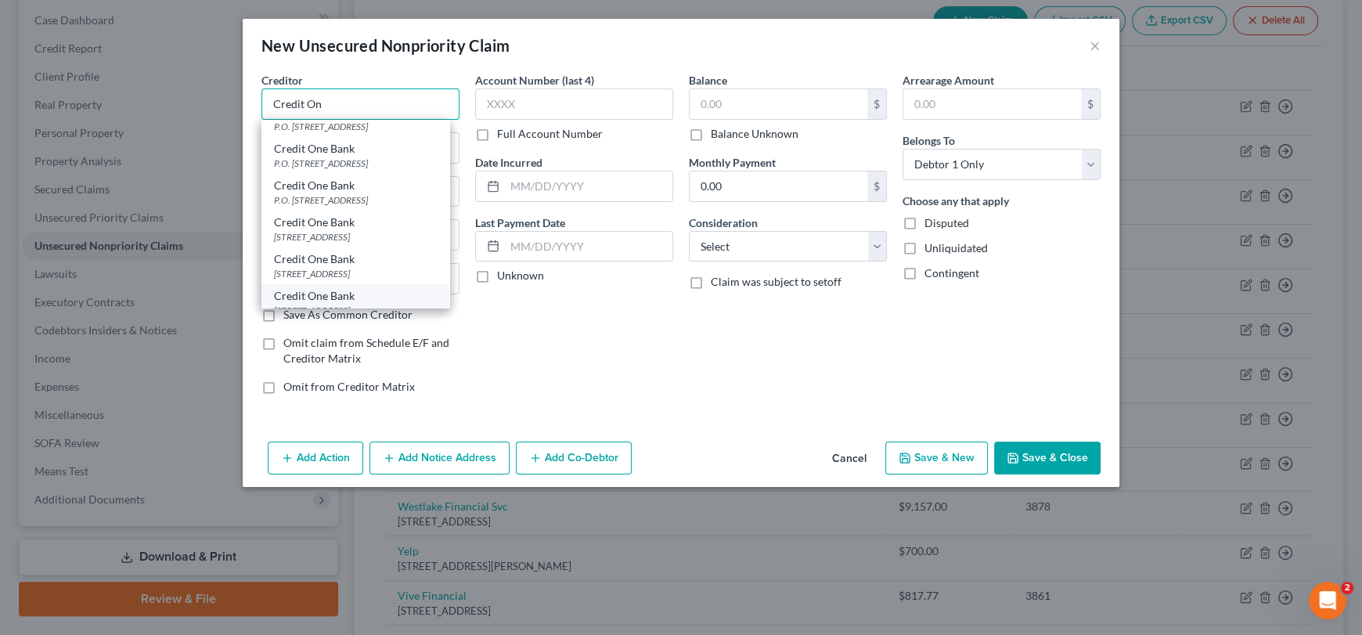
scroll to position [0, 0]
click at [398, 180] on div "P.O. [STREET_ADDRESS]" at bounding box center [355, 182] width 163 height 13
type input "Credit One Bank"
type input "P.O. Box 98875"
type input "[GEOGRAPHIC_DATA]"
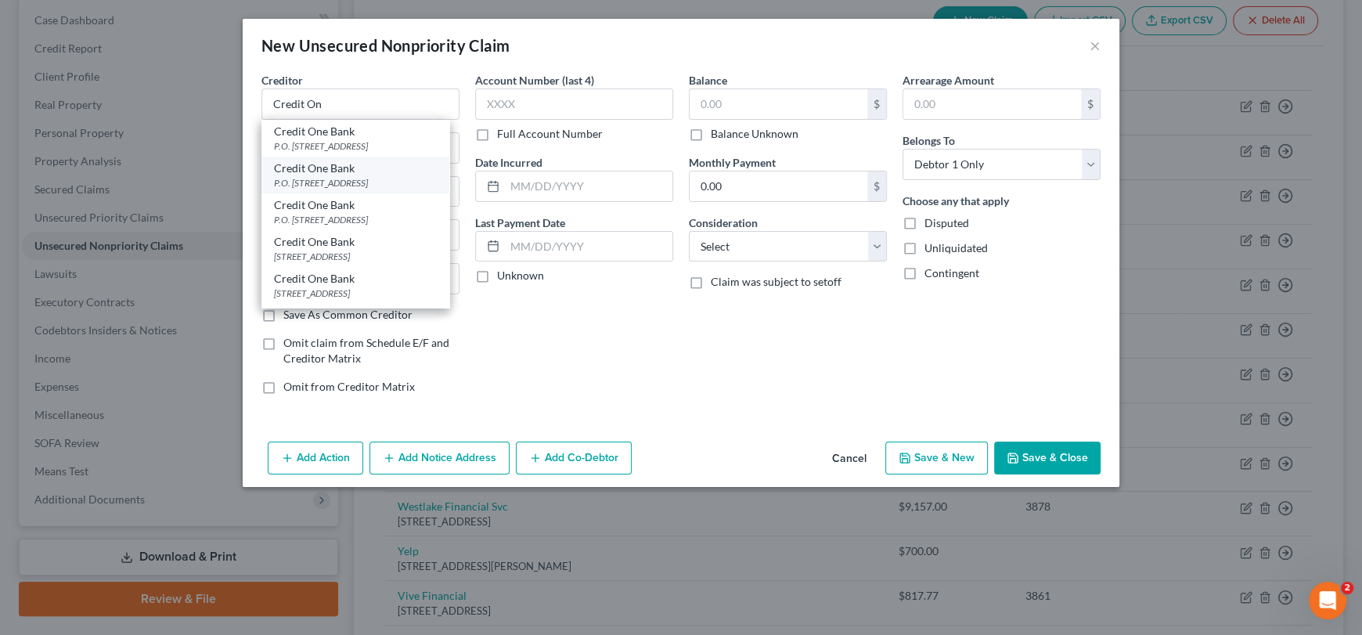
select select "31"
type input "89193"
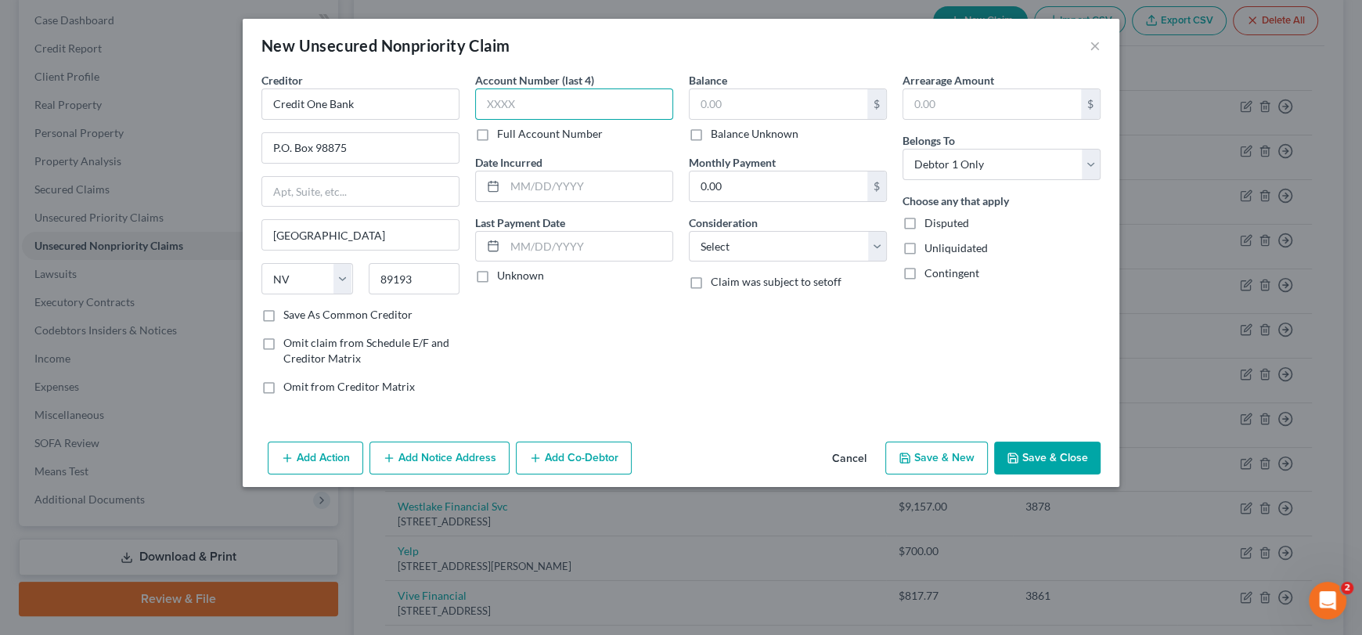
click at [509, 100] on input "text" at bounding box center [574, 103] width 198 height 31
type input "9718"
click at [744, 114] on input "text" at bounding box center [779, 104] width 178 height 30
type input "1,115.29"
drag, startPoint x: 759, startPoint y: 247, endPoint x: 759, endPoint y: 258, distance: 11.7
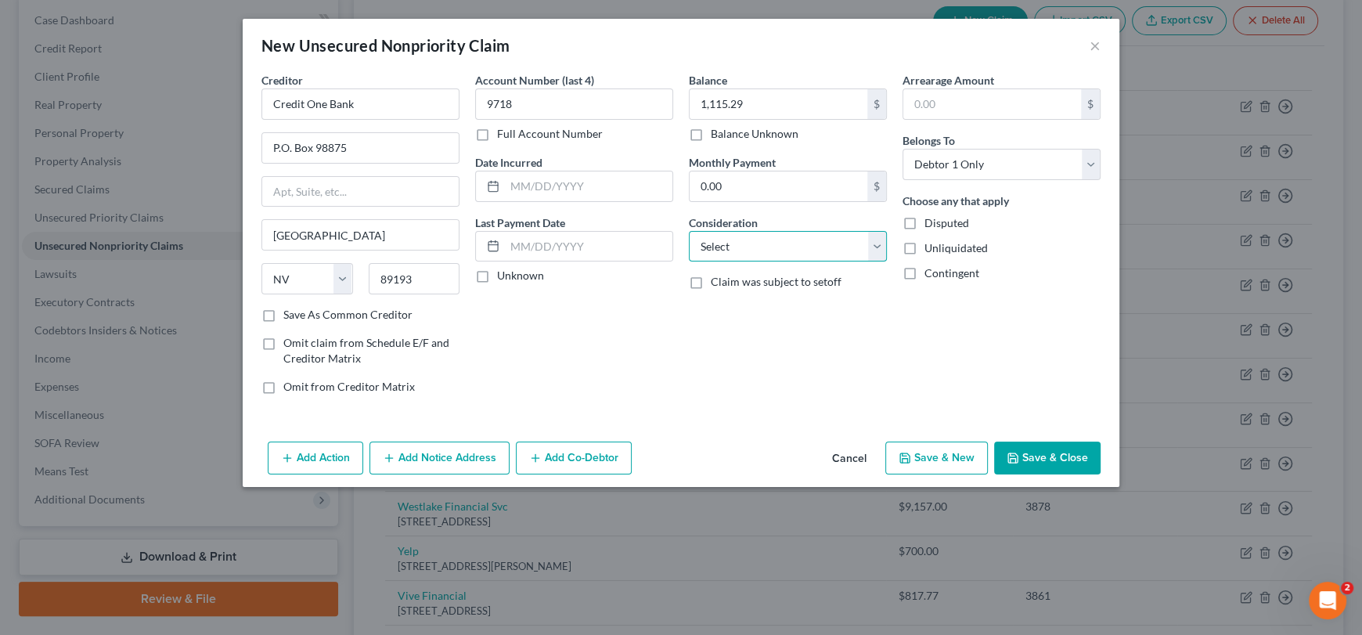
click at [759, 247] on select "Select Cable / Satellite Services Collection Agency Credit Card Debt Debt Couns…" at bounding box center [788, 246] width 198 height 31
select select "2"
click at [689, 231] on select "Select Cable / Satellite Services Collection Agency Credit Card Debt Debt Couns…" at bounding box center [788, 246] width 198 height 31
click at [427, 464] on button "Add Notice Address" at bounding box center [439, 458] width 140 height 33
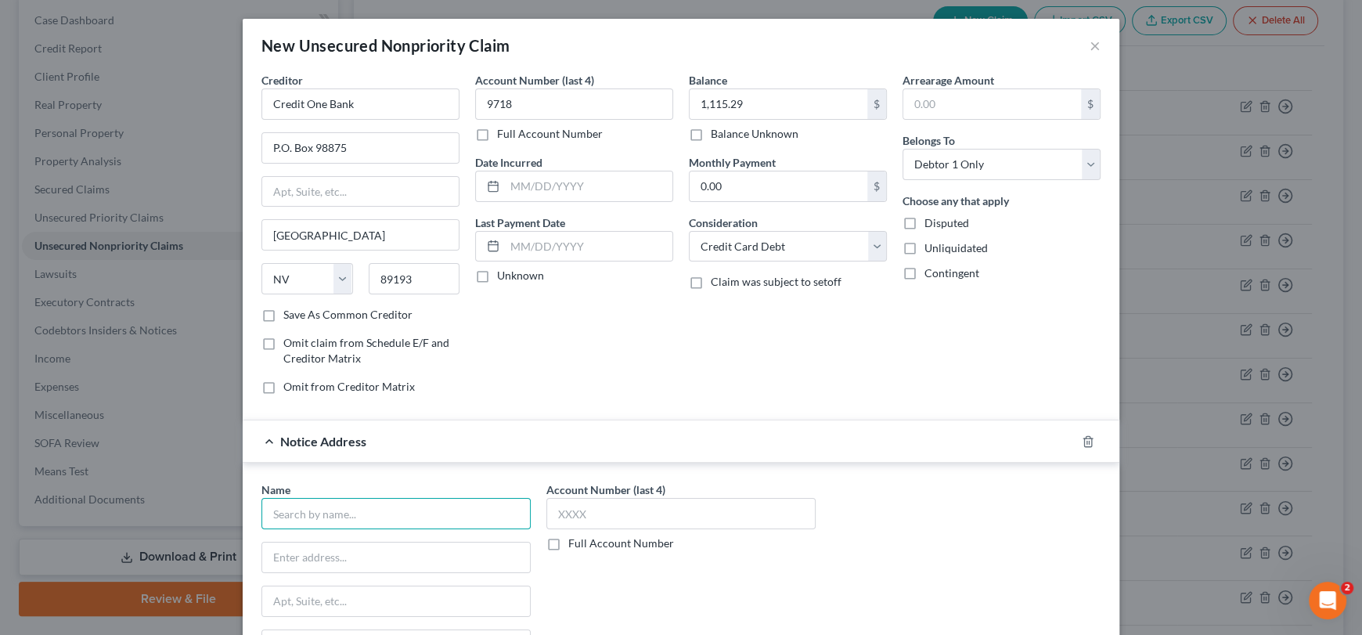
click at [379, 506] on input "text" at bounding box center [395, 513] width 269 height 31
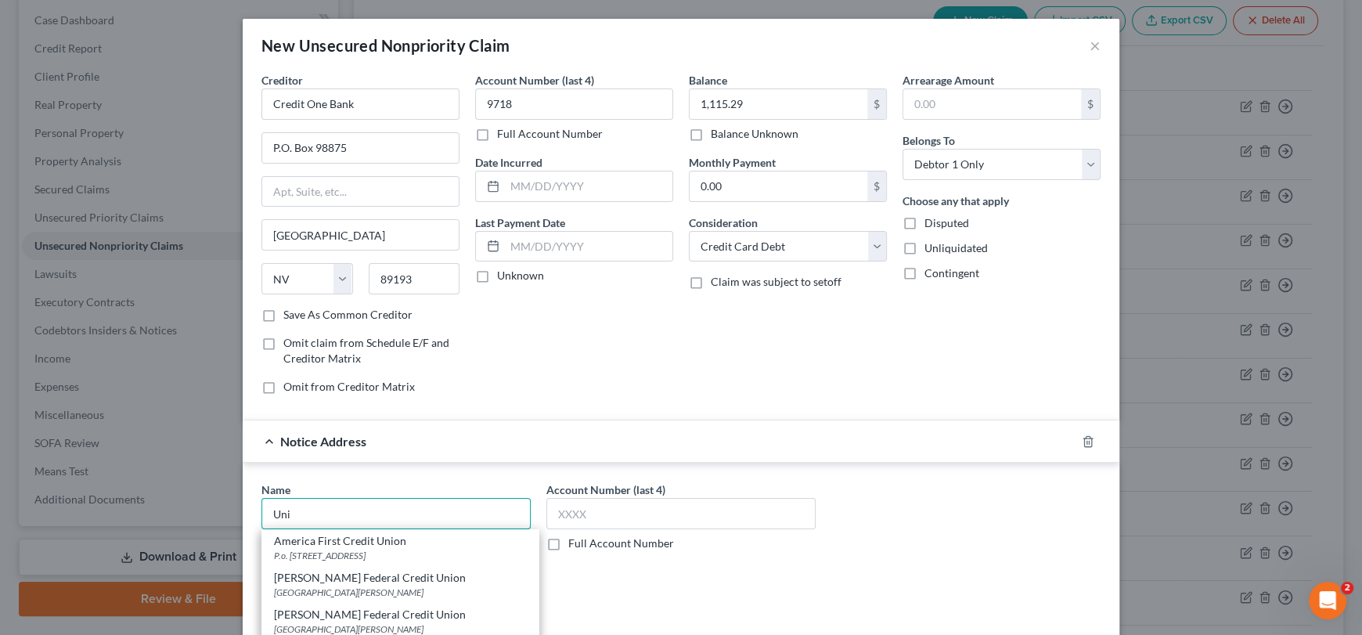
scroll to position [157, 0]
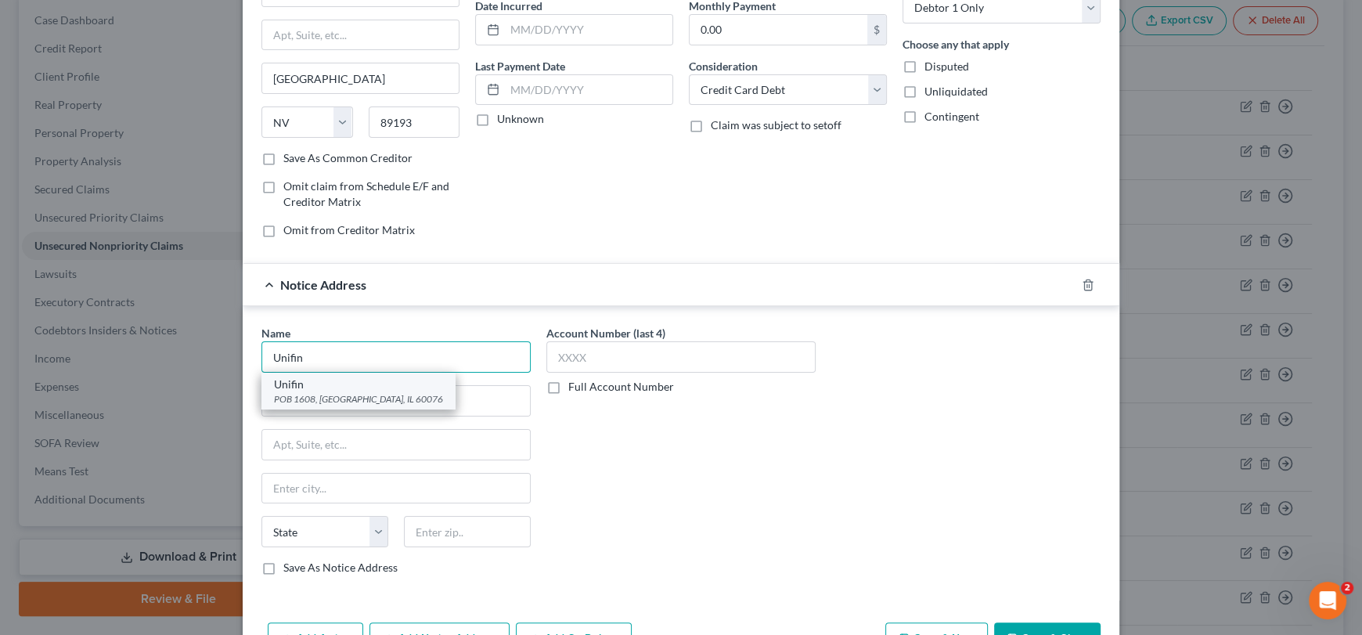
type input "Unifin"
click at [335, 394] on div "POB 1608, [GEOGRAPHIC_DATA], IL 60076" at bounding box center [358, 398] width 169 height 13
type input "POB 1608"
type input "Skokie"
select select "14"
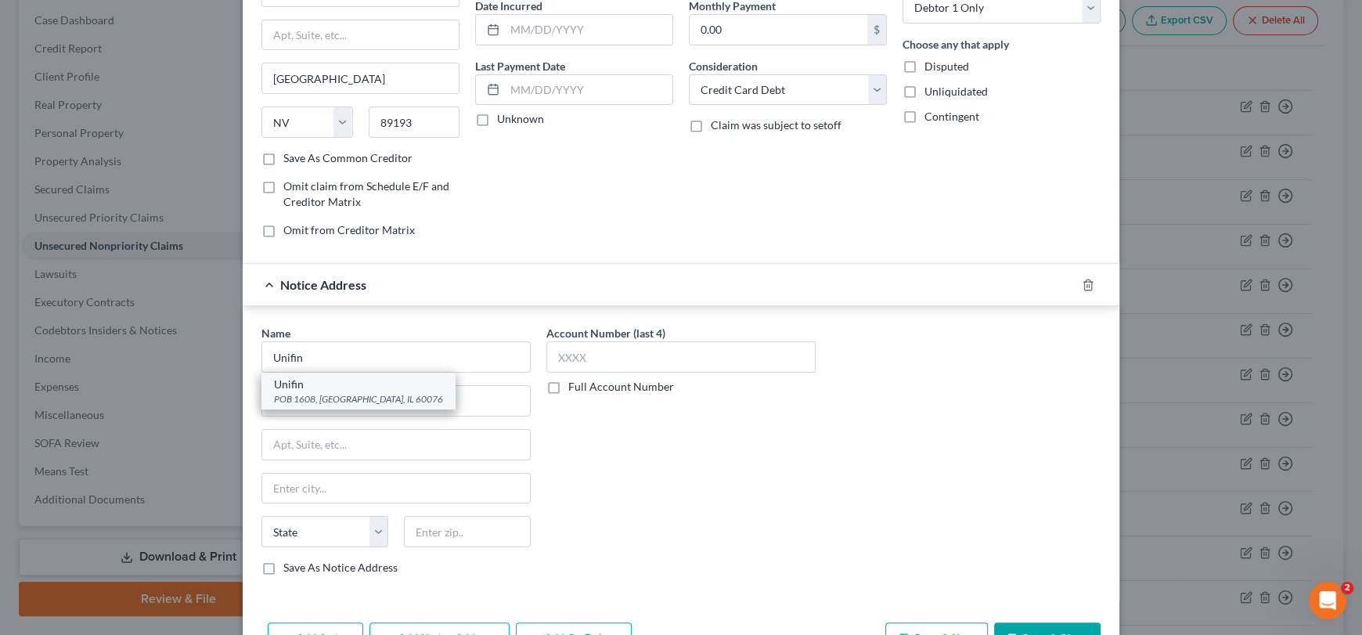
type input "60076"
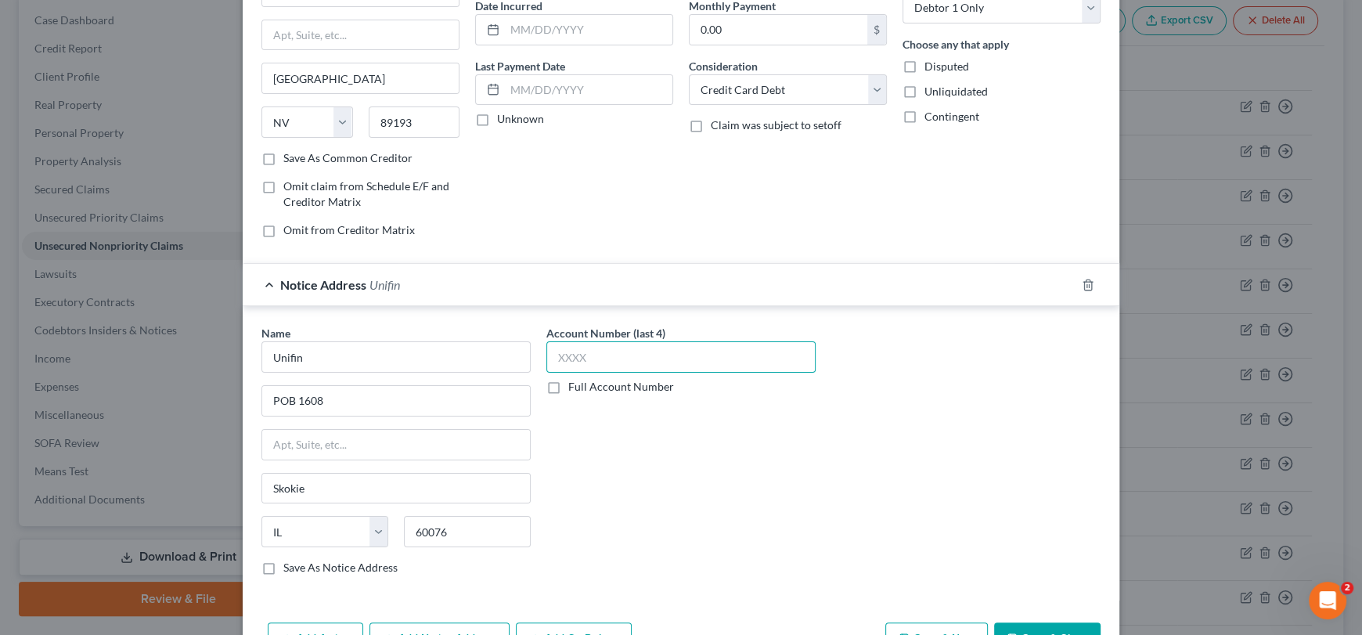
click at [573, 359] on input "text" at bounding box center [680, 356] width 269 height 31
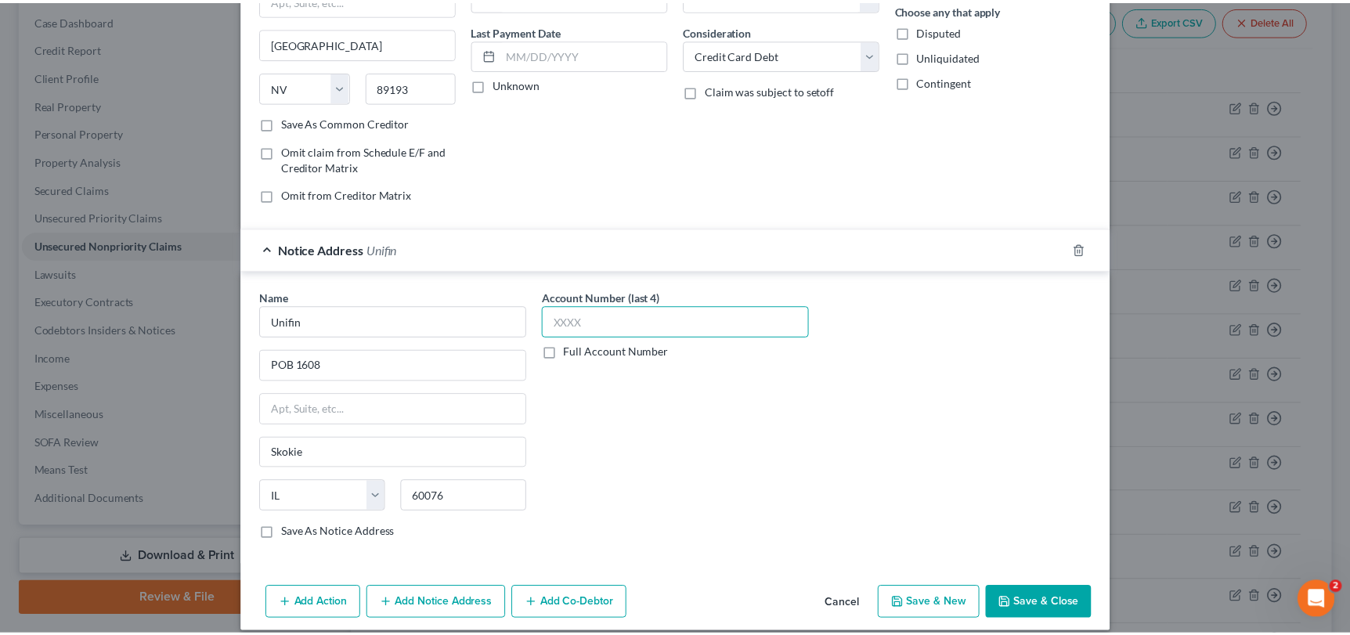
scroll to position [206, 0]
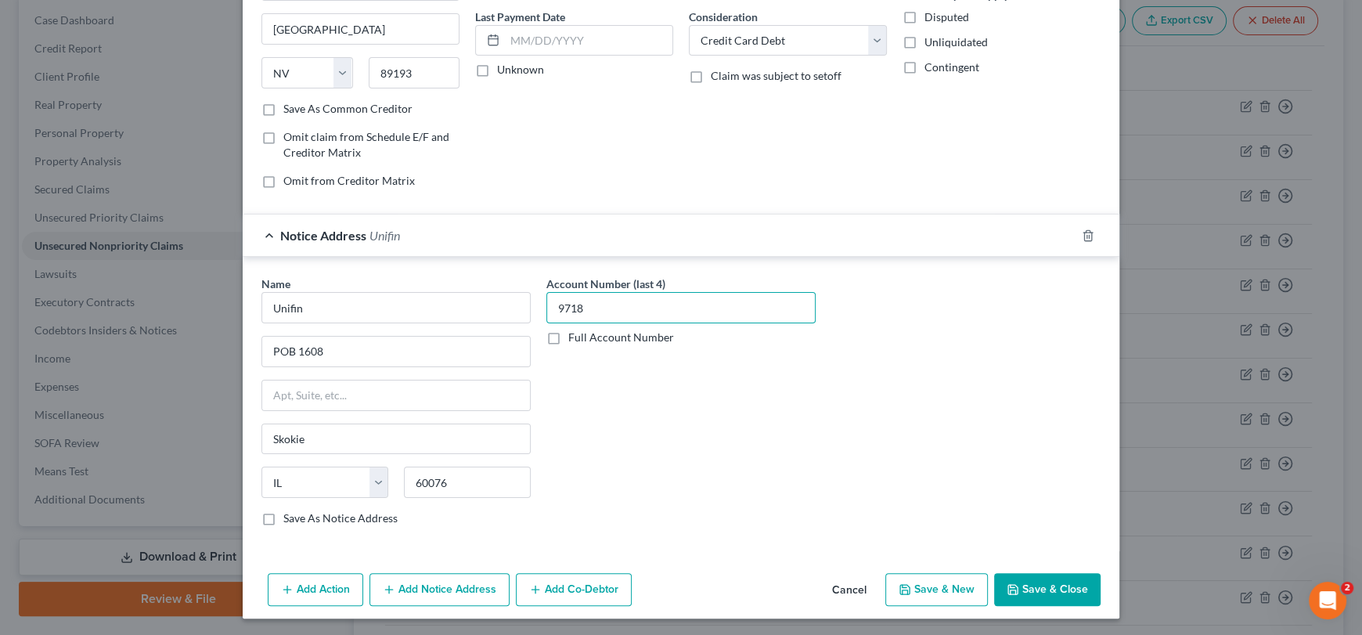
type input "9718"
click at [1059, 601] on button "Save & Close" at bounding box center [1047, 589] width 106 height 33
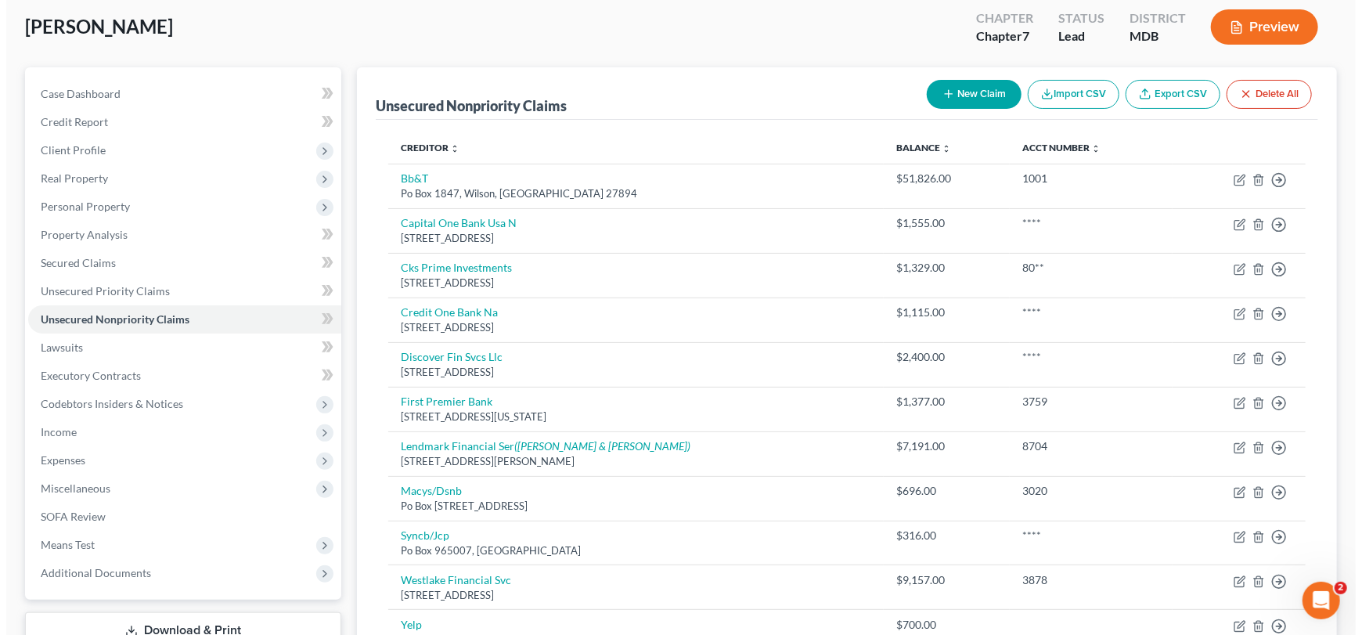
scroll to position [78, 0]
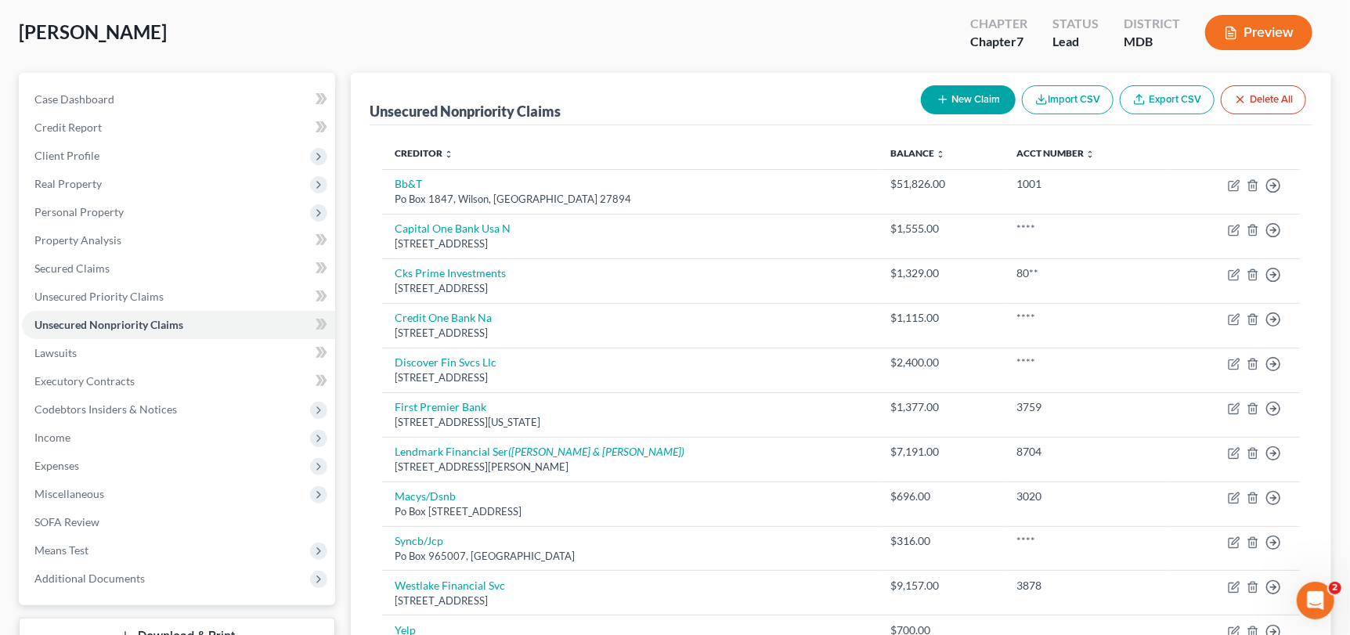
click at [965, 106] on button "New Claim" at bounding box center [968, 99] width 95 height 29
select select "0"
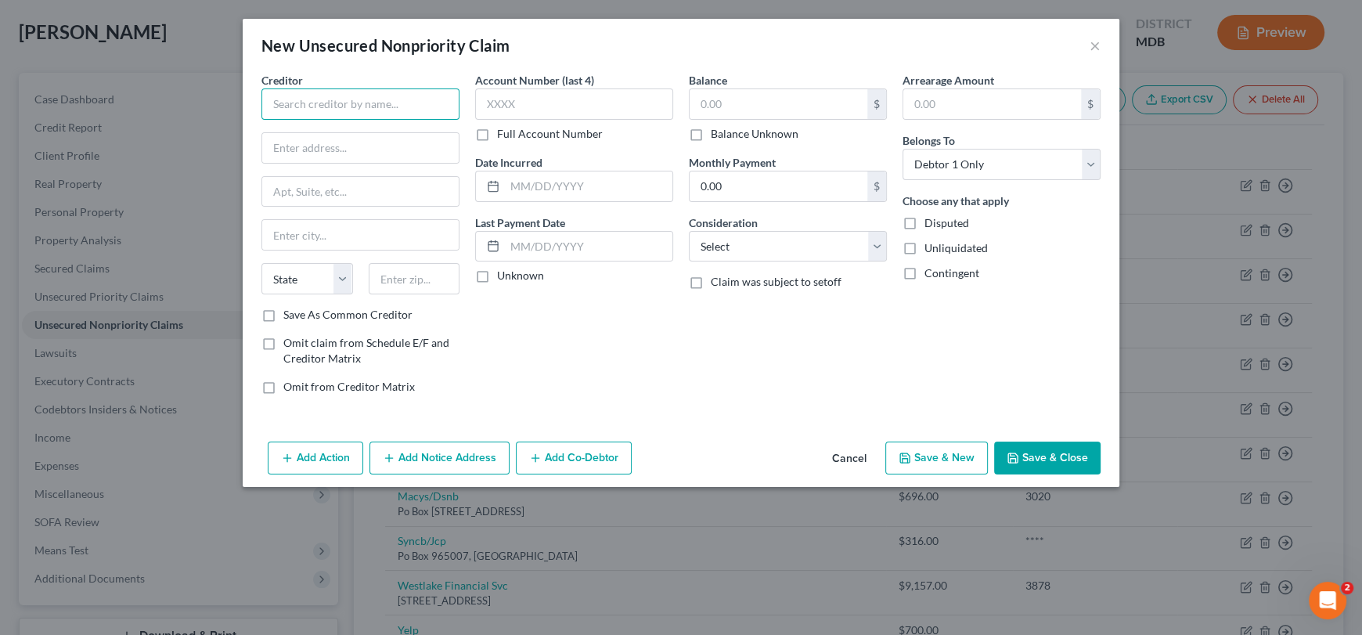
click at [406, 99] on input "text" at bounding box center [360, 103] width 198 height 31
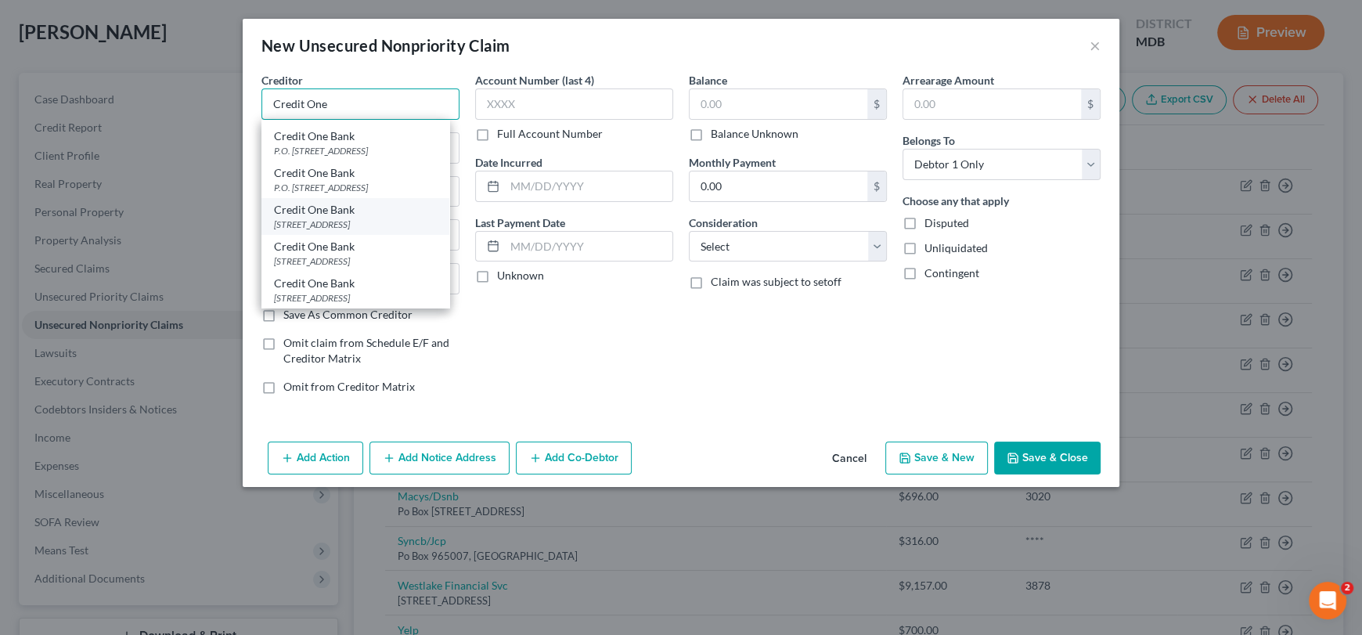
scroll to position [59, 0]
click at [379, 216] on div "[STREET_ADDRESS]" at bounding box center [355, 222] width 163 height 13
type input "Credit One Bank"
type input "PO BOX 60500"
type input "City Of Industry"
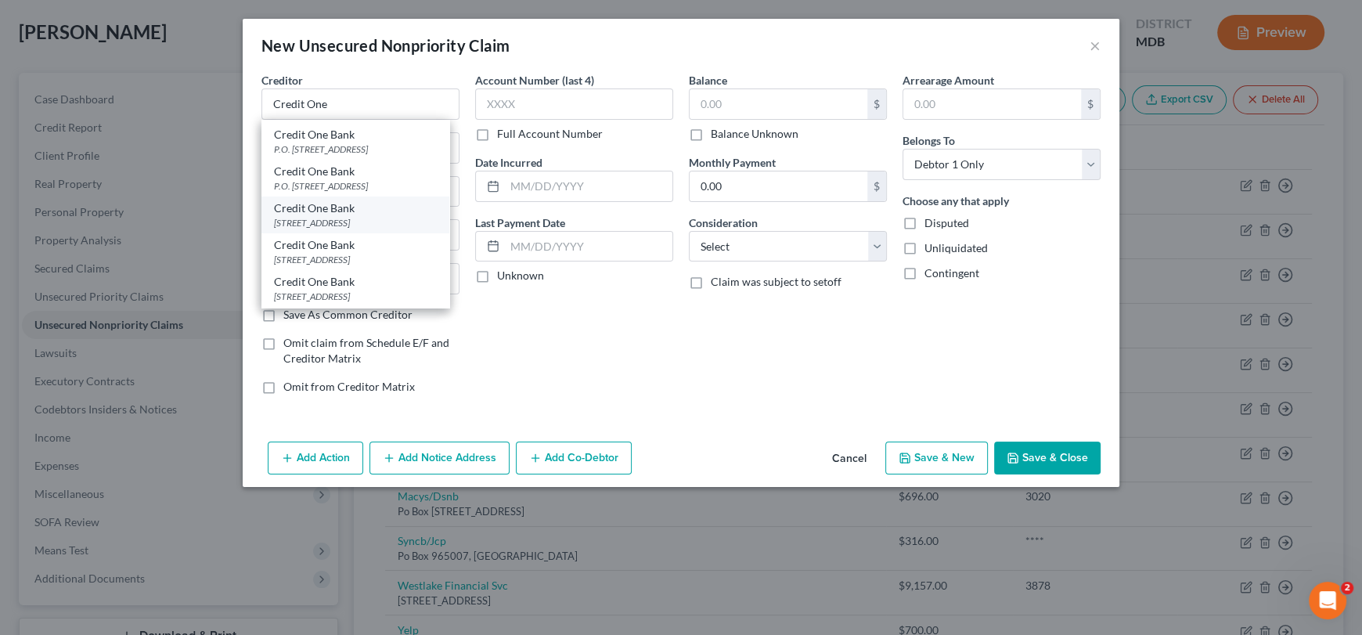
select select "4"
type input "91716"
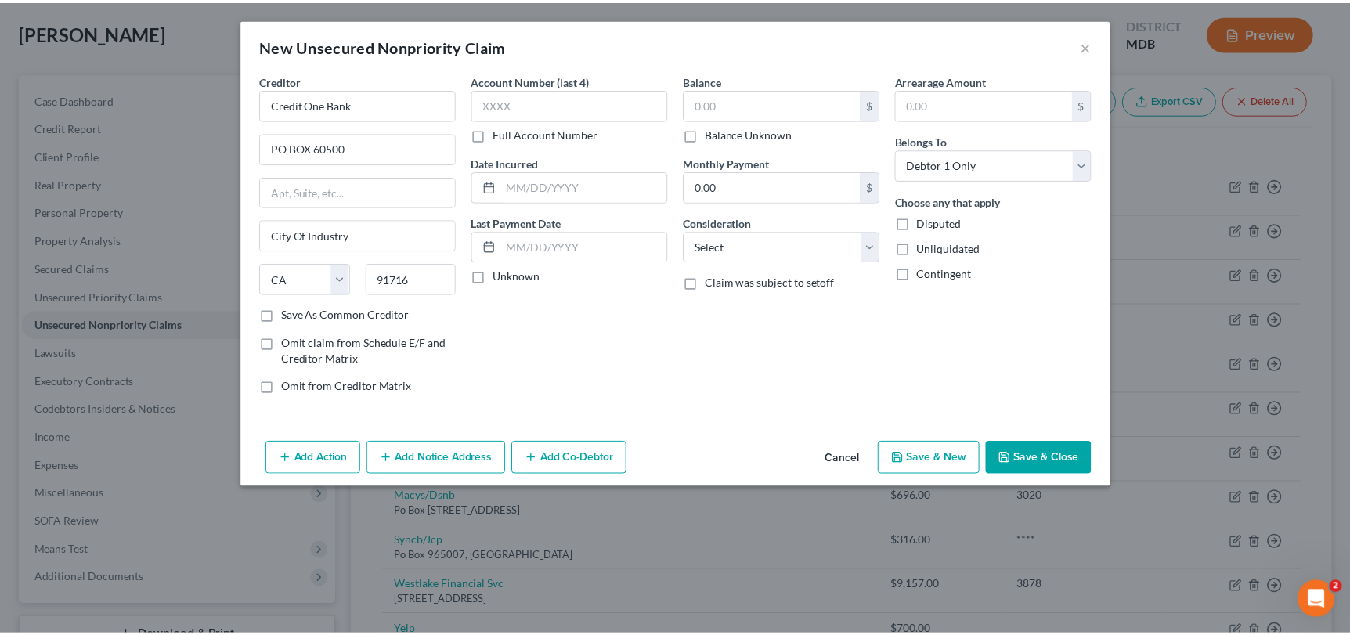
scroll to position [0, 0]
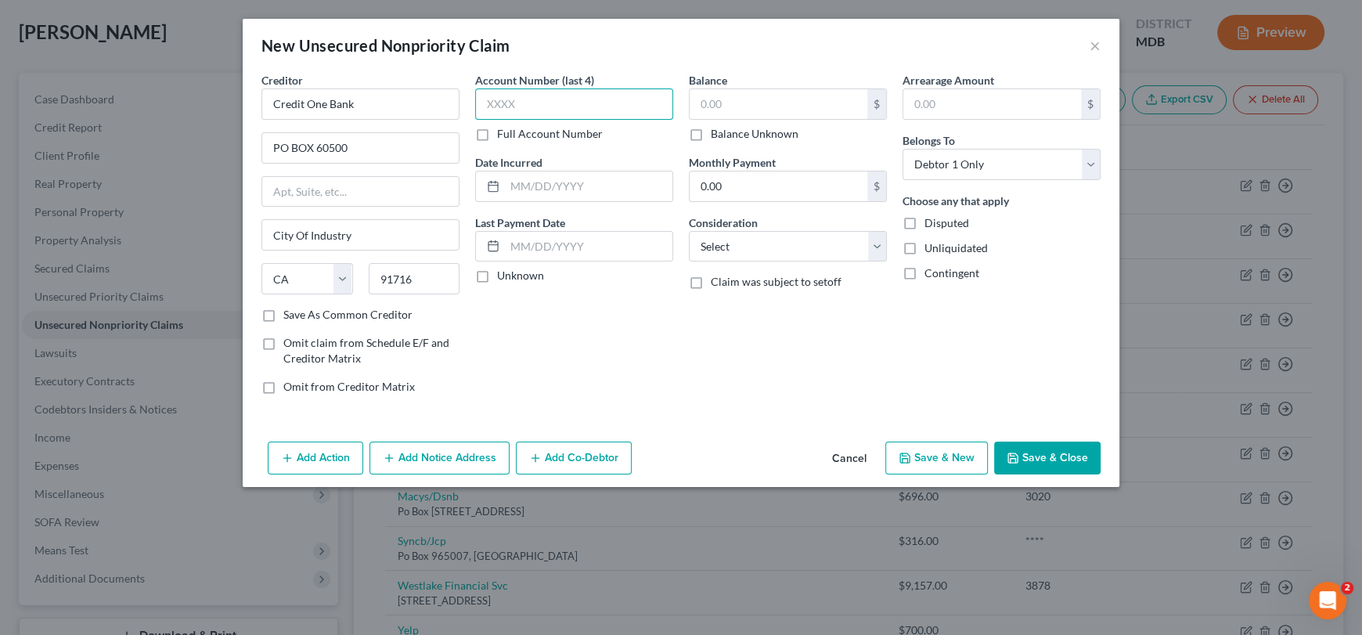
click at [500, 110] on input "text" at bounding box center [574, 103] width 198 height 31
type input "3580"
click at [698, 109] on input "text" at bounding box center [779, 104] width 178 height 30
type input "529.89"
drag, startPoint x: 729, startPoint y: 246, endPoint x: 733, endPoint y: 258, distance: 12.4
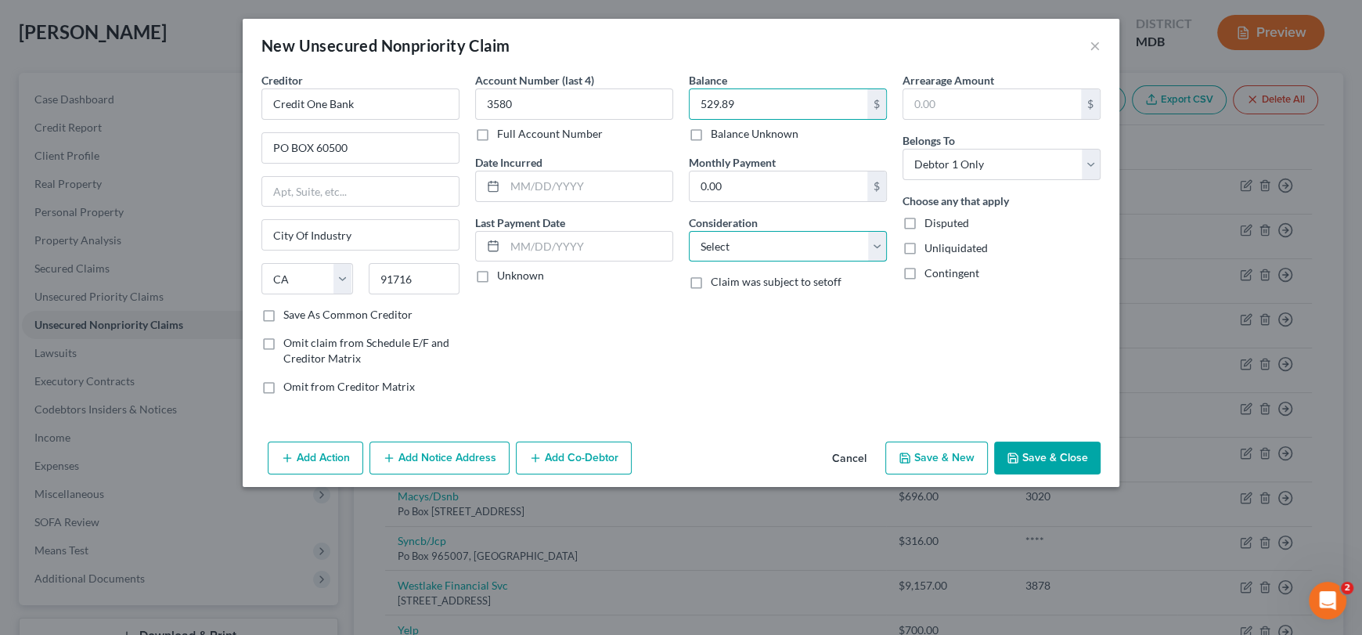
click at [729, 246] on select "Select Cable / Satellite Services Collection Agency Credit Card Debt Debt Couns…" at bounding box center [788, 246] width 198 height 31
select select "2"
click at [689, 231] on select "Select Cable / Satellite Services Collection Agency Credit Card Debt Debt Couns…" at bounding box center [788, 246] width 198 height 31
click at [1052, 456] on button "Save & Close" at bounding box center [1047, 458] width 106 height 33
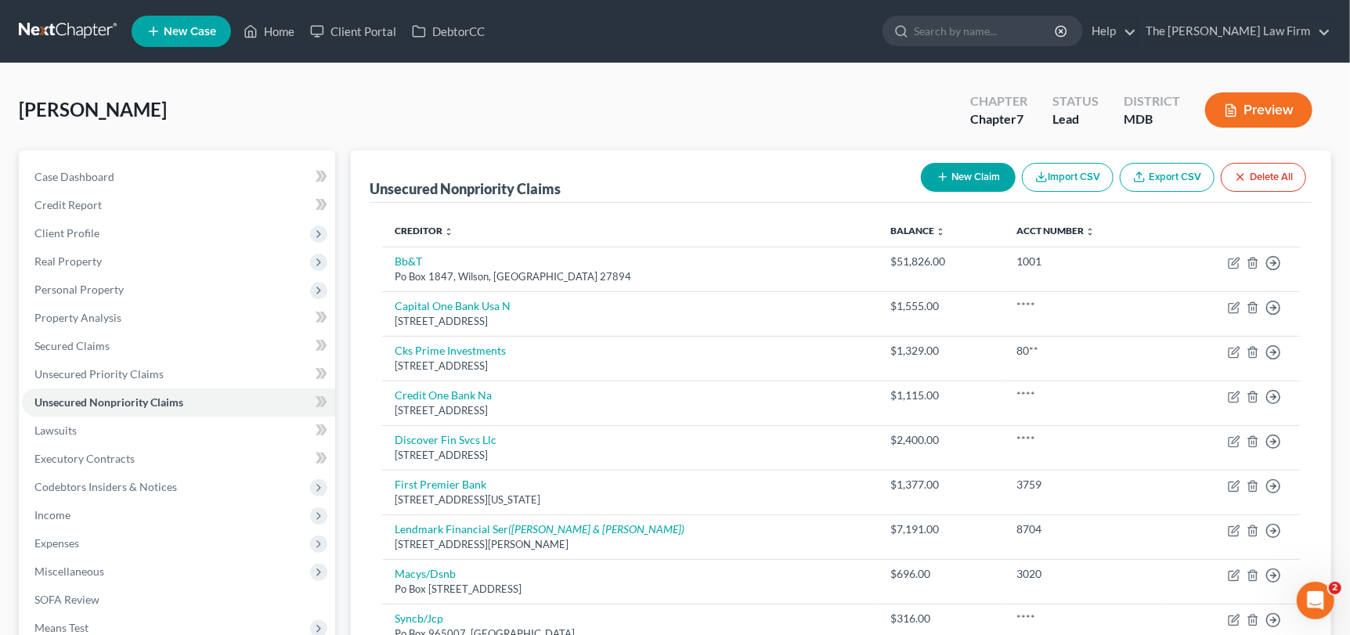
click at [967, 176] on button "New Claim" at bounding box center [968, 177] width 95 height 29
select select "0"
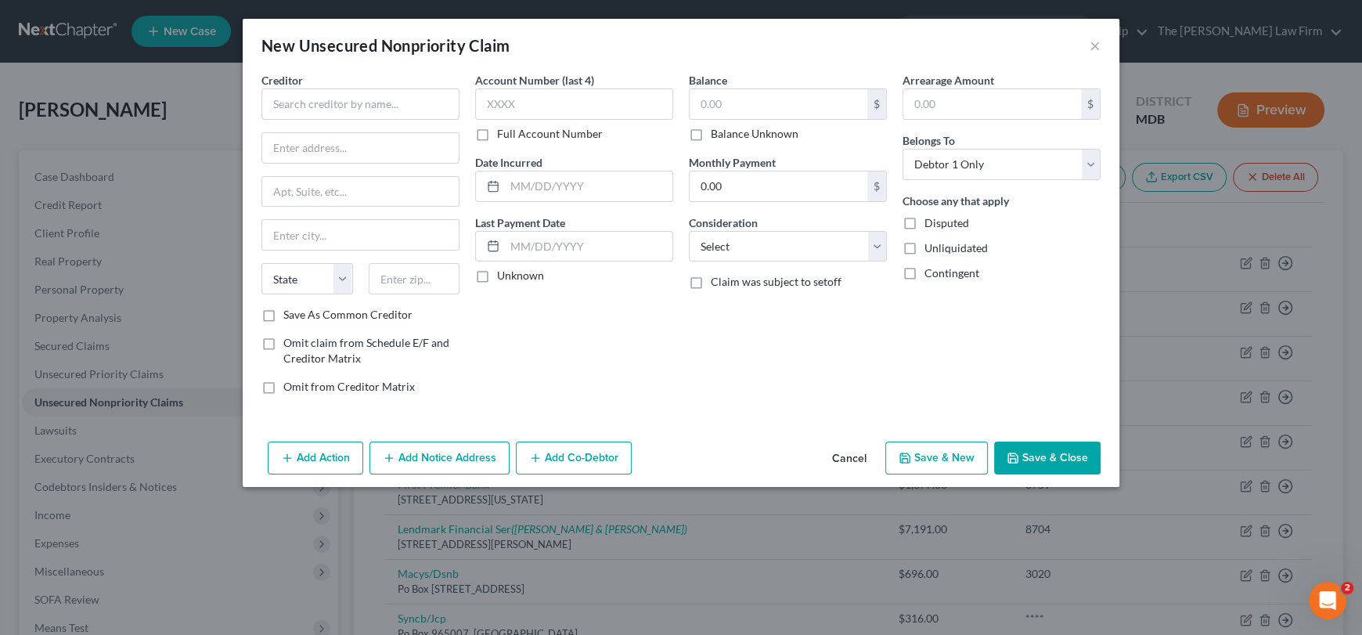
click at [352, 83] on div "Creditor *" at bounding box center [360, 96] width 198 height 48
click at [351, 95] on input "text" at bounding box center [360, 103] width 198 height 31
click at [345, 146] on div "[STREET_ADDRESS]" at bounding box center [355, 145] width 163 height 13
type input "Destiny"
type input "POB 4499"
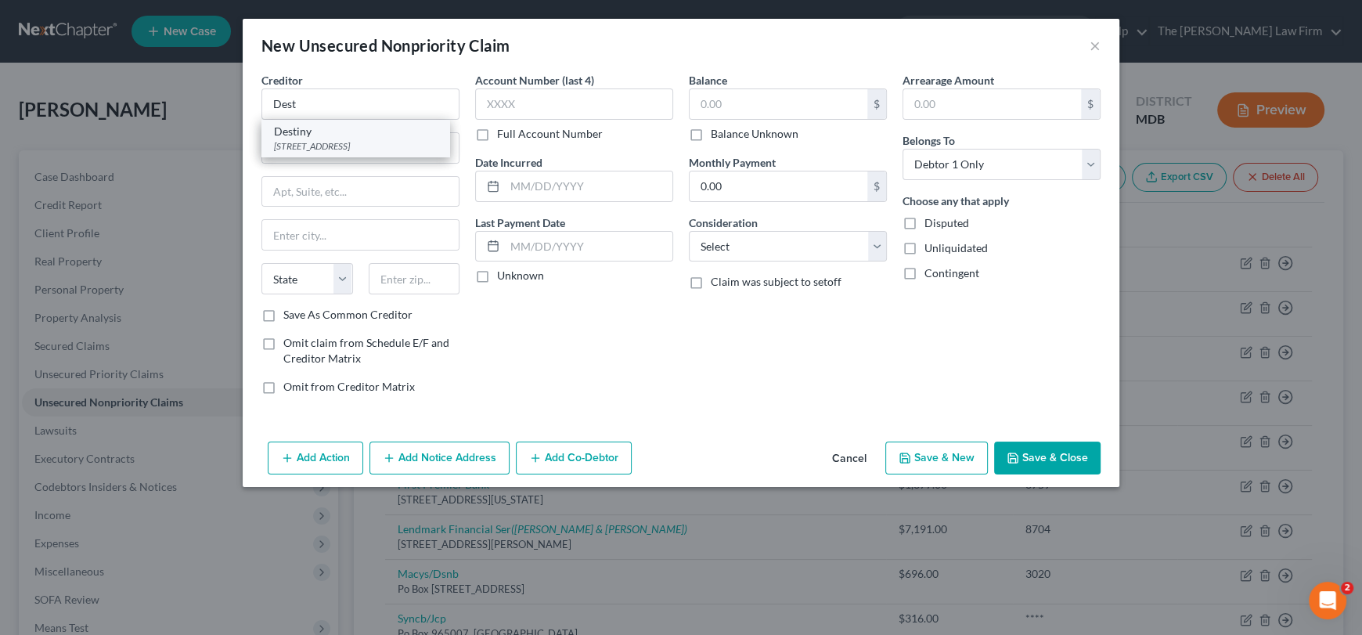
type input "Beaverton"
select select "38"
type input "97076"
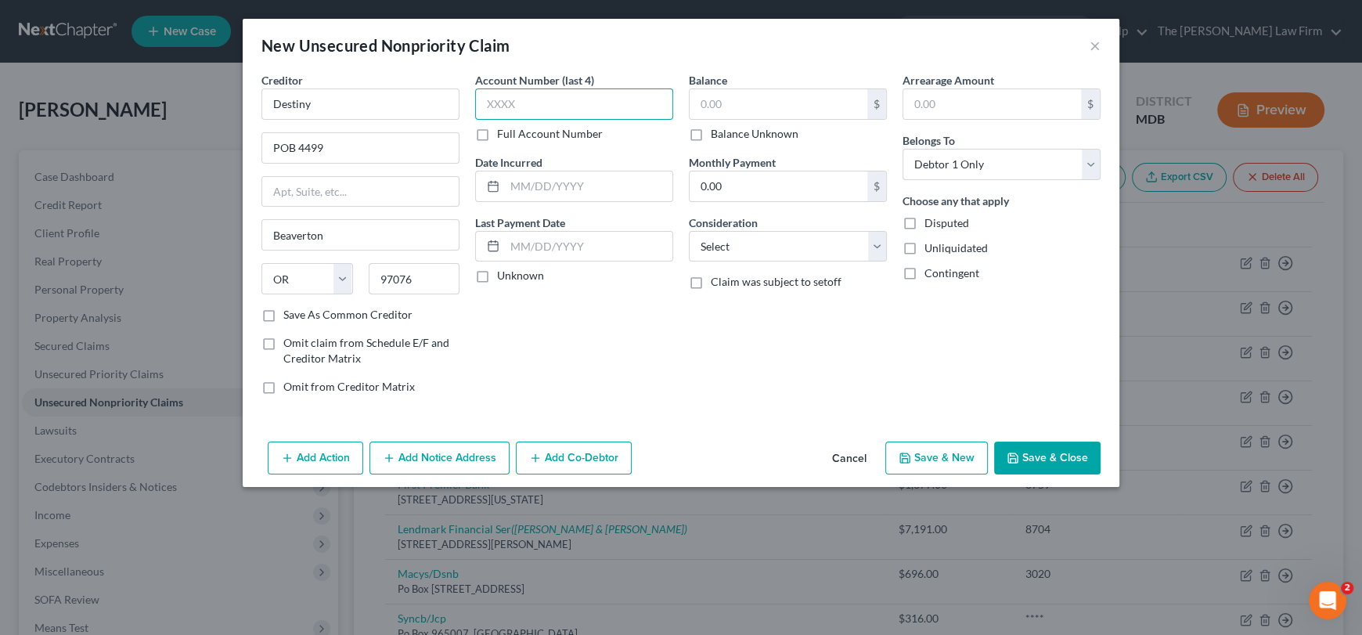
click at [616, 108] on input "text" at bounding box center [574, 103] width 198 height 31
type input "4013"
click at [727, 98] on input "text" at bounding box center [779, 104] width 178 height 30
type input "1,148.70"
click at [730, 246] on select "Select Cable / Satellite Services Collection Agency Credit Card Debt Debt Couns…" at bounding box center [788, 246] width 198 height 31
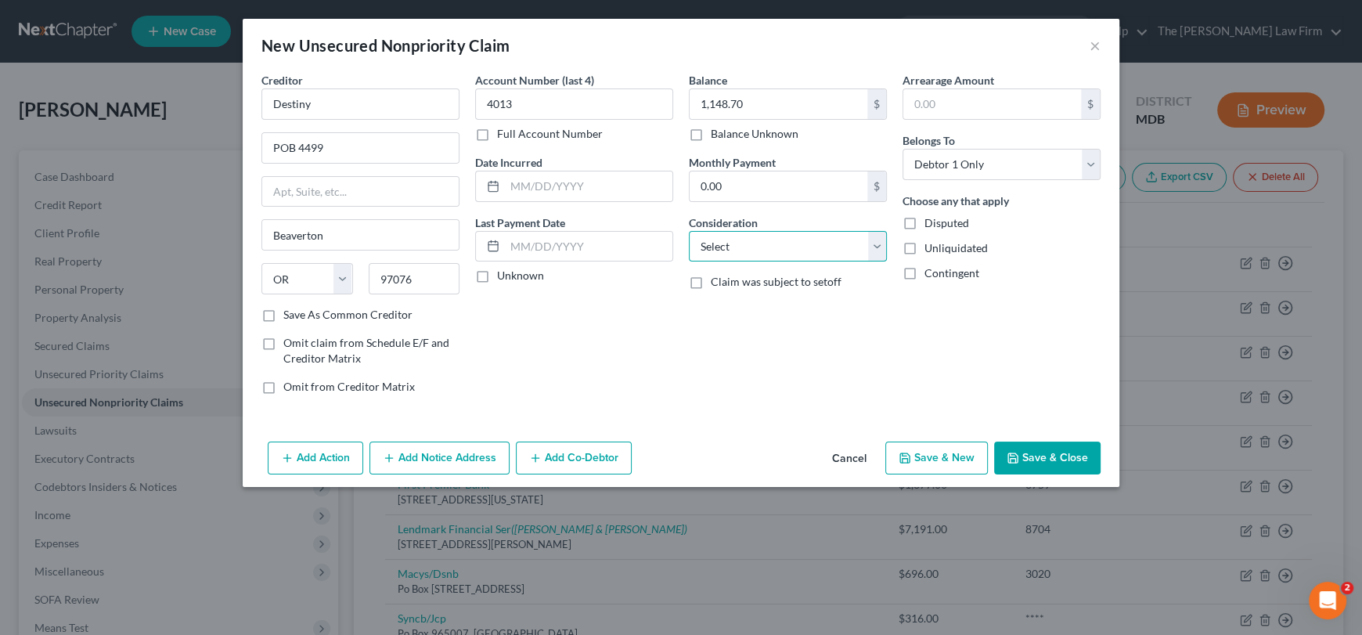
select select "2"
click at [689, 231] on select "Select Cable / Satellite Services Collection Agency Credit Card Debt Debt Couns…" at bounding box center [788, 246] width 198 height 31
click at [1036, 462] on button "Save & Close" at bounding box center [1047, 458] width 106 height 33
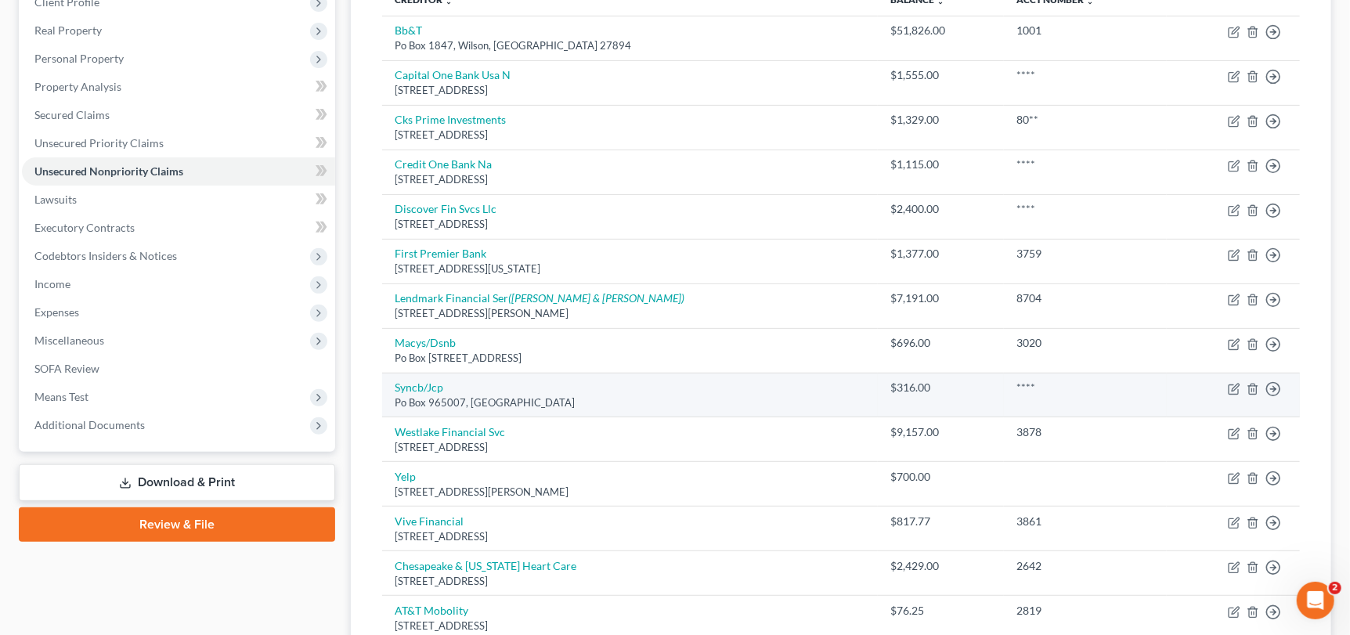
scroll to position [78, 0]
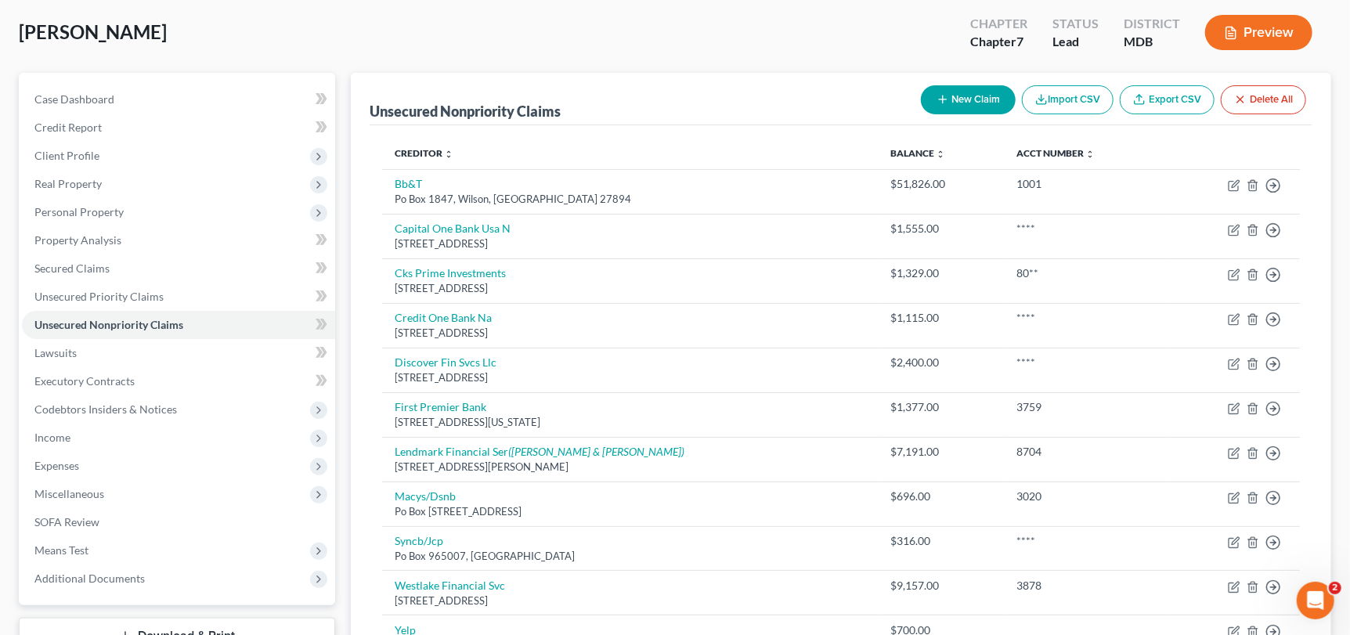
click at [961, 97] on button "New Claim" at bounding box center [968, 99] width 95 height 29
select select "0"
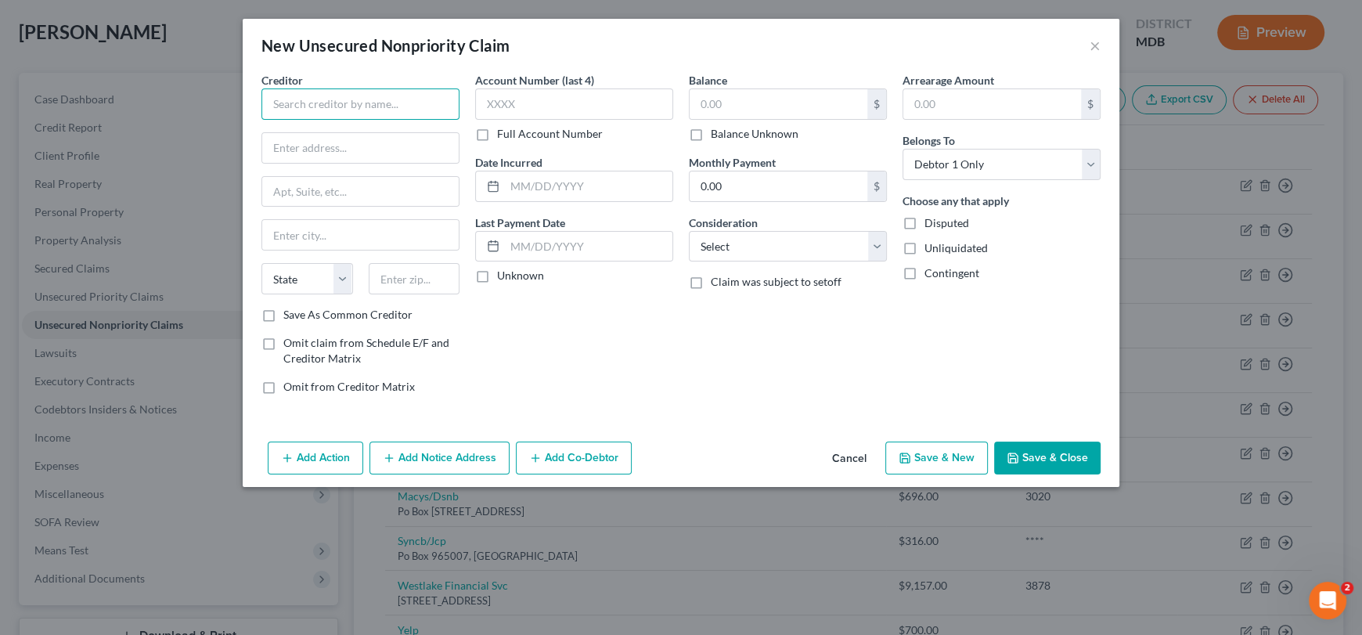
click at [293, 104] on input "text" at bounding box center [360, 103] width 198 height 31
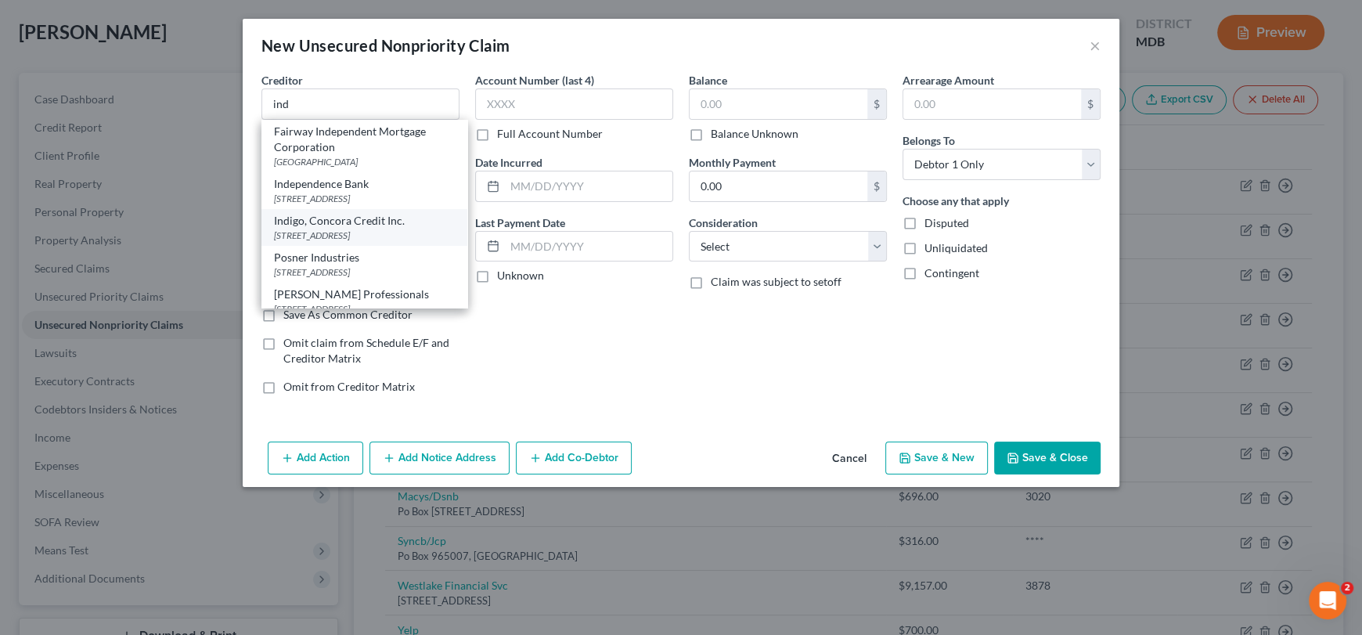
click at [348, 236] on div "[STREET_ADDRESS]" at bounding box center [364, 235] width 181 height 13
type input "Indigo, Concora Credit Inc."
type input "PO Box 4499"
type input "Beaverton"
select select "38"
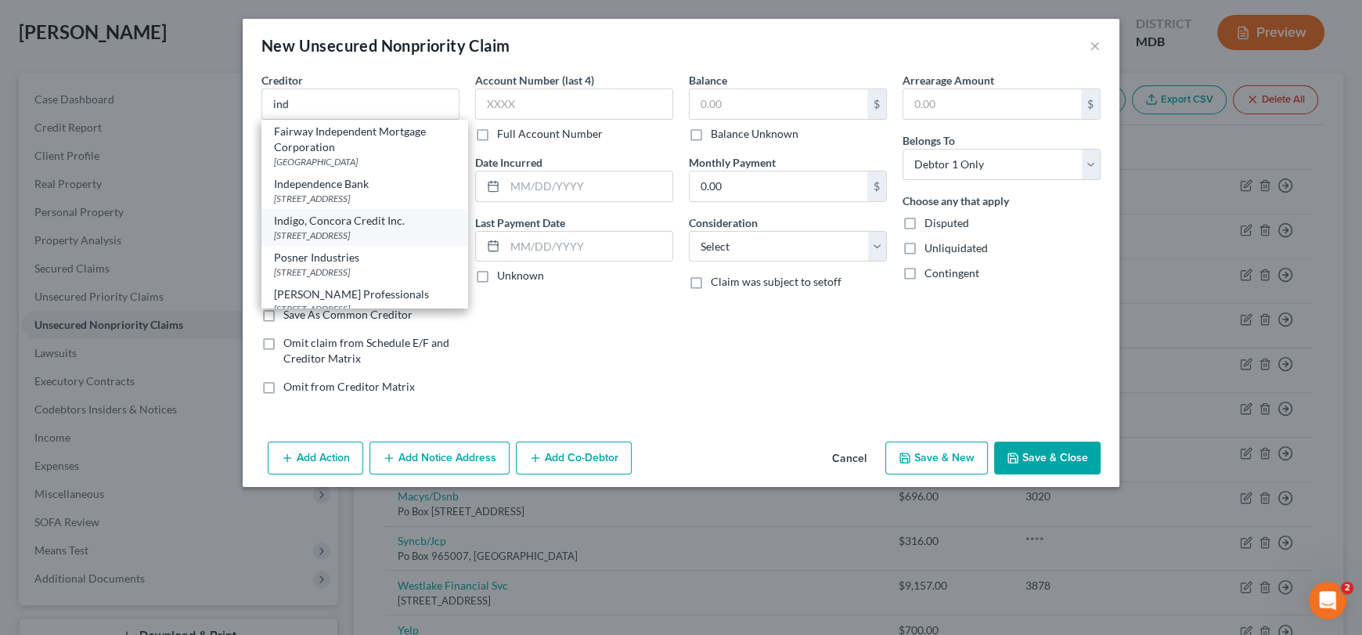
type input "97076"
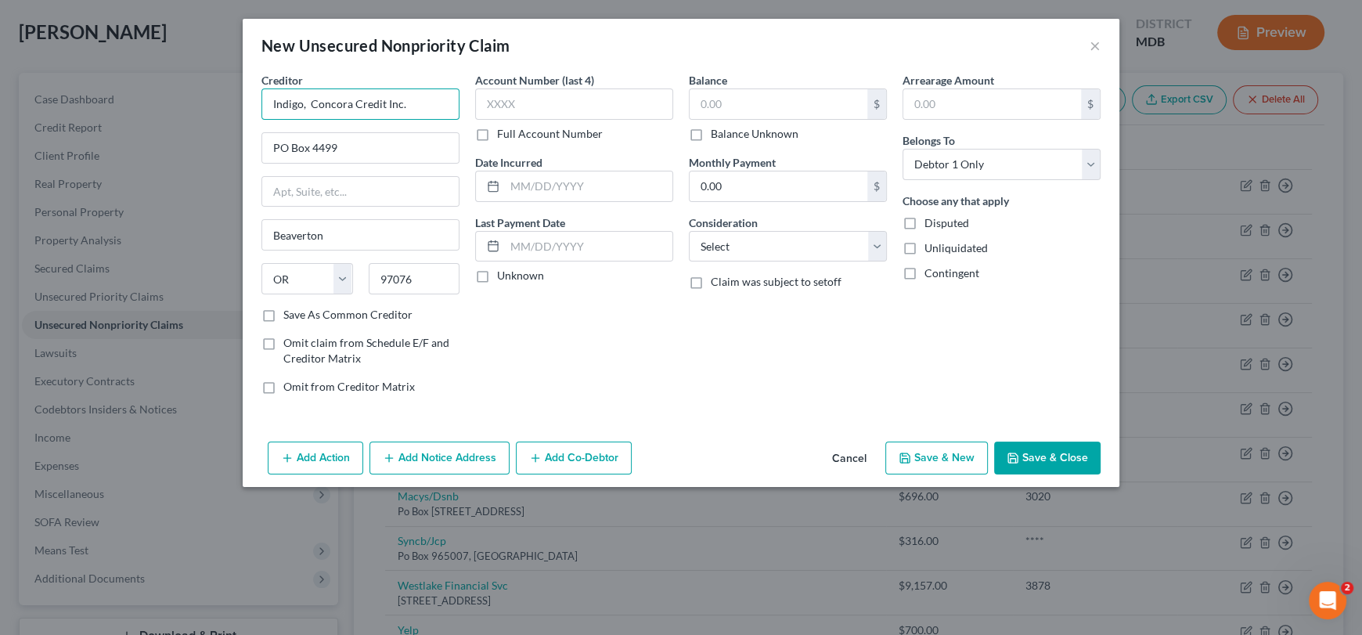
click at [452, 114] on input "Indigo, Concora Credit Inc." at bounding box center [360, 103] width 198 height 31
click at [523, 102] on input "text" at bounding box center [574, 103] width 198 height 31
type input "8976"
click at [798, 95] on input "text" at bounding box center [779, 104] width 178 height 30
type input "1,333.22"
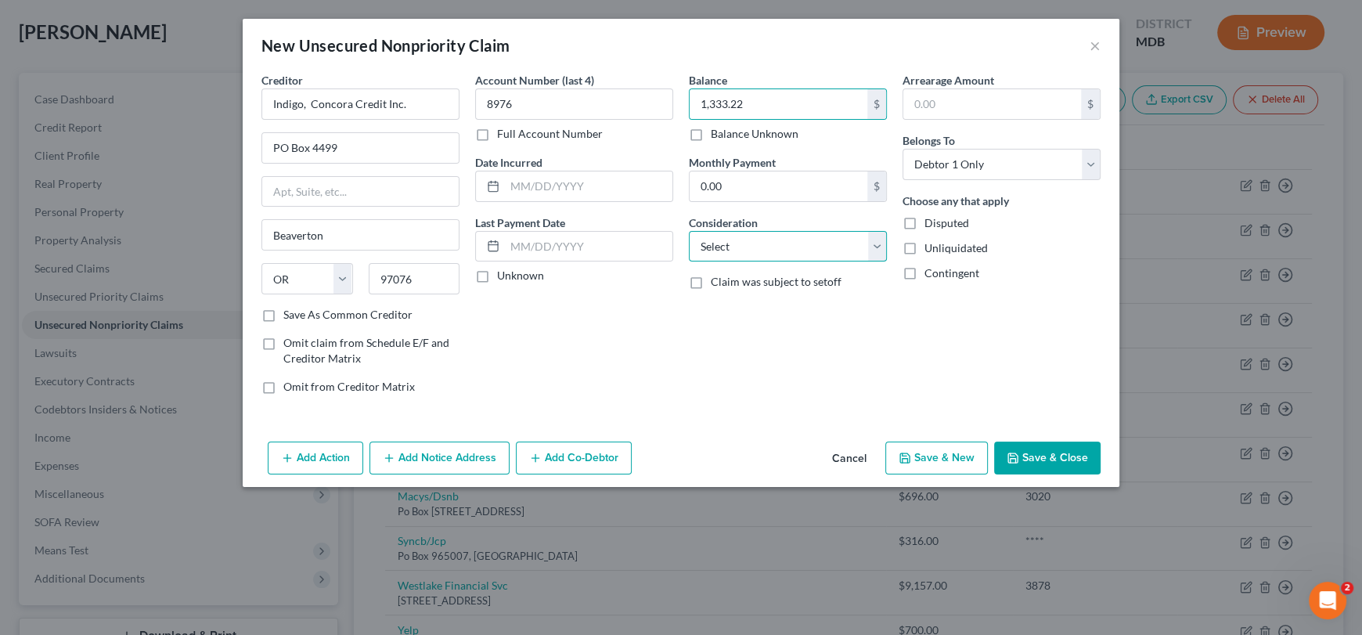
drag, startPoint x: 762, startPoint y: 246, endPoint x: 759, endPoint y: 258, distance: 12.9
click at [762, 246] on select "Select Cable / Satellite Services Collection Agency Credit Card Debt Debt Couns…" at bounding box center [788, 246] width 198 height 31
select select "2"
click at [689, 231] on select "Select Cable / Satellite Services Collection Agency Credit Card Debt Debt Couns…" at bounding box center [788, 246] width 198 height 31
click at [1048, 464] on button "Save & Close" at bounding box center [1047, 458] width 106 height 33
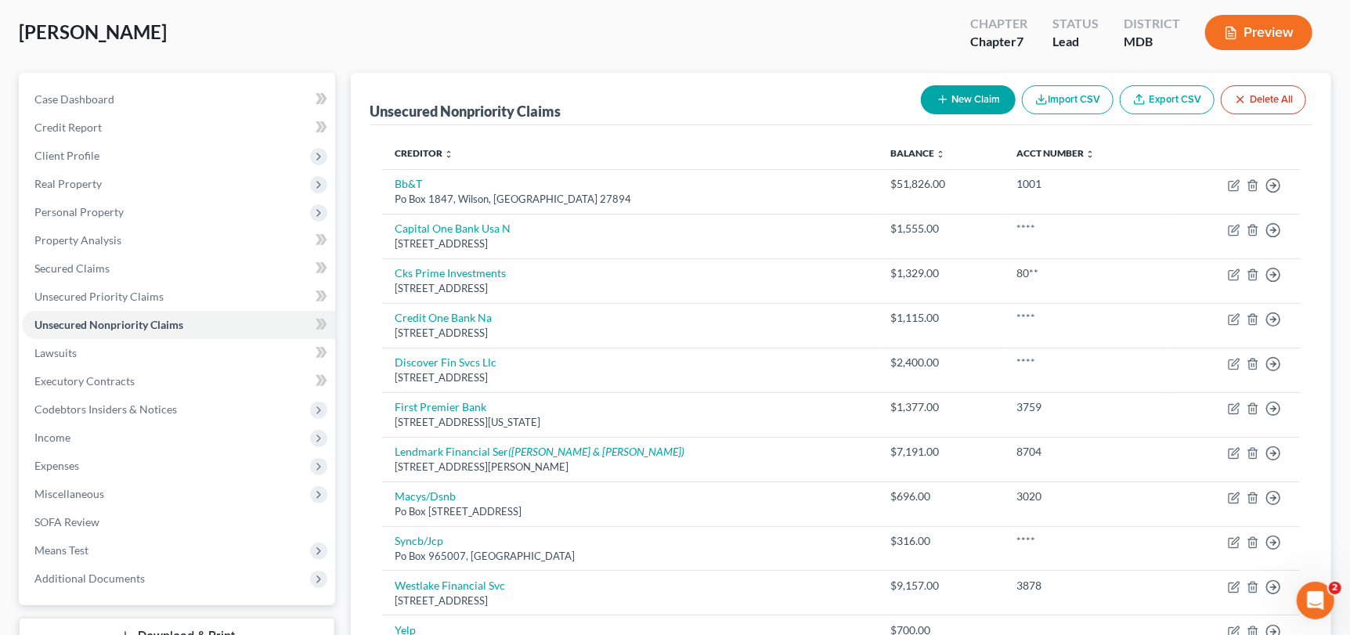
click at [940, 108] on button "New Claim" at bounding box center [968, 99] width 95 height 29
select select "0"
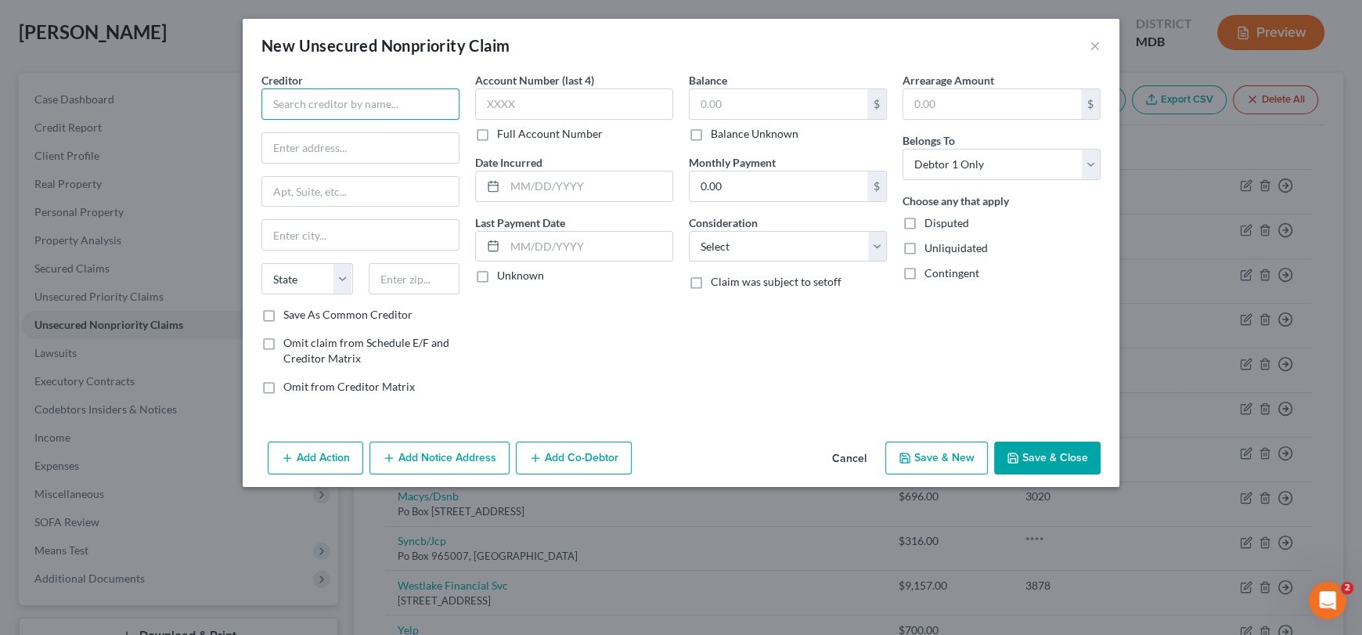
click at [360, 101] on input "text" at bounding box center [360, 103] width 198 height 31
click at [1097, 48] on button "×" at bounding box center [1095, 45] width 11 height 19
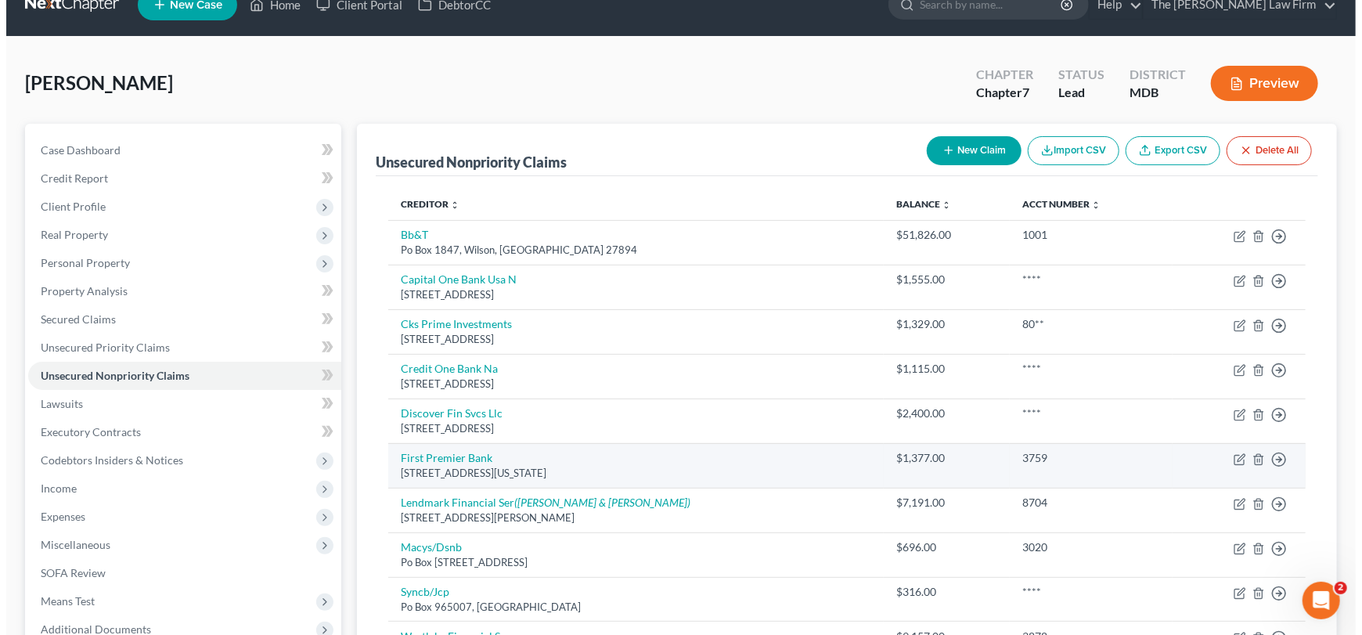
scroll to position [0, 0]
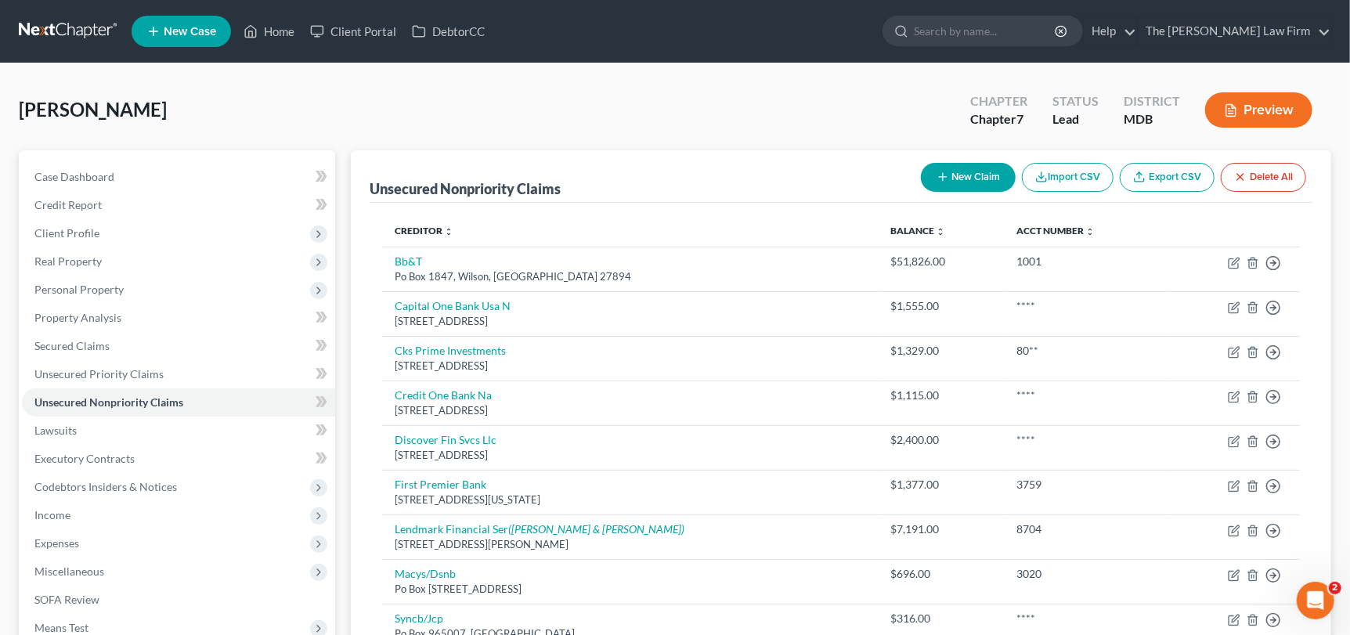
click at [975, 173] on button "New Claim" at bounding box center [968, 177] width 95 height 29
select select "0"
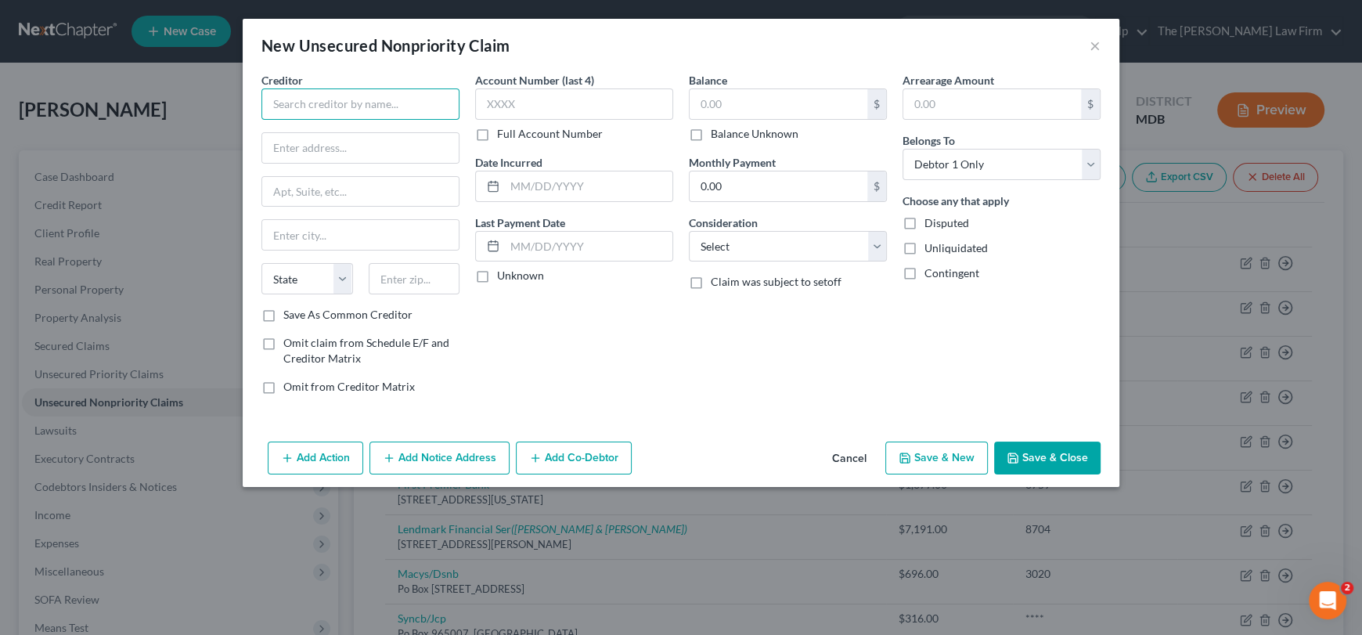
click at [271, 106] on input "text" at bounding box center [360, 103] width 198 height 31
drag, startPoint x: 330, startPoint y: 109, endPoint x: 287, endPoint y: 97, distance: 45.4
click at [254, 105] on div "Creditor * Aspire State [US_STATE] AK AR AZ CA CO CT DE DC [GEOGRAPHIC_DATA] [G…" at bounding box center [361, 239] width 214 height 335
type input "Aspire"
click at [338, 108] on input "Aspire" at bounding box center [360, 103] width 198 height 31
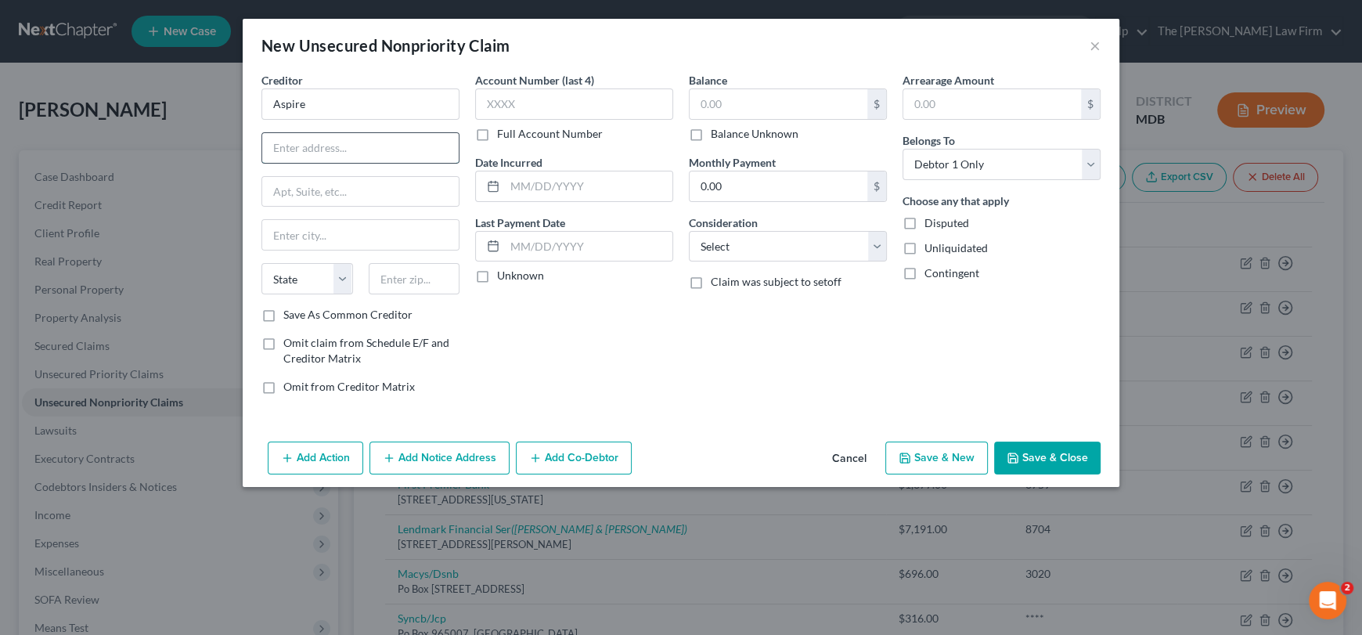
click at [325, 146] on input "text" at bounding box center [360, 148] width 196 height 30
paste input "[STREET_ADDRESS]"
click at [338, 96] on input "Aspire" at bounding box center [360, 103] width 198 height 31
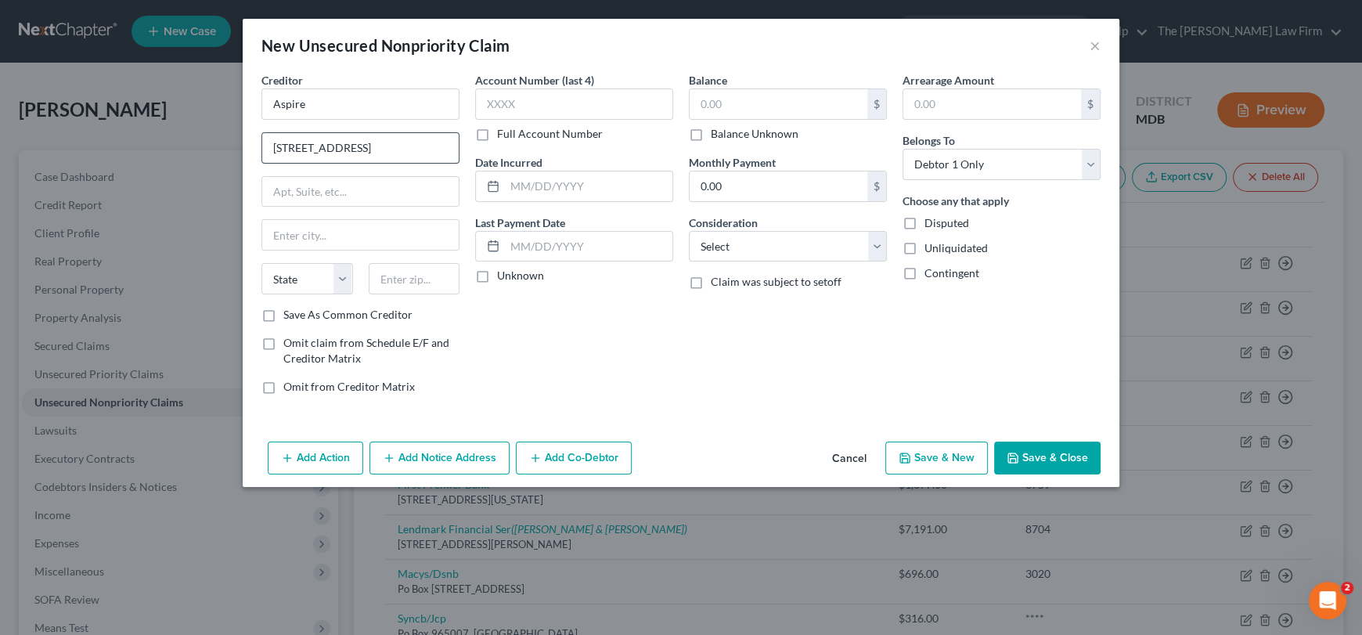
drag, startPoint x: 272, startPoint y: 146, endPoint x: 420, endPoint y: 148, distance: 148.0
click at [466, 147] on div "Creditor * Aspire [STREET_ADDRESS] State [US_STATE] AK AR AZ CA CO [GEOGRAPHIC_…" at bounding box center [361, 239] width 214 height 335
paste input "P.O. [GEOGRAPHIC_DATA]-5555"
drag, startPoint x: 387, startPoint y: 150, endPoint x: 416, endPoint y: 147, distance: 29.8
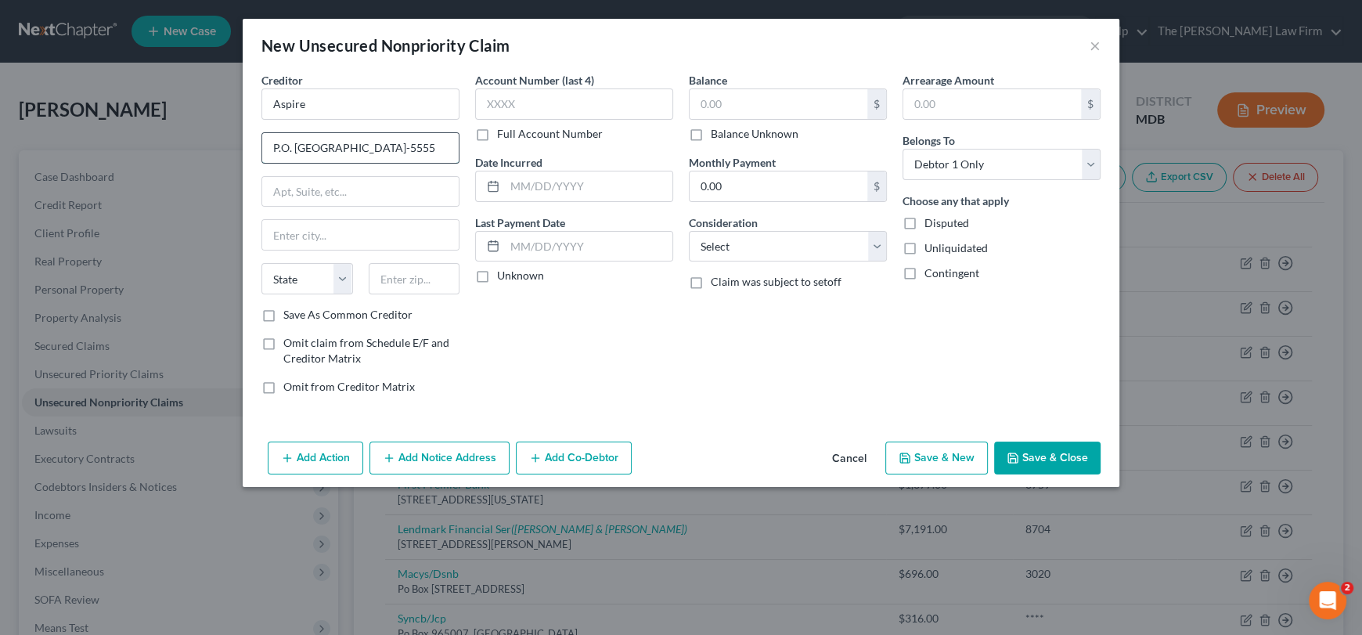
click at [416, 147] on input "P.O. [GEOGRAPHIC_DATA]-5555" at bounding box center [360, 148] width 196 height 30
type input "P.O. [GEOGRAPHIC_DATA] -5555"
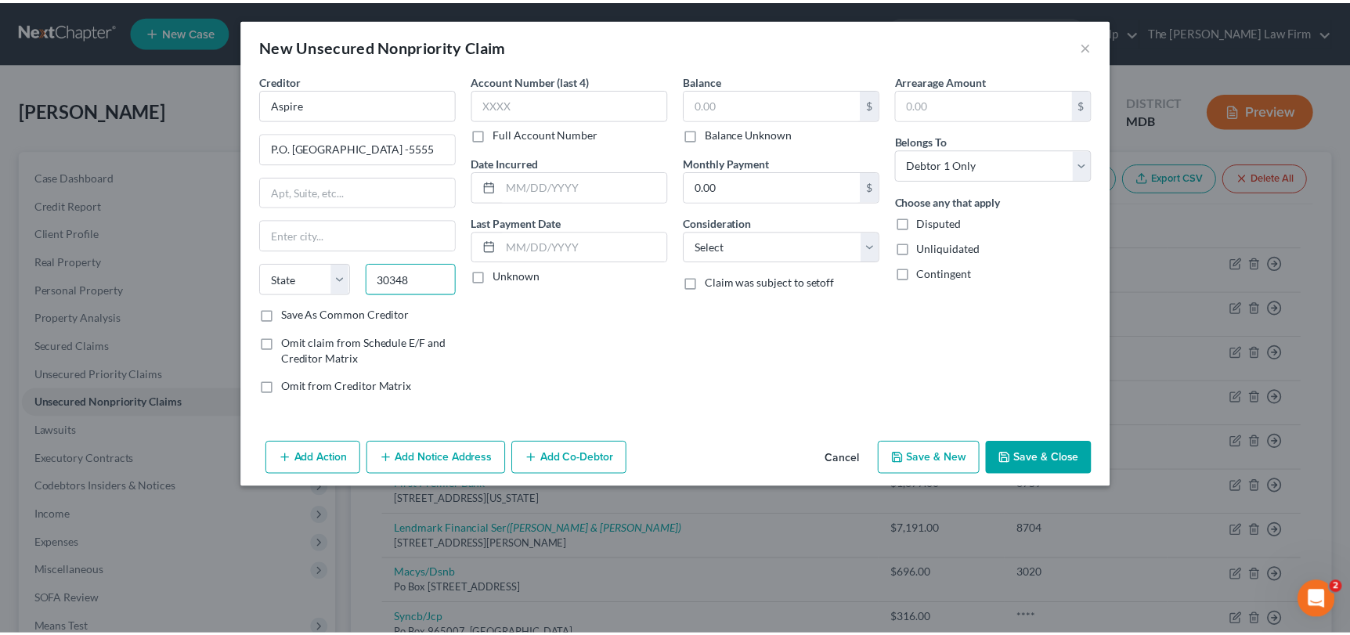
scroll to position [0, 0]
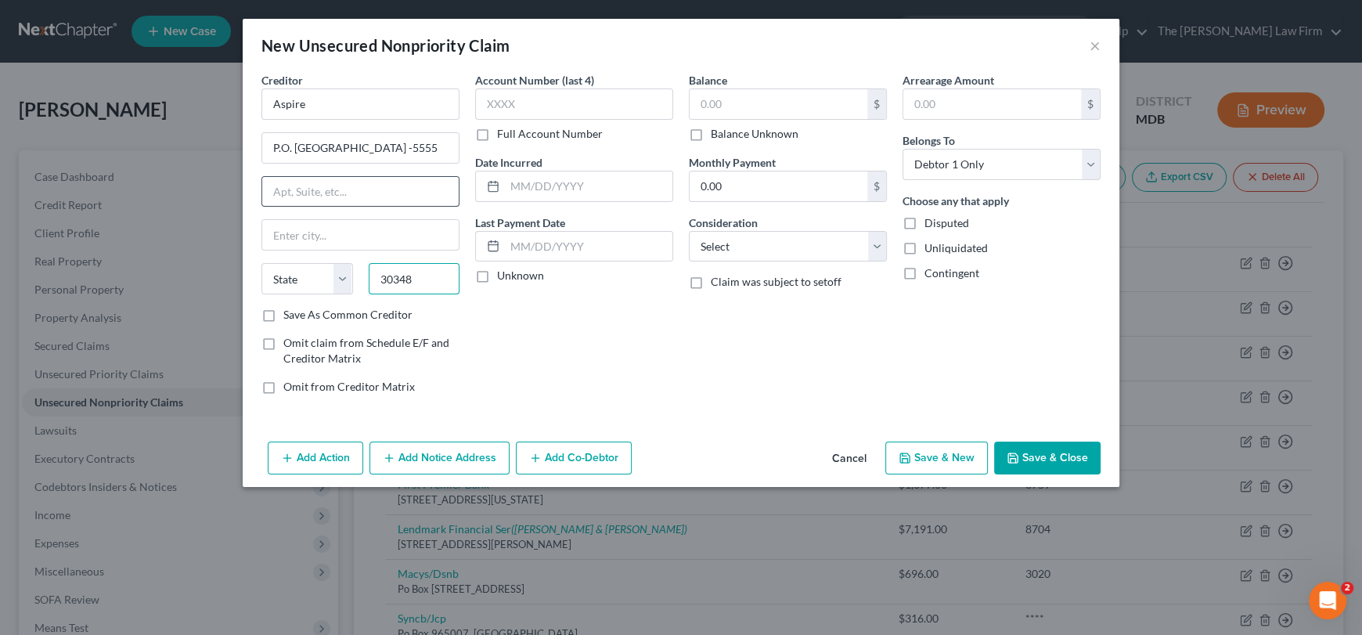
type input "30348"
click at [340, 190] on input "text" at bounding box center [360, 192] width 196 height 30
type input "[GEOGRAPHIC_DATA]"
select select "10"
drag, startPoint x: 349, startPoint y: 145, endPoint x: 452, endPoint y: 150, distance: 102.7
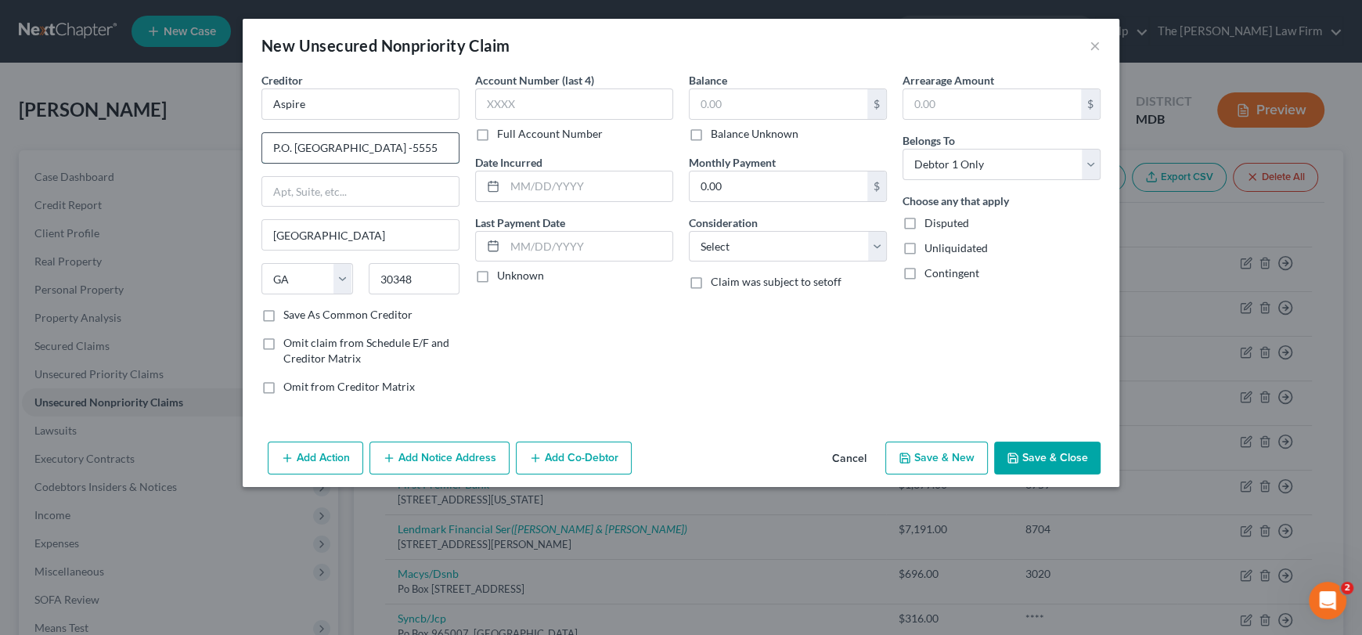
click at [462, 149] on div "Creditor * Aspire P.O. [GEOGRAPHIC_DATA] -5555 [GEOGRAPHIC_DATA] [US_STATE] AK …" at bounding box center [361, 239] width 214 height 335
type input "P.O. Box 105555"
click at [417, 110] on input "Aspire" at bounding box center [360, 103] width 198 height 31
type input "Aspire Mastercard"
click at [567, 90] on input "text" at bounding box center [574, 103] width 198 height 31
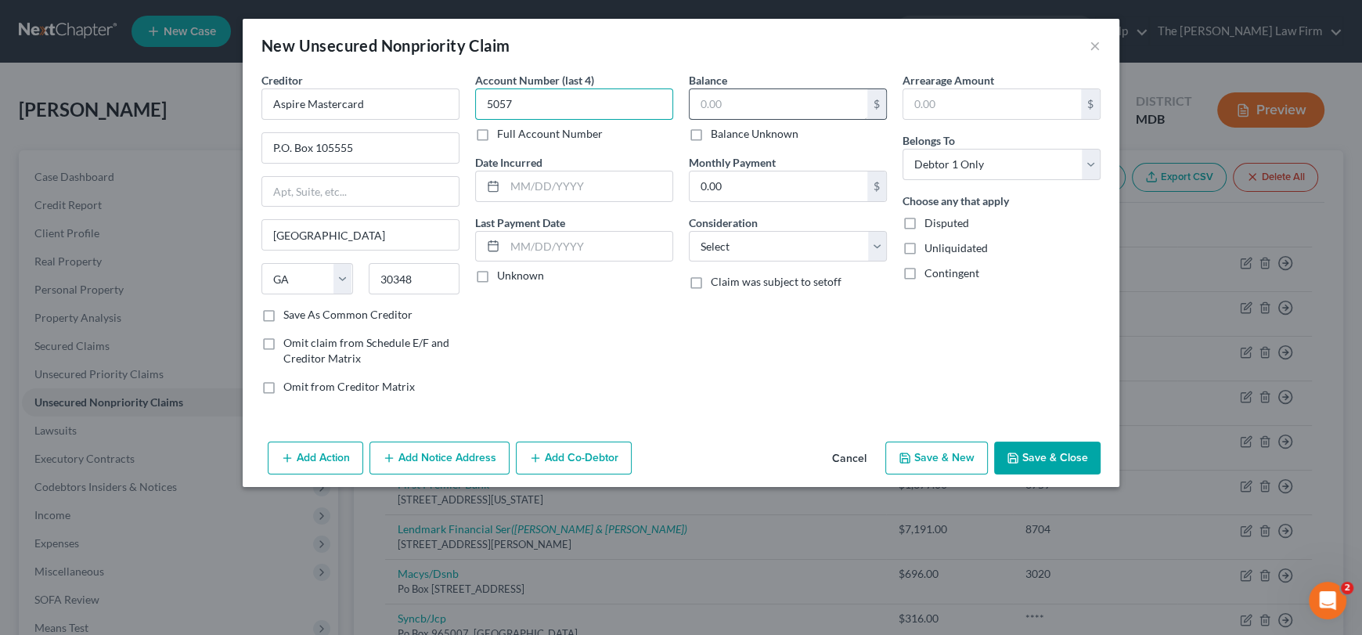
type input "5057"
click at [707, 105] on input "text" at bounding box center [779, 104] width 178 height 30
type input "665.01"
click at [945, 168] on select "Select Debtor 1 Only Debtor 2 Only Debtor 1 And Debtor 2 Only At Least One Of T…" at bounding box center [1002, 164] width 198 height 31
drag, startPoint x: 945, startPoint y: 168, endPoint x: 694, endPoint y: 242, distance: 261.1
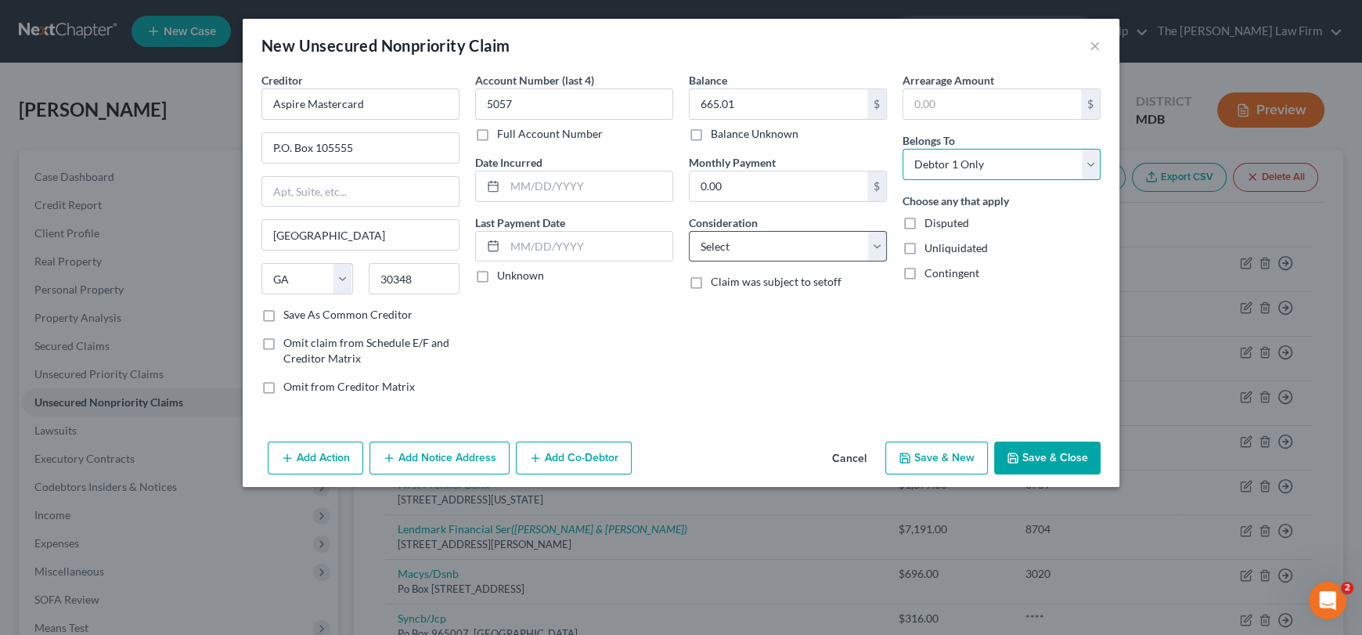
click at [945, 168] on select "Select Debtor 1 Only Debtor 2 Only Debtor 1 And Debtor 2 Only At Least One Of T…" at bounding box center [1002, 164] width 198 height 31
drag, startPoint x: 694, startPoint y: 242, endPoint x: 716, endPoint y: 258, distance: 27.4
click at [694, 242] on select "Select Cable / Satellite Services Collection Agency Credit Card Debt Debt Couns…" at bounding box center [788, 246] width 198 height 31
select select "2"
click at [689, 231] on select "Select Cable / Satellite Services Collection Agency Credit Card Debt Debt Couns…" at bounding box center [788, 246] width 198 height 31
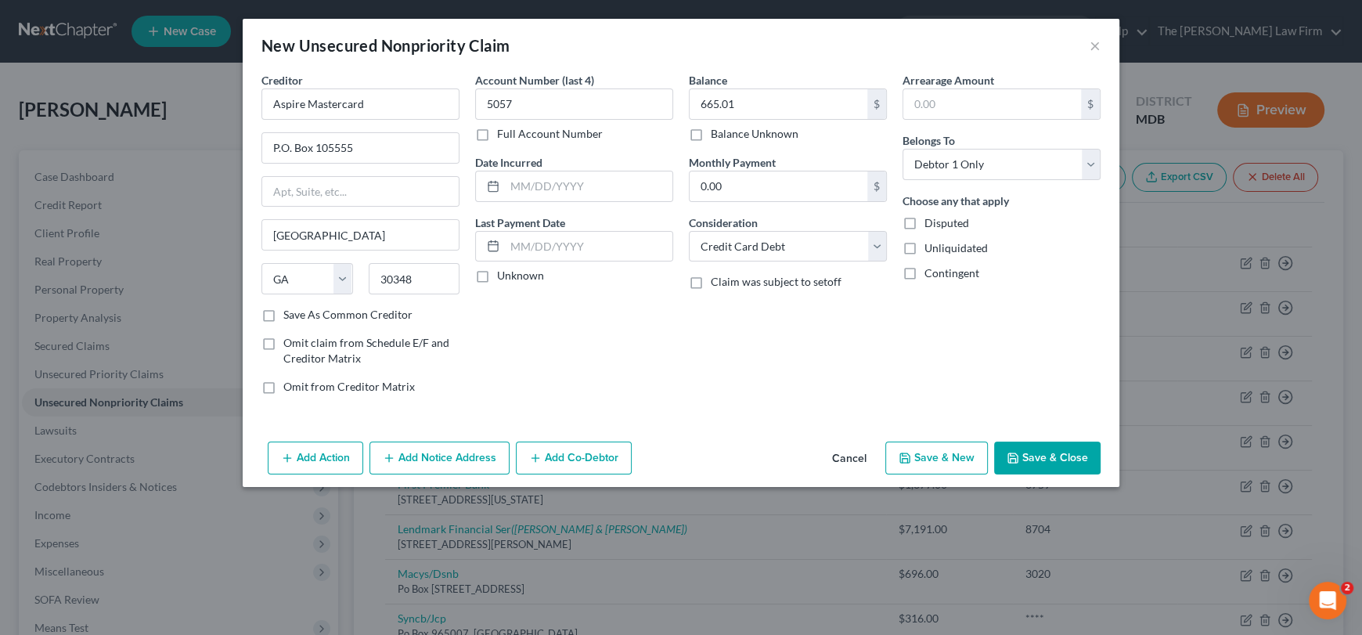
click at [1053, 456] on button "Save & Close" at bounding box center [1047, 458] width 106 height 33
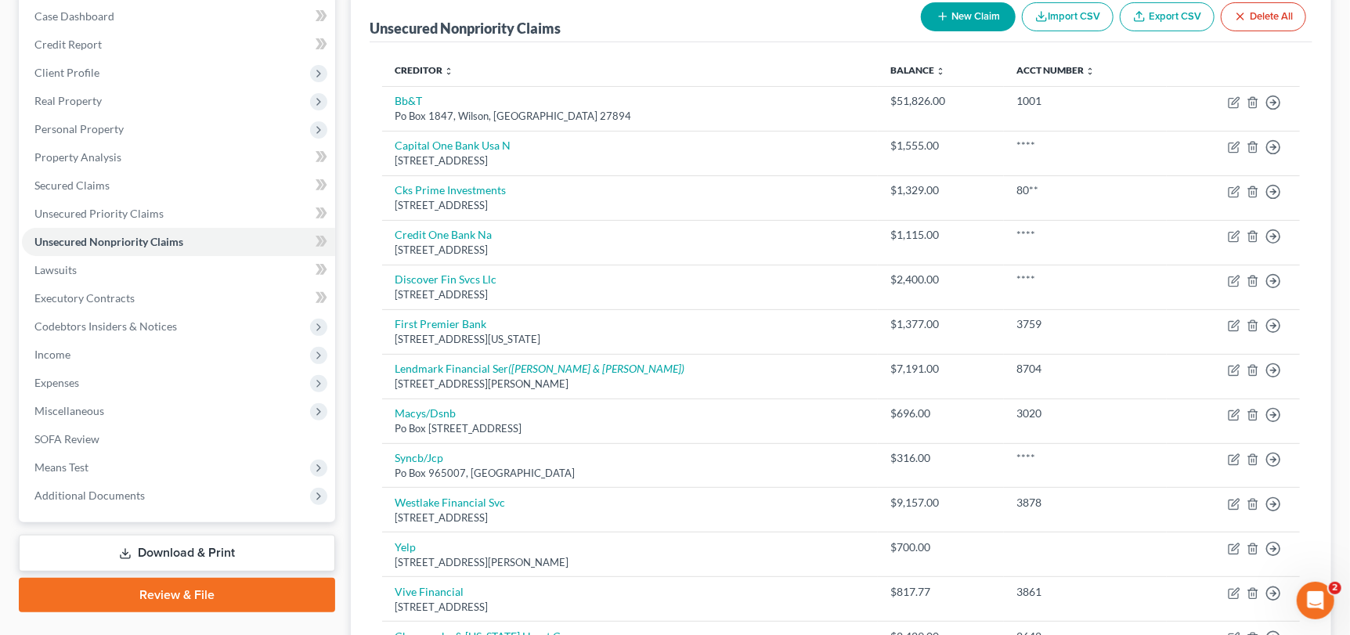
scroll to position [157, 0]
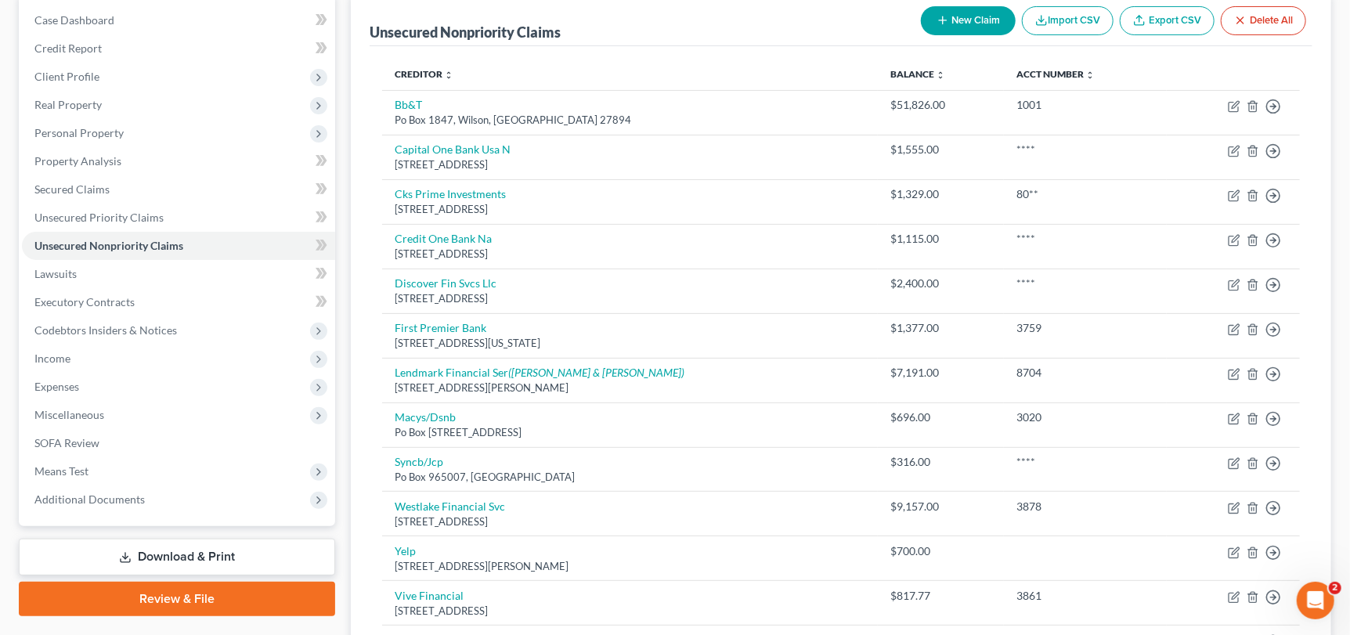
click at [961, 20] on button "New Claim" at bounding box center [968, 20] width 95 height 29
select select "0"
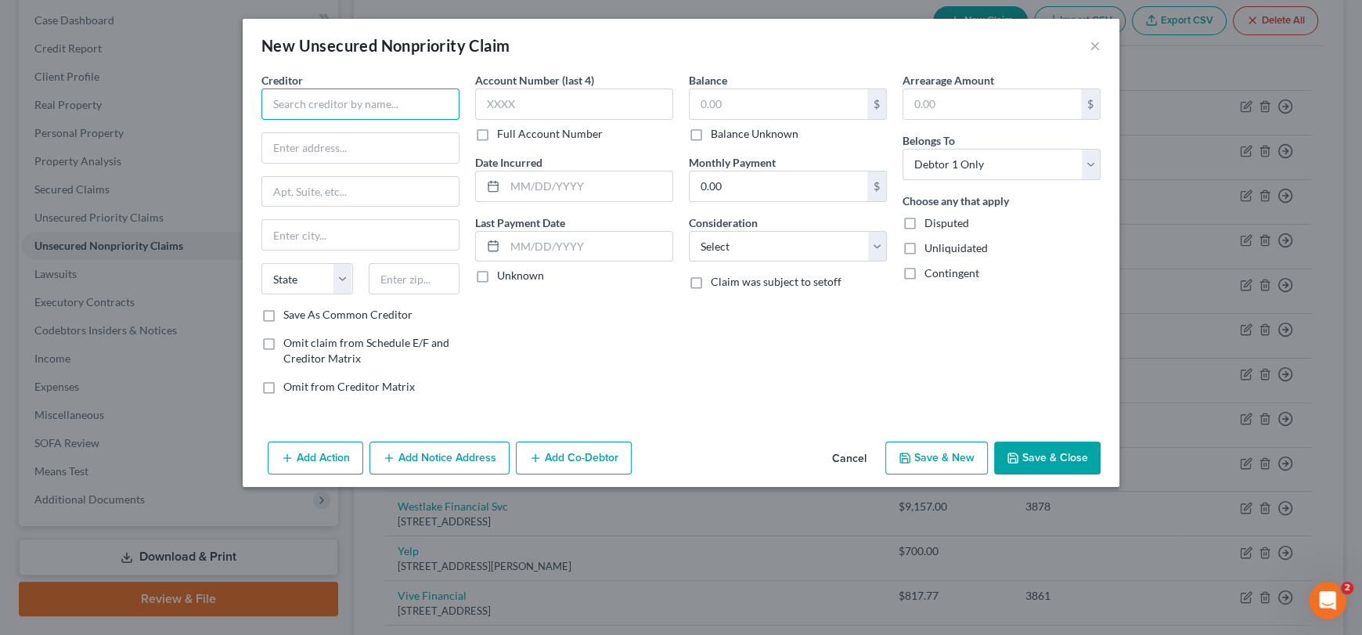
click at [340, 100] on input "text" at bounding box center [360, 103] width 198 height 31
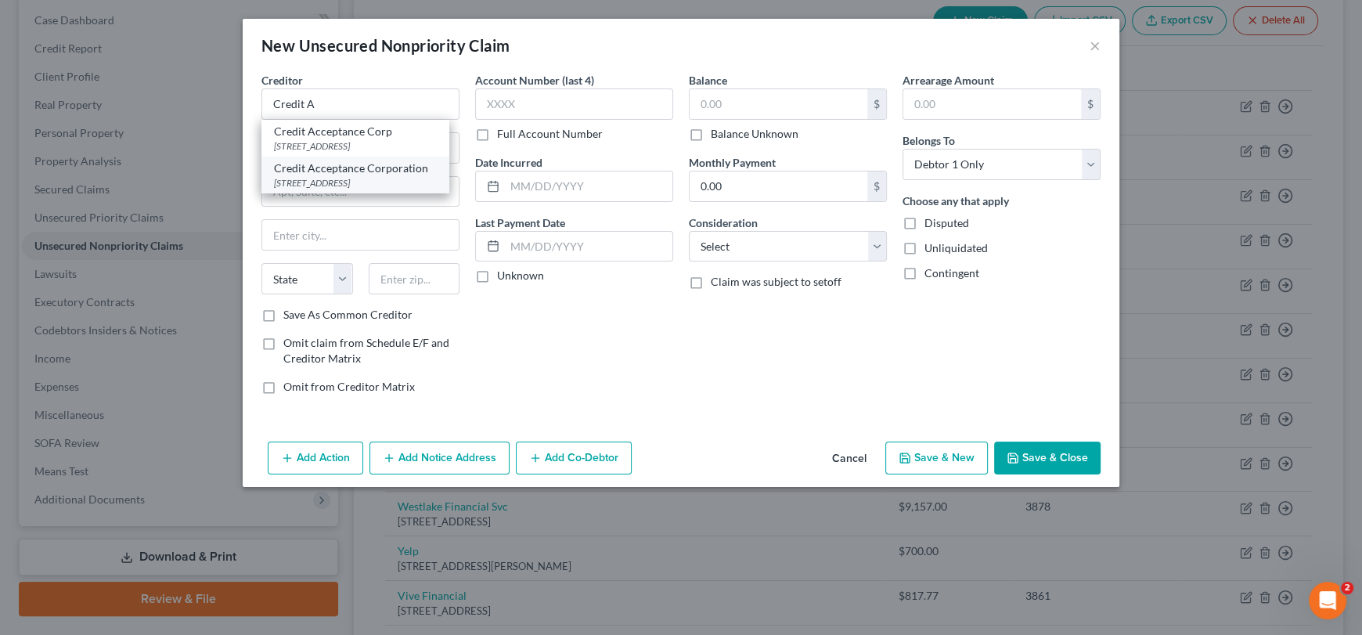
click at [350, 189] on div "[STREET_ADDRESS]" at bounding box center [355, 182] width 163 height 13
type input "Credit Acceptance Corporation"
type input "[STREET_ADDRESS]"
type input "Southfield"
select select "23"
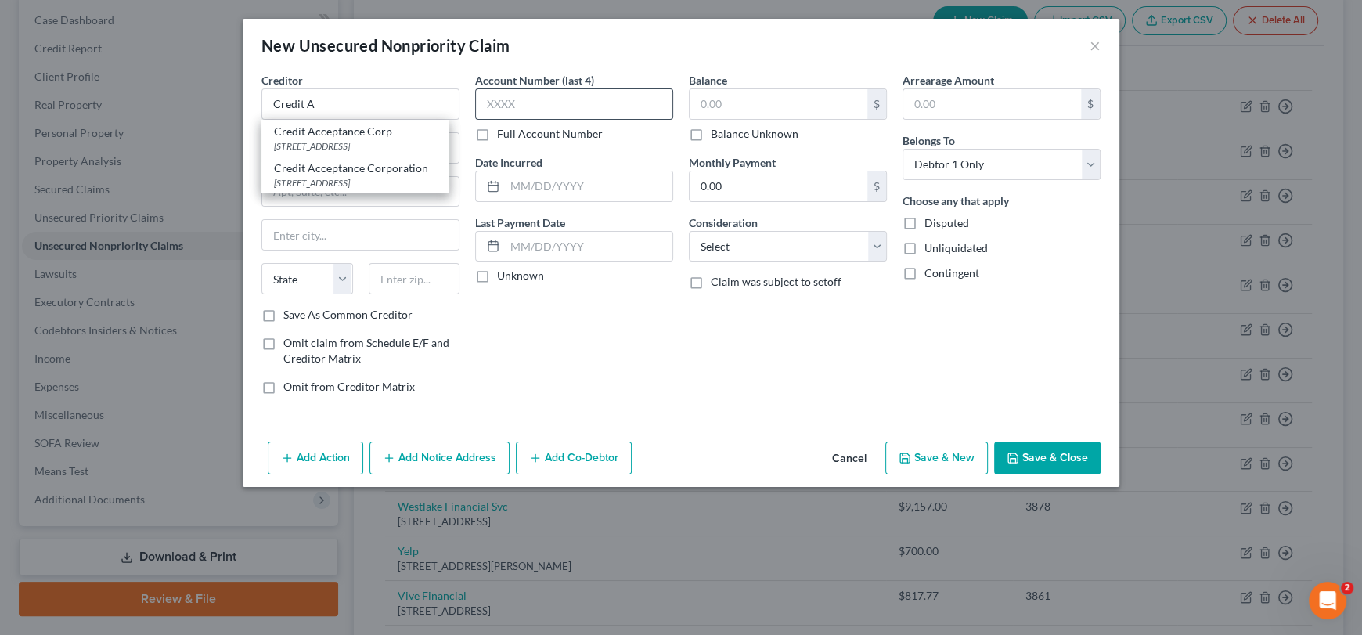
type input "48034"
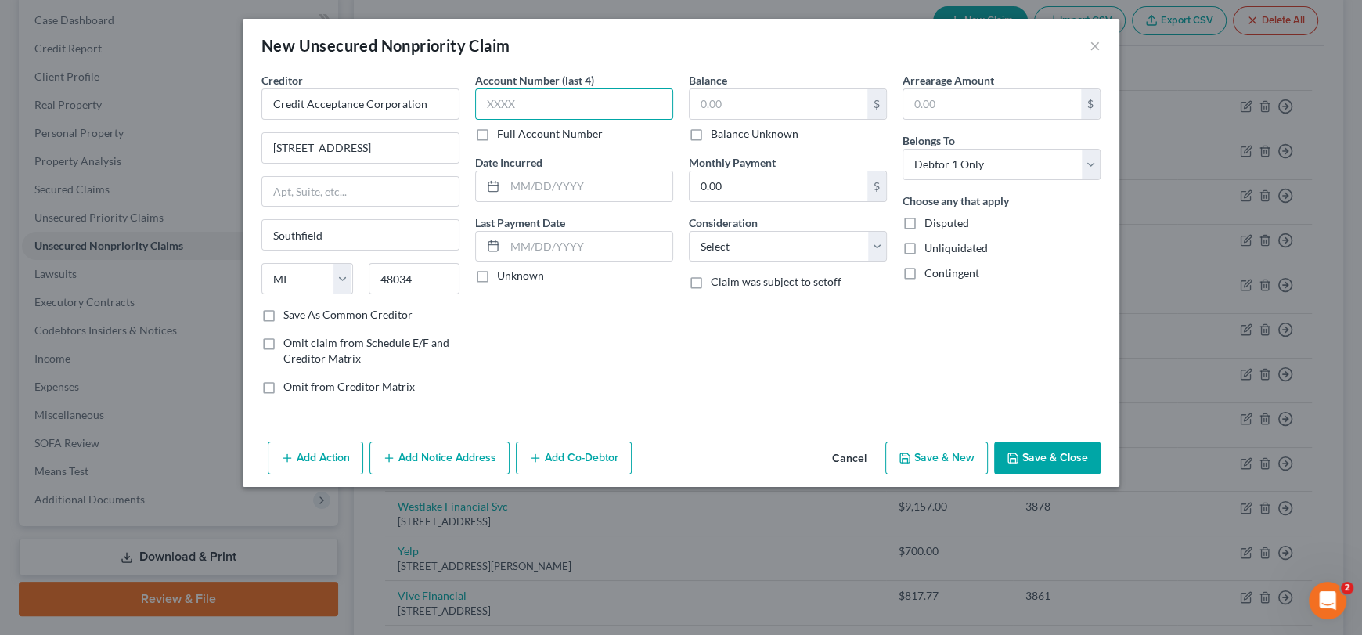
click at [539, 112] on input "text" at bounding box center [574, 103] width 198 height 31
type input "0308"
click at [742, 96] on input "text" at bounding box center [779, 104] width 178 height 30
type input "8,280.08"
click at [754, 251] on select "Select Cable / Satellite Services Collection Agency Credit Card Debt Debt Couns…" at bounding box center [788, 246] width 198 height 31
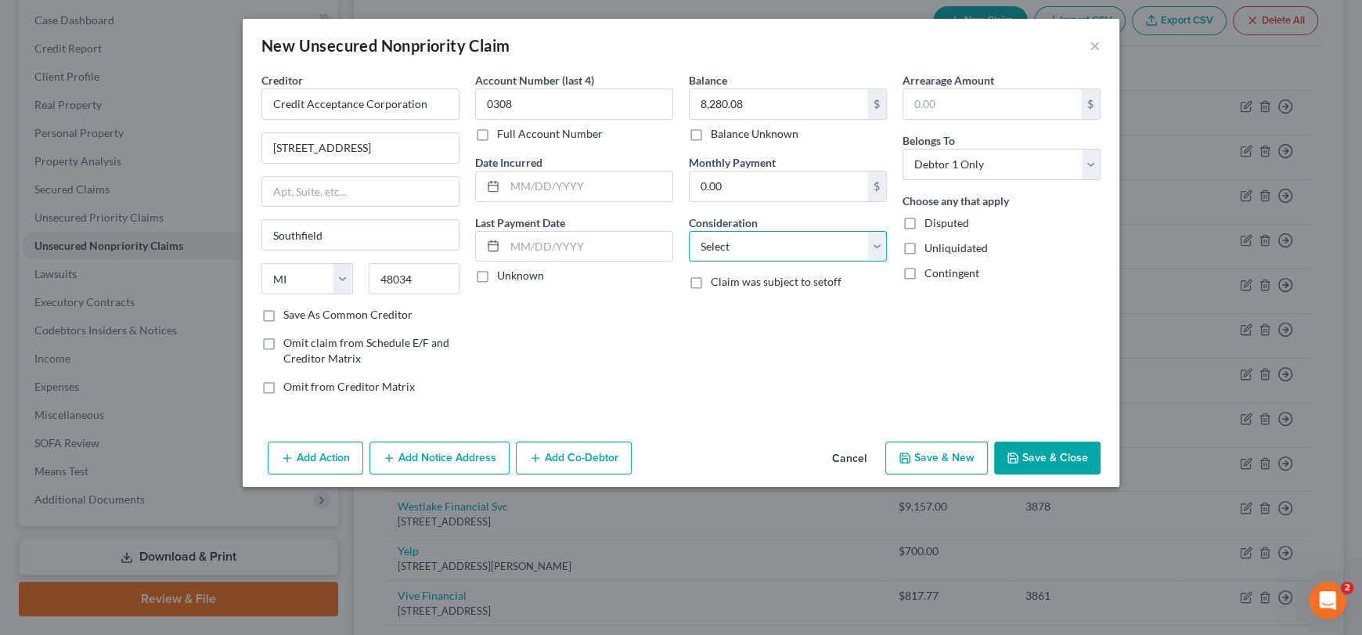
select select "10"
click at [689, 231] on select "Select Cable / Satellite Services Collection Agency Credit Card Debt Debt Couns…" at bounding box center [788, 246] width 198 height 31
click at [815, 246] on select "Select Cable / Satellite Services Collection Agency Credit Card Debt Debt Couns…" at bounding box center [788, 246] width 198 height 31
click at [391, 110] on input "Credit Acceptance Corporation" at bounding box center [360, 103] width 198 height 31
drag, startPoint x: 443, startPoint y: 107, endPoint x: 286, endPoint y: 100, distance: 157.5
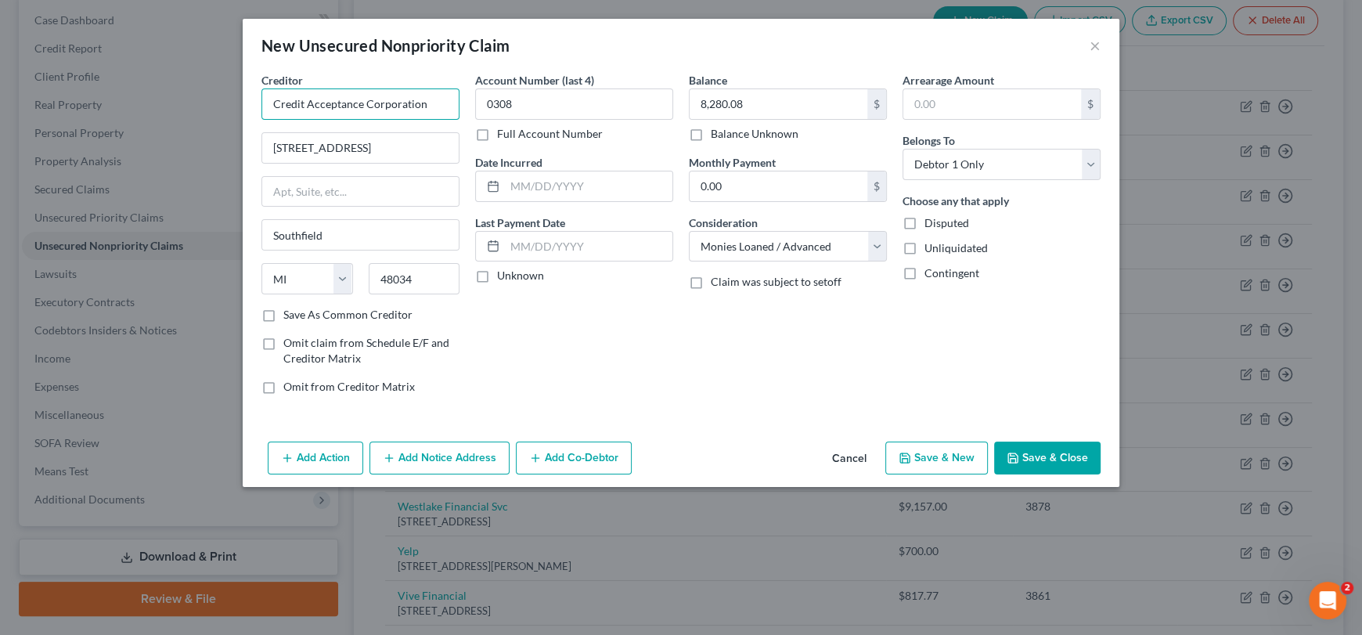
click at [265, 104] on input "Credit Acceptance Corporation" at bounding box center [360, 103] width 198 height 31
click at [1059, 457] on button "Save & Close" at bounding box center [1047, 458] width 106 height 33
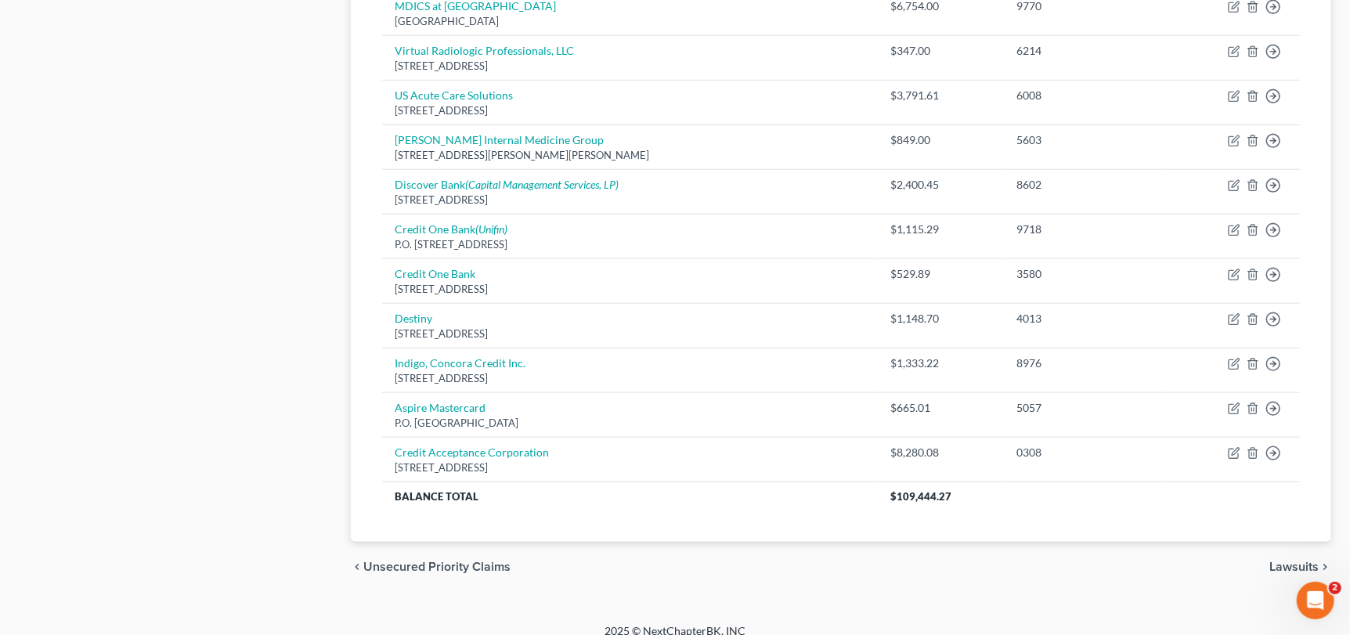
scroll to position [937, 0]
